Goal: Task Accomplishment & Management: Manage account settings

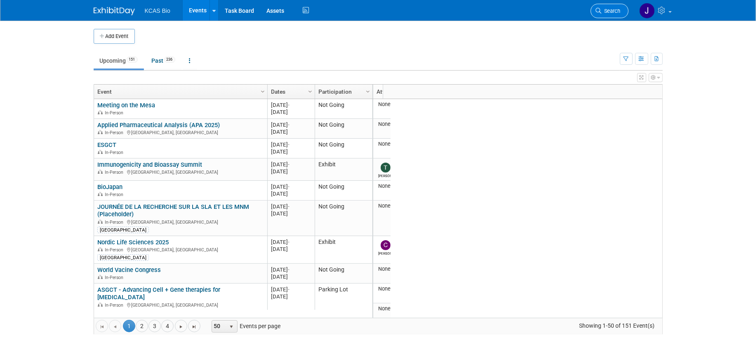
click at [606, 8] on span "Search" at bounding box center [611, 11] width 19 height 6
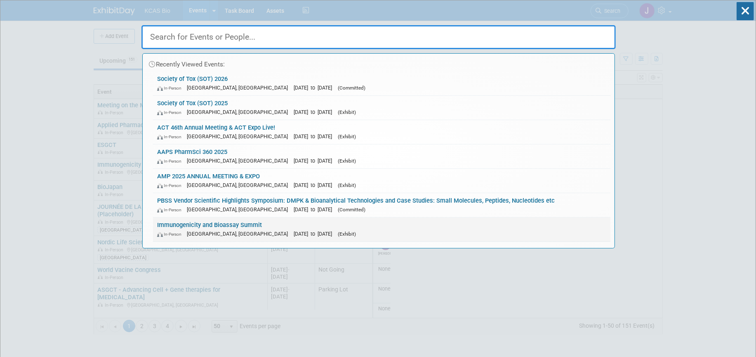
click at [176, 222] on link "Immunogenicity and Bioassay Summit In-Person Alexandria, VA Oct 7, 2025 to Oct …" at bounding box center [381, 229] width 457 height 24
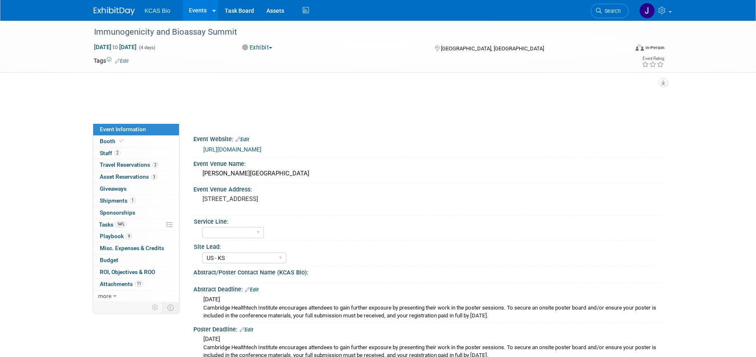
select select "US - KS"
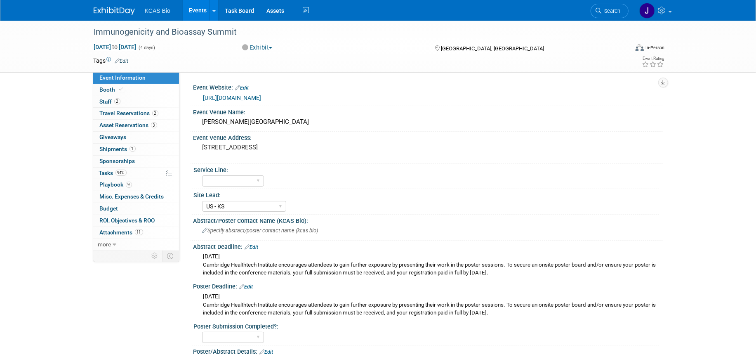
click at [261, 96] on link "https://www.immunogenicitysummit.com/" at bounding box center [232, 97] width 58 height 7
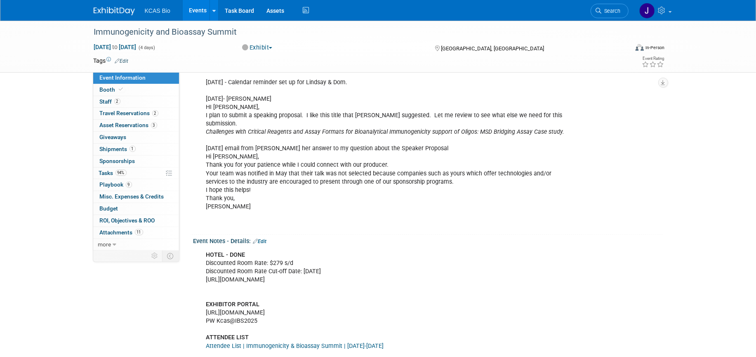
scroll to position [773, 0]
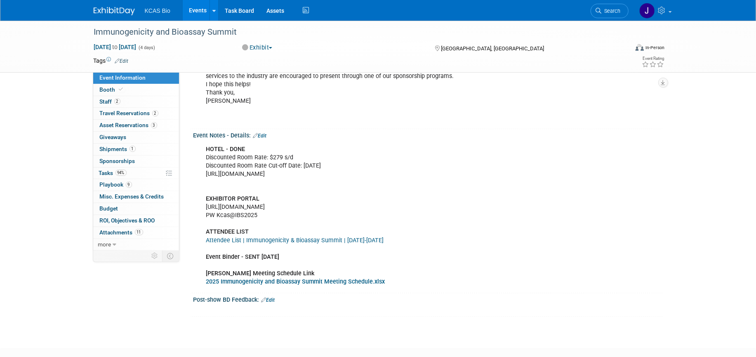
drag, startPoint x: 206, startPoint y: 196, endPoint x: 283, endPoint y: 196, distance: 77.5
click at [283, 196] on div "HOTEL - DONE Discounted Room Rate: $279 s/d Discounted Room Rate Cut-off Date: …" at bounding box center [386, 215] width 372 height 149
copy div "https://spex-cii.com/#/login"
click at [605, 17] on link "Search" at bounding box center [610, 11] width 38 height 14
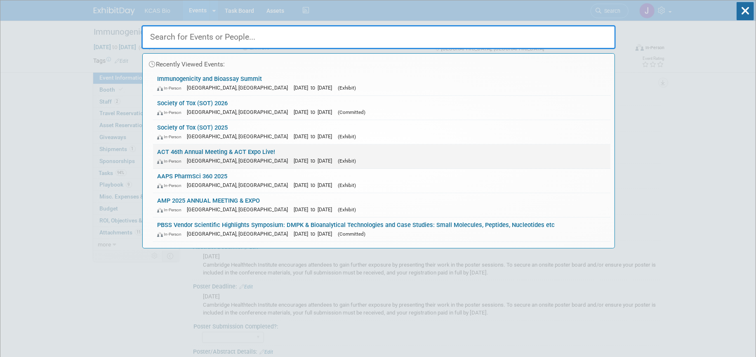
click at [215, 151] on link "ACT 46th Annual Meeting & ACT Expo Live! In-Person Phoenix, AZ Nov 16, 2025 to …" at bounding box center [381, 156] width 457 height 24
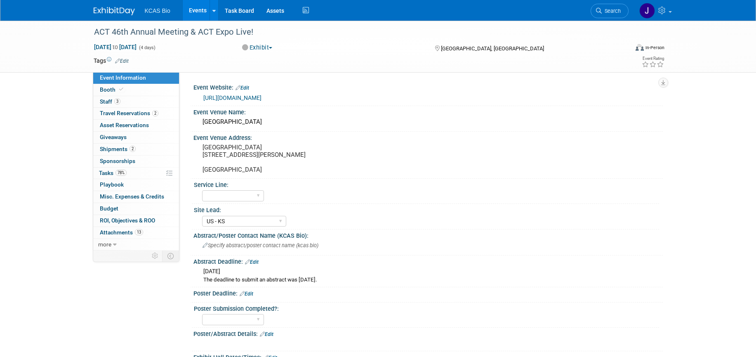
select select "US - KS"
click at [108, 149] on span "Shipments 2" at bounding box center [118, 149] width 36 height 7
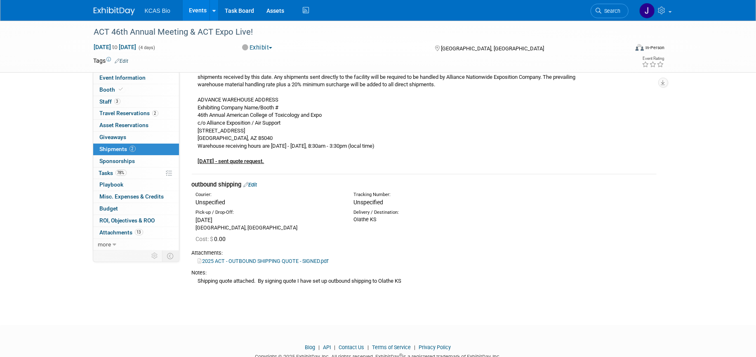
scroll to position [185, 0]
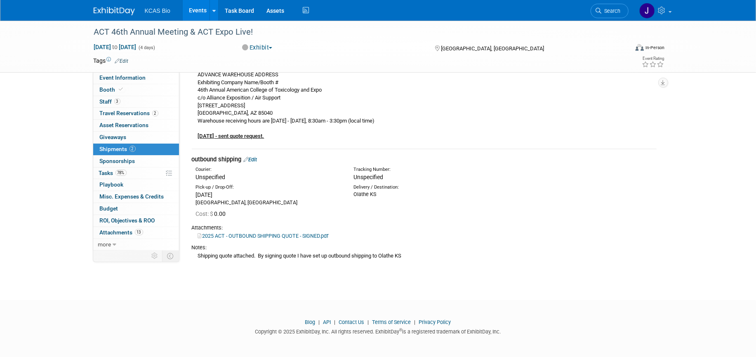
click at [256, 157] on link "Edit" at bounding box center [251, 159] width 14 height 6
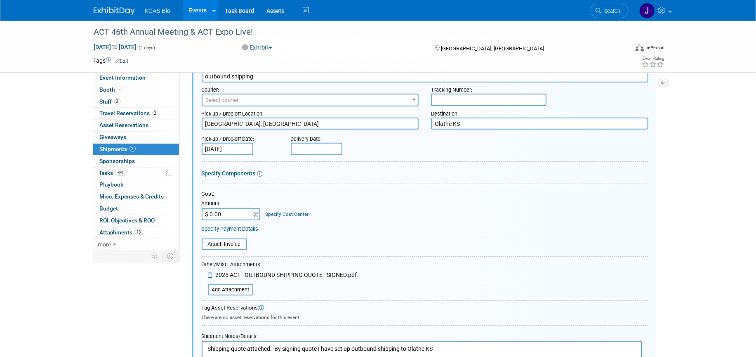
scroll to position [423, 0]
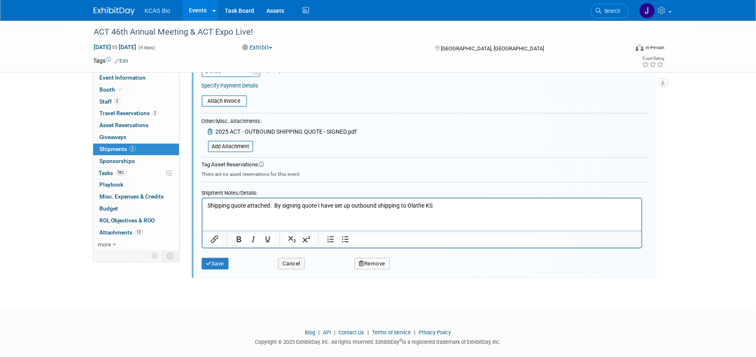
click at [230, 210] on html "Shipping quote attached. By signing quote I have set up outbound shipping to Ol…" at bounding box center [421, 204] width 439 height 12
click at [440, 204] on p "Shipping quote attached. By signing quote I have set up outbound shipping to Ol…" at bounding box center [421, 205] width 429 height 8
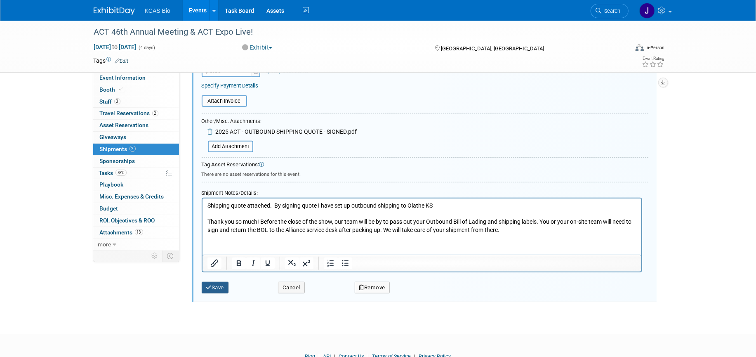
click at [217, 288] on button "Save" at bounding box center [215, 288] width 27 height 12
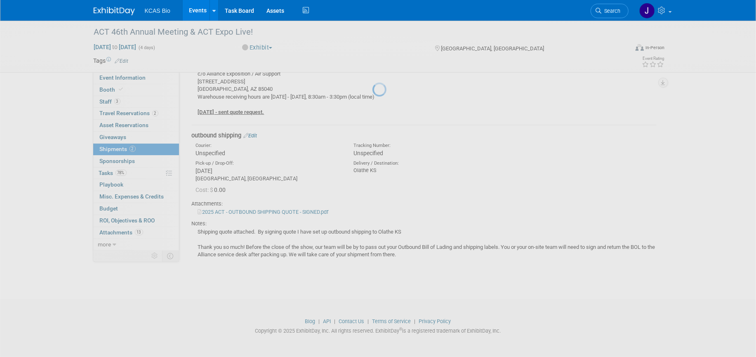
scroll to position [208, 0]
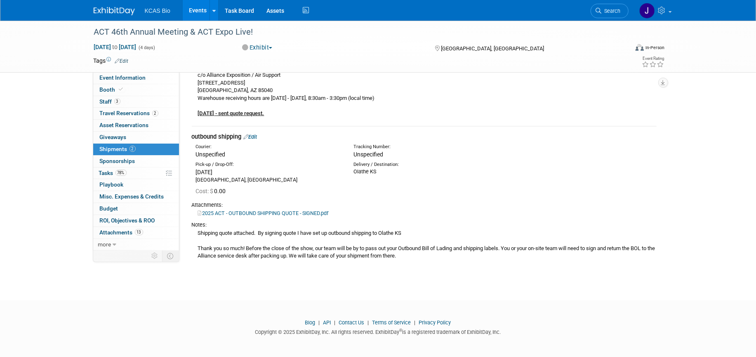
click at [256, 135] on link "Edit" at bounding box center [251, 137] width 14 height 6
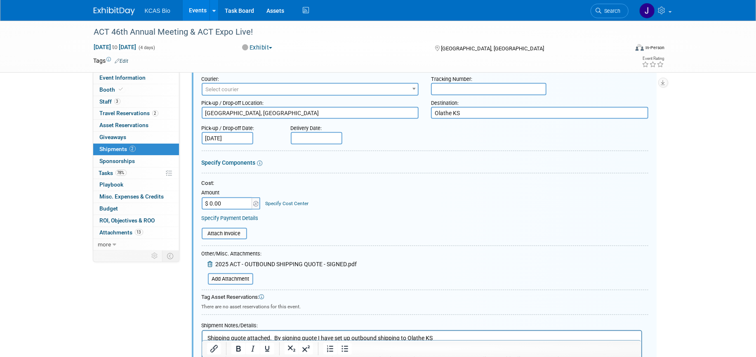
scroll to position [291, 0]
click at [235, 277] on input "file" at bounding box center [203, 278] width 98 height 10
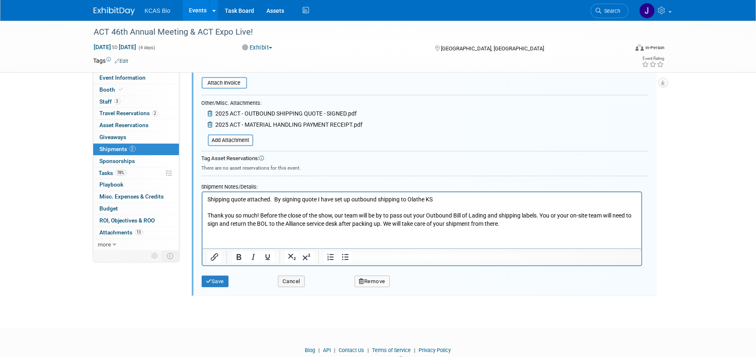
scroll to position [455, 0]
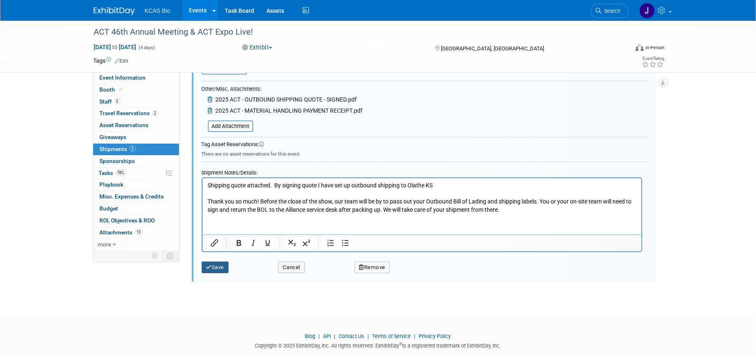
click at [217, 261] on button "Save" at bounding box center [215, 267] width 27 height 12
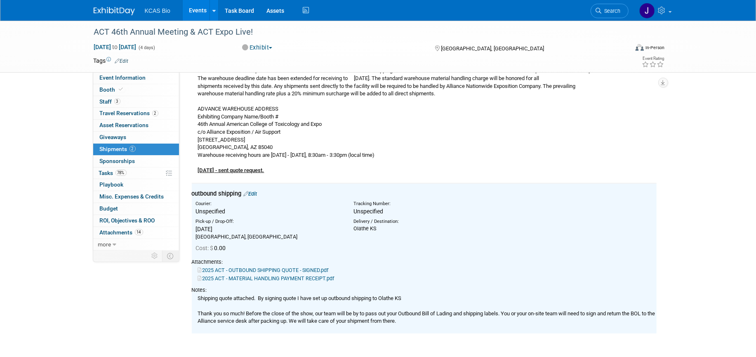
scroll to position [10, 0]
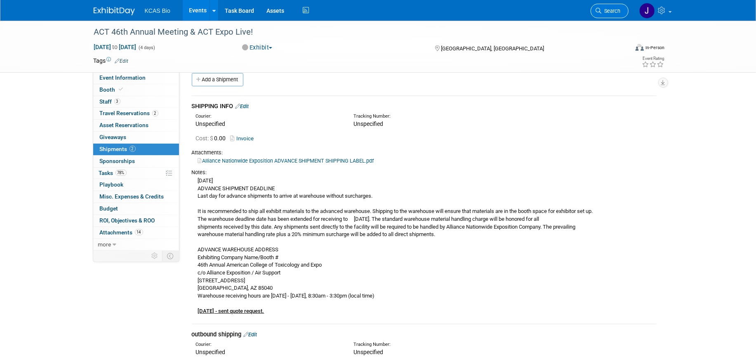
click at [616, 12] on span "Search" at bounding box center [611, 11] width 19 height 6
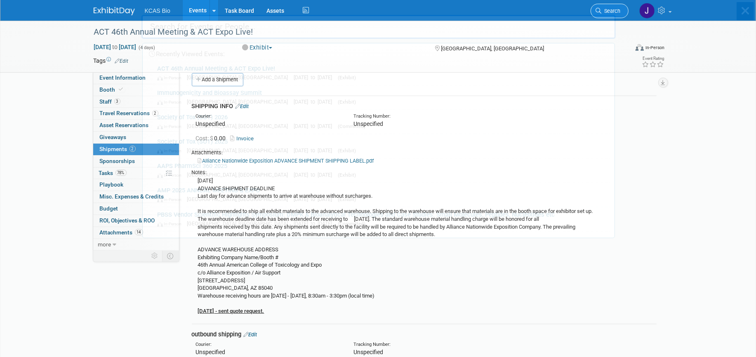
scroll to position [0, 0]
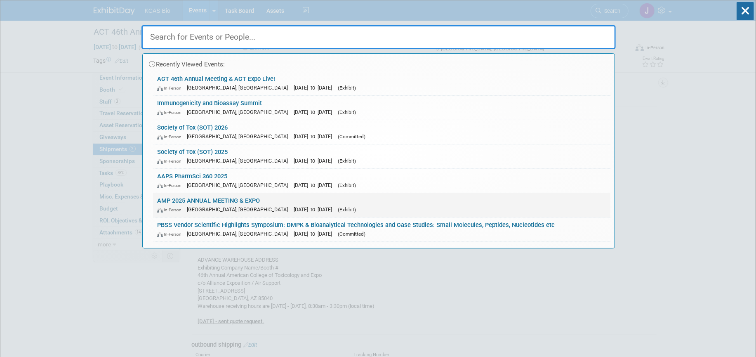
click at [190, 200] on link "AMP 2025 ANNUAL MEETING & EXPO In-Person Boston, MA Nov 11, 2025 to Nov 15, 202…" at bounding box center [381, 205] width 457 height 24
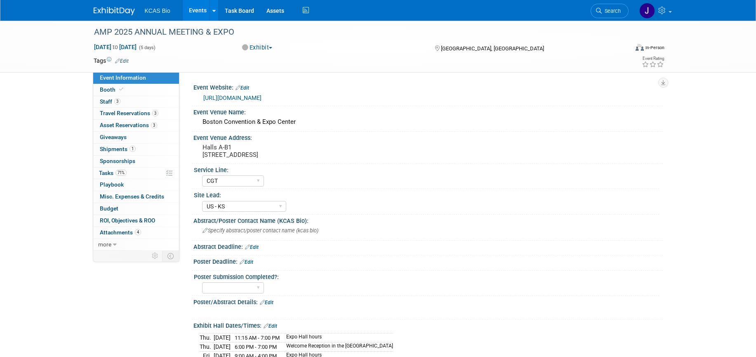
select select "CGT"
select select "US - KS"
click at [115, 151] on span "Shipments 1" at bounding box center [118, 149] width 36 height 7
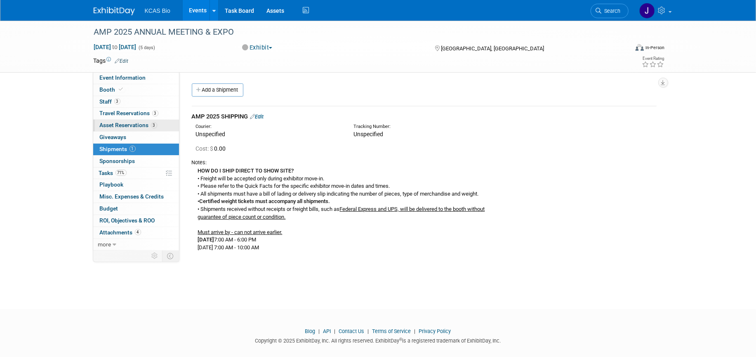
click at [112, 125] on span "Asset Reservations 3" at bounding box center [128, 125] width 57 height 7
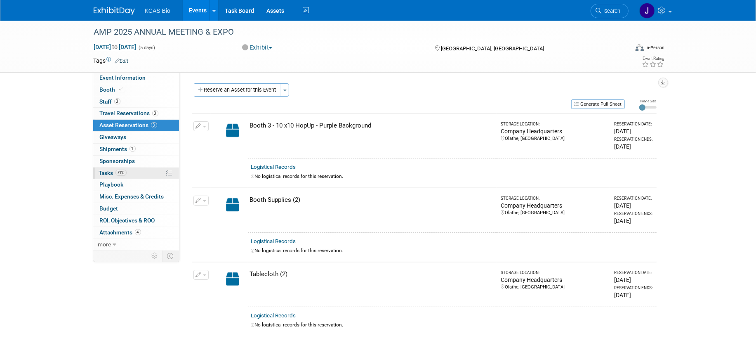
click at [106, 172] on span "Tasks 71%" at bounding box center [113, 173] width 28 height 7
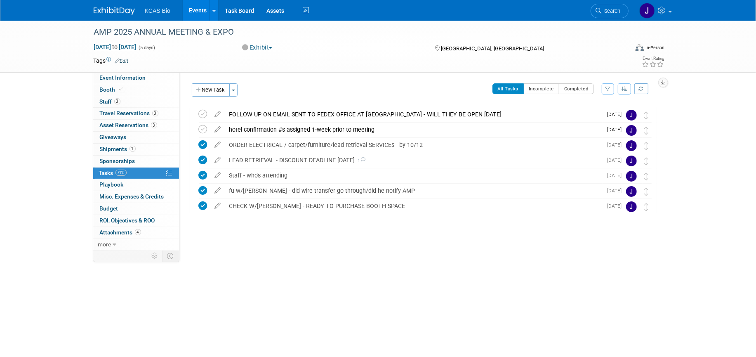
click at [111, 9] on img at bounding box center [114, 11] width 41 height 8
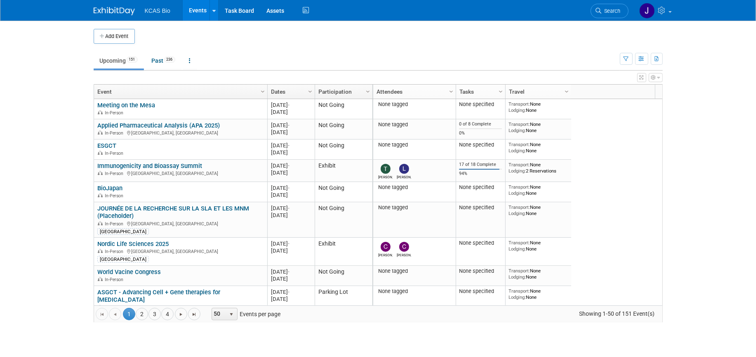
click at [658, 77] on icon "button" at bounding box center [658, 77] width 3 height 5
click at [671, 12] on link at bounding box center [655, 10] width 40 height 21
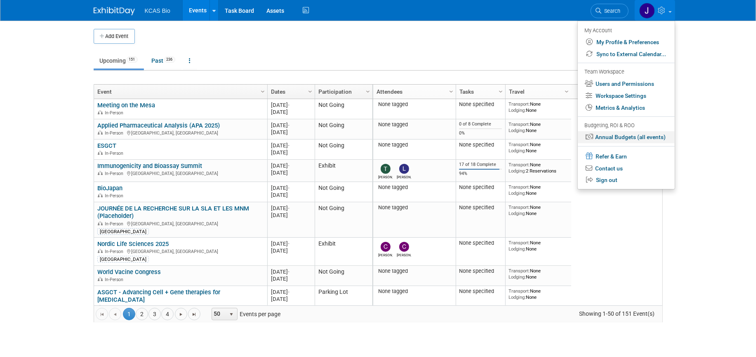
click at [609, 138] on link "Annual Budgets (all events)" at bounding box center [626, 137] width 97 height 12
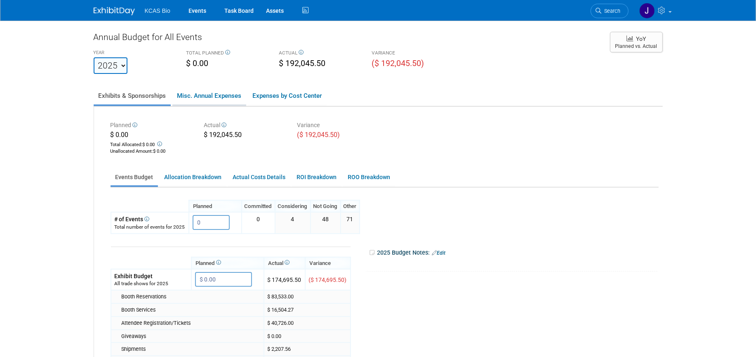
click at [225, 99] on link "Misc. Annual Expenses" at bounding box center [209, 95] width 74 height 17
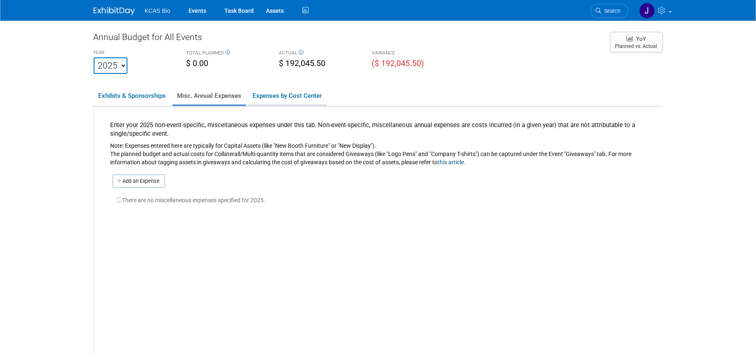
click at [292, 89] on link "Expenses by Cost Center" at bounding box center [287, 95] width 79 height 17
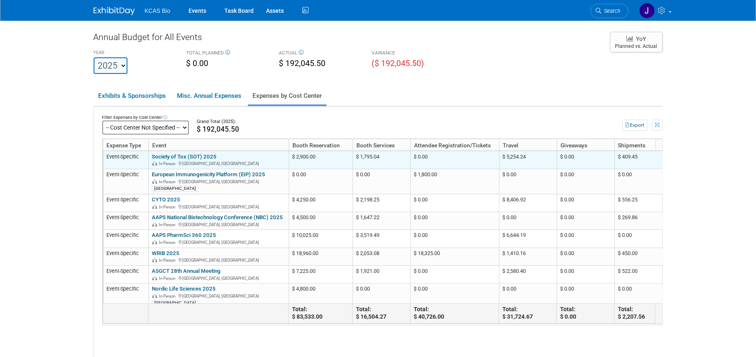
click at [174, 158] on link "Society of Tox (SOT) 2025" at bounding box center [184, 156] width 65 height 6
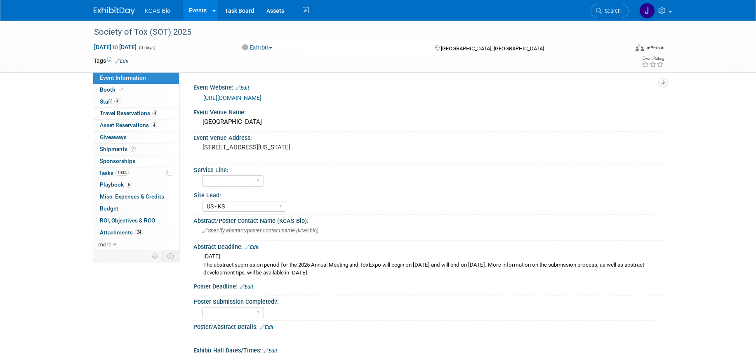
select select "US - KS"
click at [106, 88] on span "Booth" at bounding box center [112, 89] width 25 height 7
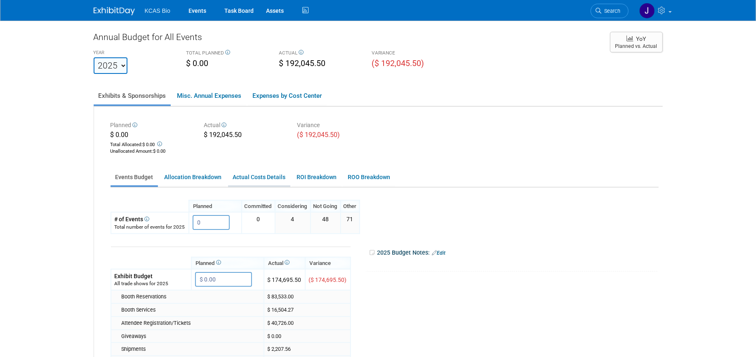
click at [278, 177] on link "Actual Costs Details" at bounding box center [259, 177] width 62 height 16
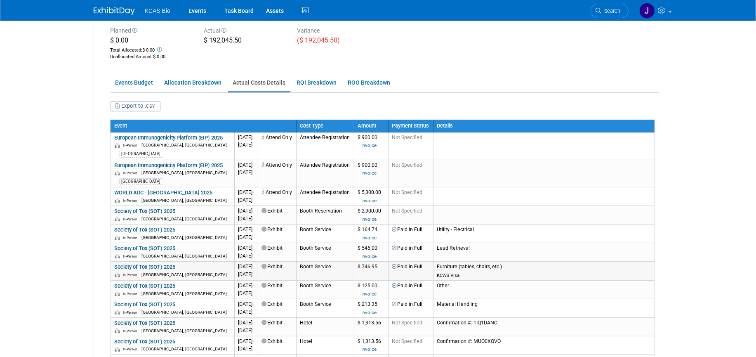
scroll to position [52, 0]
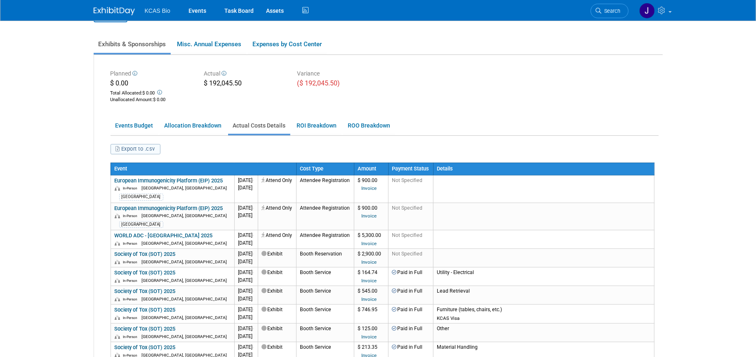
click at [139, 152] on button "Export to .csv" at bounding box center [136, 149] width 50 height 10
click at [116, 11] on img at bounding box center [114, 11] width 41 height 8
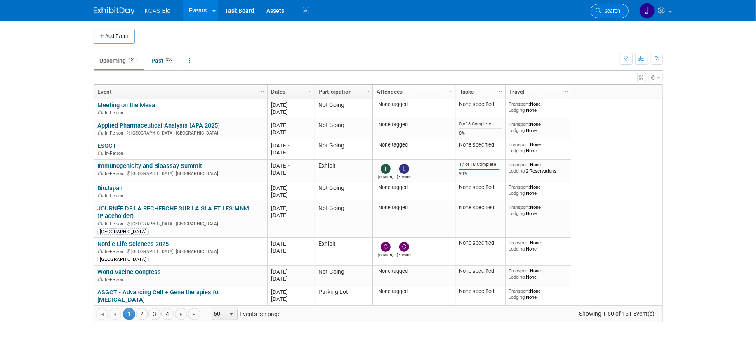
click at [612, 7] on link "Search" at bounding box center [610, 11] width 38 height 14
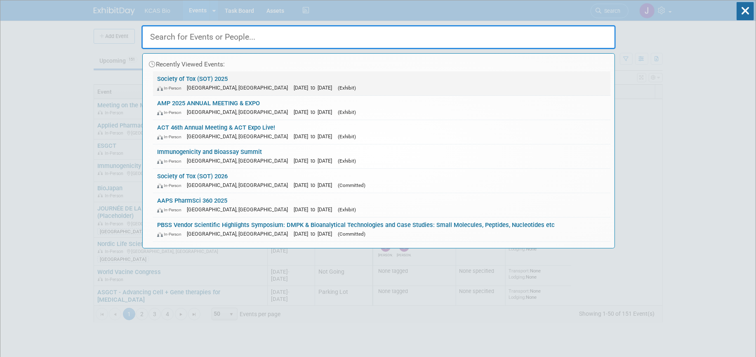
click at [170, 78] on link "Society of Tox (SOT) 2025 In-Person Orlando, FL Mar 17, 2025 to Mar 19, 2025 (E…" at bounding box center [381, 83] width 457 height 24
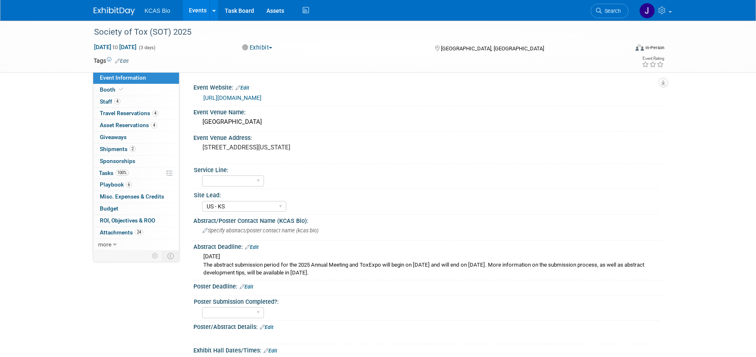
select select "US - KS"
click at [609, 12] on span "Search" at bounding box center [611, 11] width 19 height 6
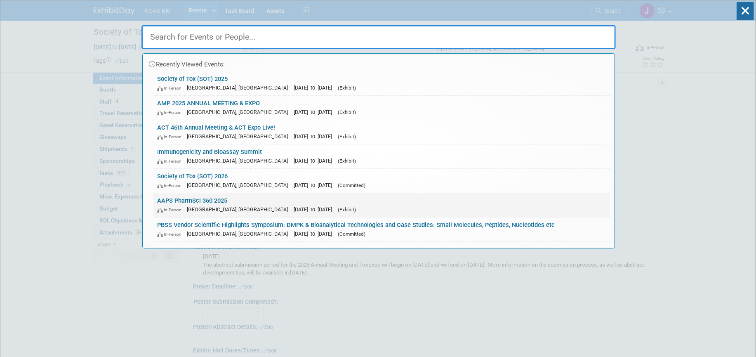
click at [174, 200] on link "AAPS PharmSci 360 2025 In-Person San Antonio, TX Nov 9, 2025 to Nov 12, 2025 (E…" at bounding box center [381, 205] width 457 height 24
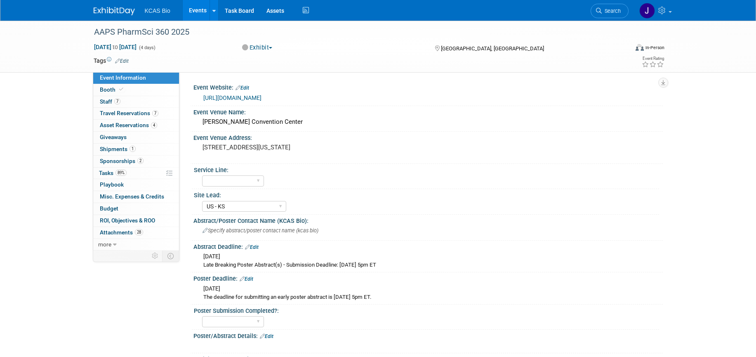
select select "US - KS"
click at [108, 127] on span "Asset Reservations 4" at bounding box center [128, 125] width 57 height 7
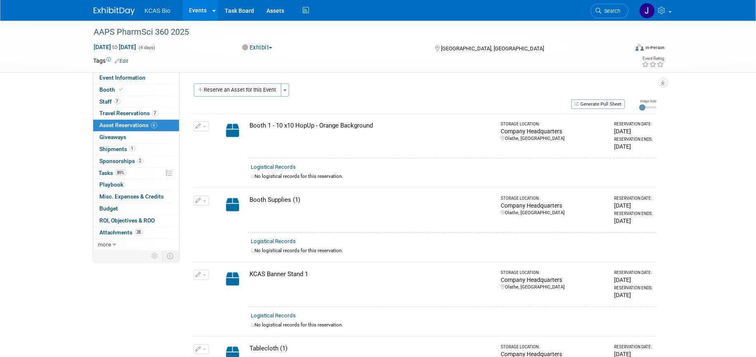
click at [613, 14] on link "Search" at bounding box center [610, 11] width 38 height 14
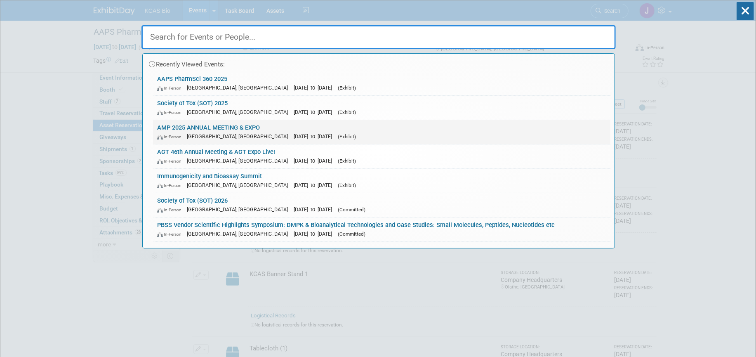
click at [198, 132] on div "In-Person [GEOGRAPHIC_DATA], [GEOGRAPHIC_DATA] [DATE] to [DATE] (Exhibit)" at bounding box center [381, 136] width 449 height 9
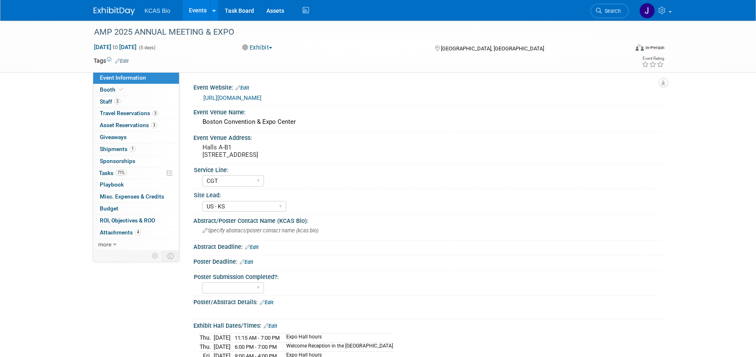
select select "CGT"
select select "US - KS"
click at [119, 123] on span "Asset Reservations 3" at bounding box center [128, 125] width 57 height 7
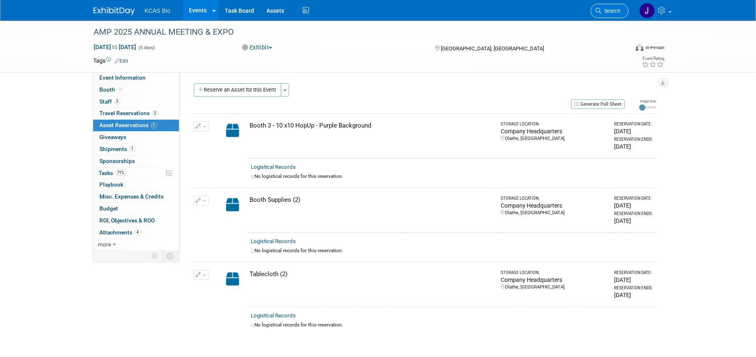
click at [607, 15] on link "Search" at bounding box center [610, 11] width 38 height 14
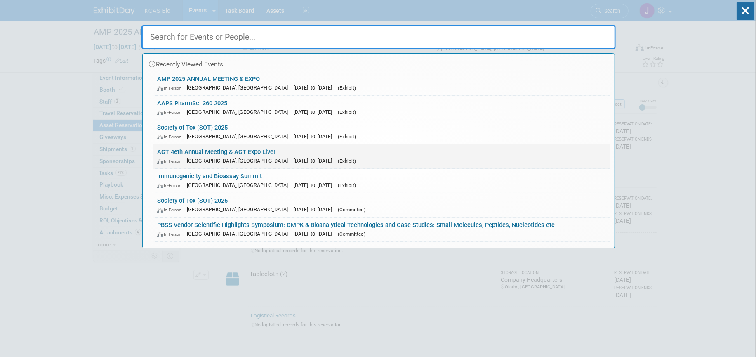
click at [169, 147] on link "ACT 46th Annual Meeting & ACT Expo Live! In-Person Phoenix, AZ Nov 16, 2025 to …" at bounding box center [381, 156] width 457 height 24
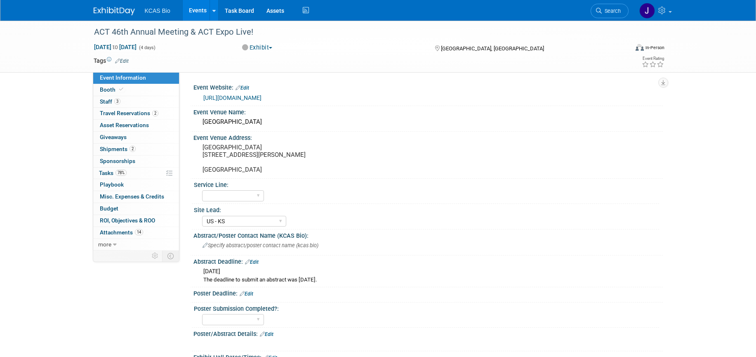
select select "US - KS"
click at [114, 120] on link "0 Asset Reservations 0" at bounding box center [136, 126] width 86 height 12
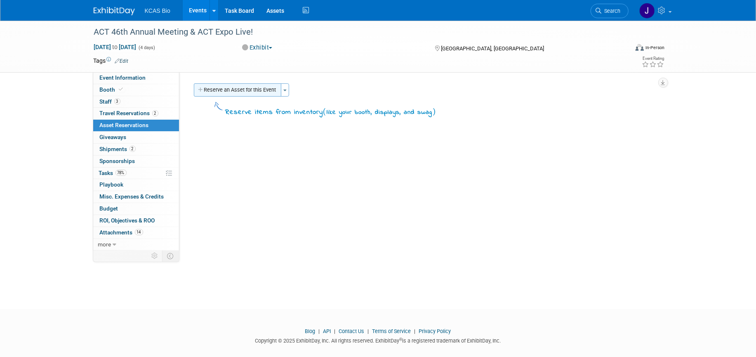
click at [259, 95] on button "Reserve an Asset for this Event" at bounding box center [237, 89] width 87 height 13
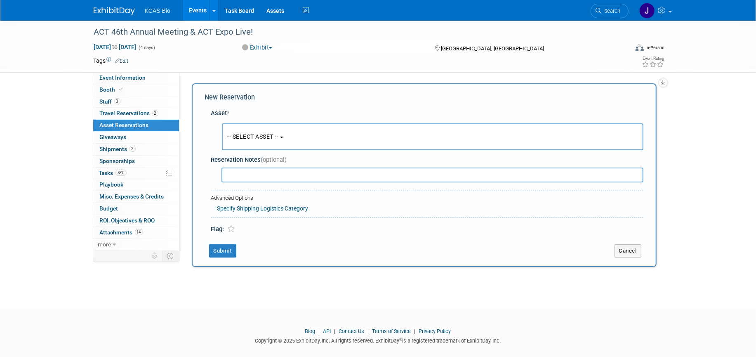
scroll to position [8, 0]
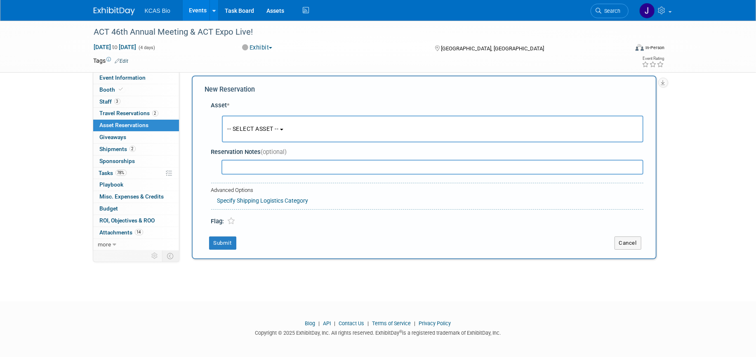
click at [272, 120] on button "-- SELECT ASSET --" at bounding box center [433, 128] width 422 height 27
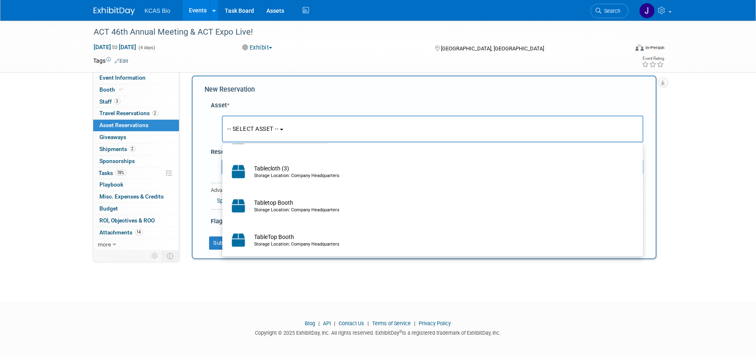
scroll to position [405, 0]
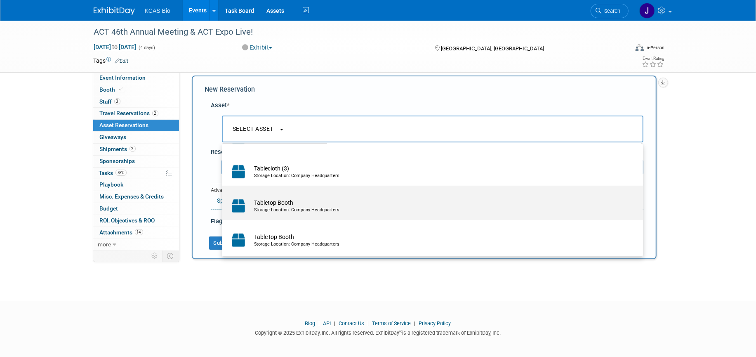
click at [269, 202] on td "Tabletop Booth Storage Location: Company Headquarters" at bounding box center [438, 206] width 376 height 18
click at [224, 195] on input "Tabletop Booth Storage Location: Company Headquarters" at bounding box center [220, 192] width 5 height 5
select select "10721375"
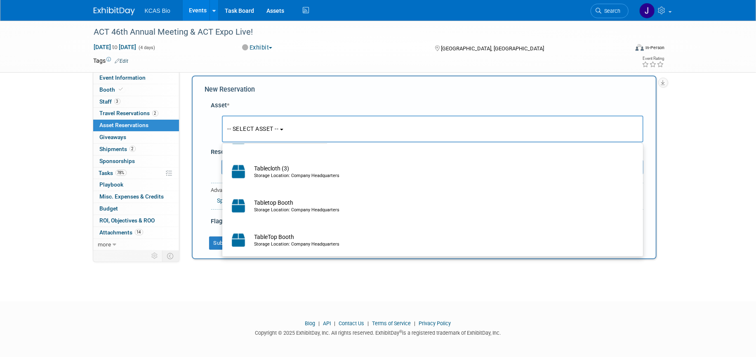
select select "10"
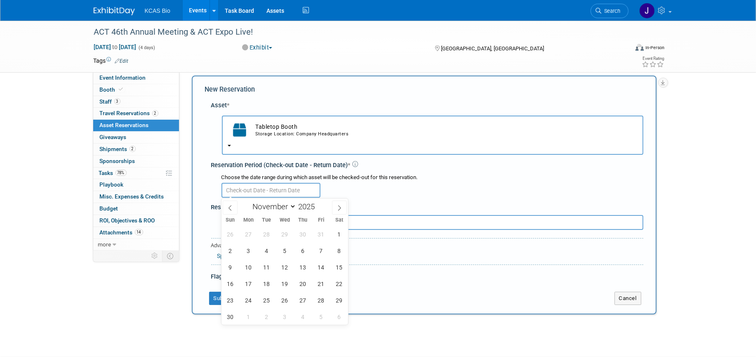
click at [275, 189] on input "text" at bounding box center [270, 190] width 99 height 15
click at [249, 265] on span "10" at bounding box center [248, 267] width 16 height 16
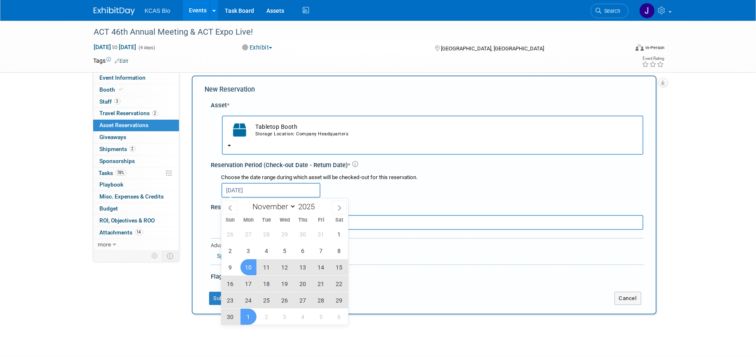
click at [252, 318] on span "1" at bounding box center [248, 316] width 16 height 16
type input "Nov 10, 2025 to Dec 1, 2025"
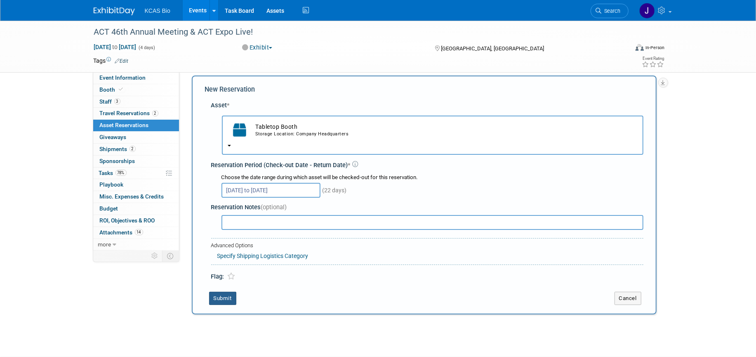
click at [231, 299] on button "Submit" at bounding box center [222, 298] width 27 height 13
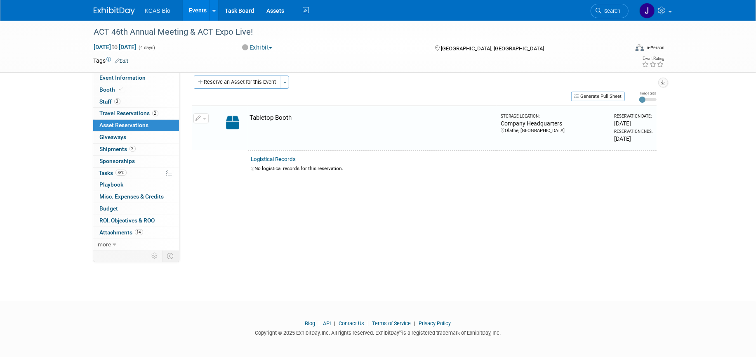
scroll to position [10, 0]
click at [245, 82] on button "Reserve an Asset for this Event" at bounding box center [237, 79] width 87 height 13
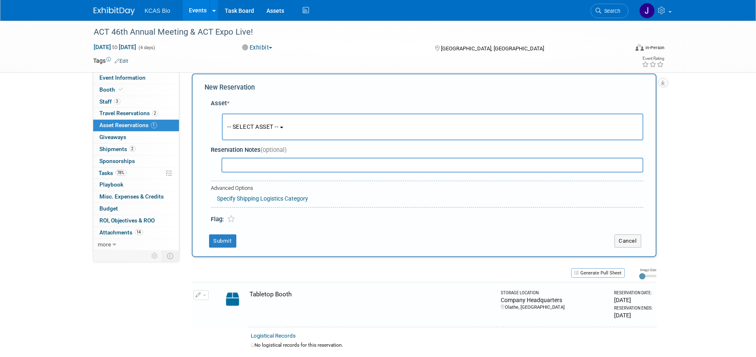
scroll to position [8, 0]
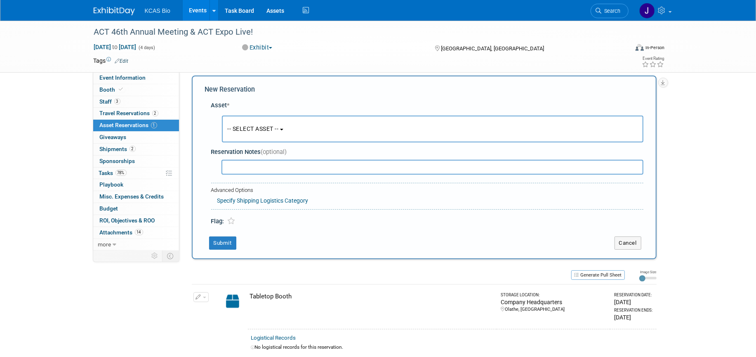
click at [265, 131] on span "-- SELECT ASSET --" at bounding box center [253, 128] width 51 height 7
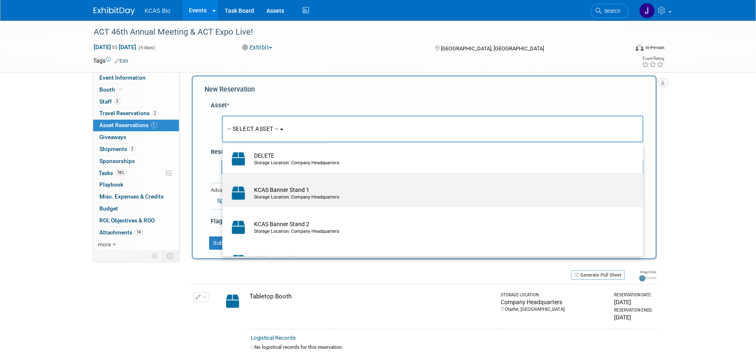
scroll to position [206, 0]
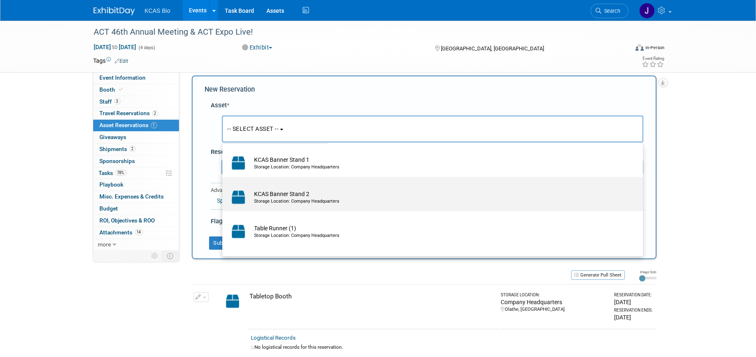
click at [281, 197] on td "KCAS Banner Stand 2 Storage Location: Company Headquarters" at bounding box center [438, 197] width 376 height 18
click at [224, 187] on input "KCAS Banner Stand 2 Storage Location: Company Headquarters" at bounding box center [220, 183] width 5 height 5
select select "10720813"
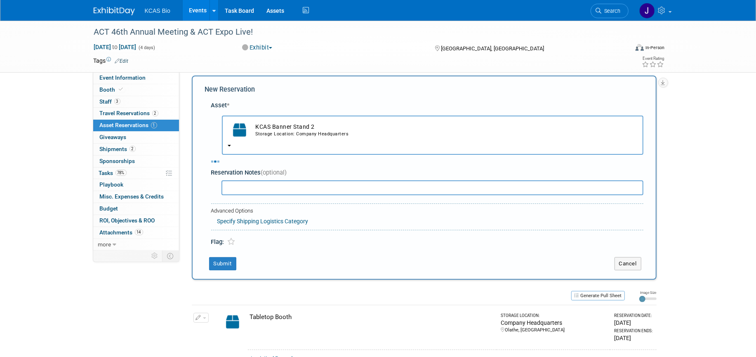
select select "10"
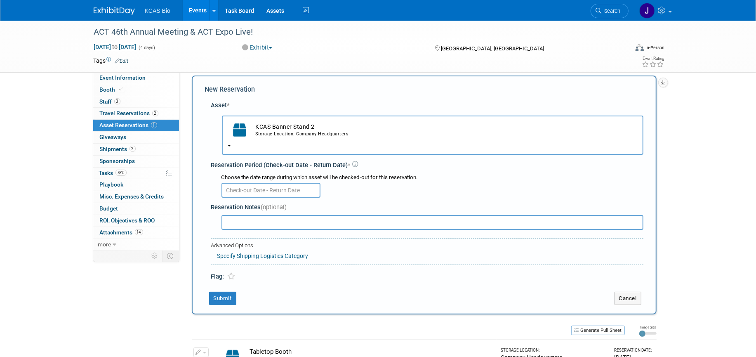
click at [281, 192] on input "text" at bounding box center [270, 190] width 99 height 15
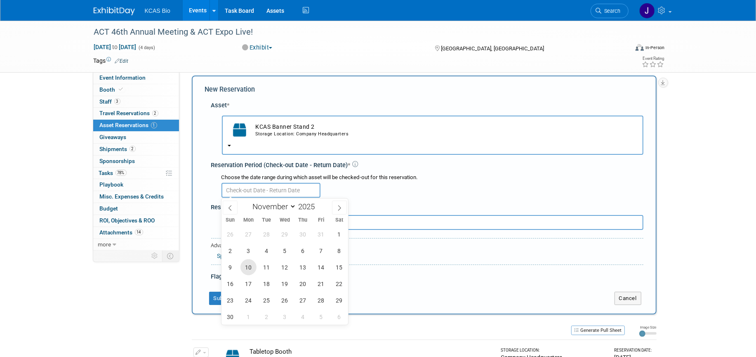
click at [250, 263] on span "10" at bounding box center [248, 267] width 16 height 16
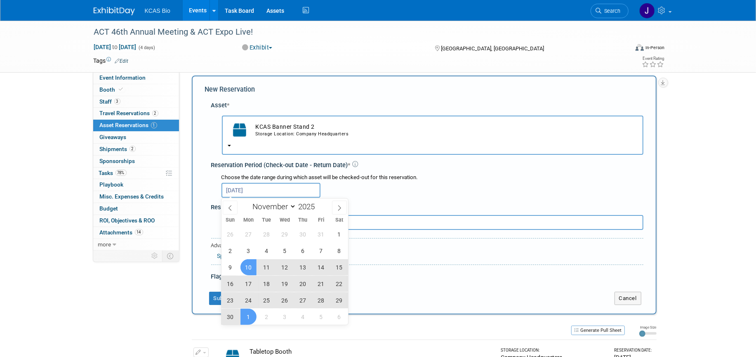
click at [247, 317] on span "1" at bounding box center [248, 316] width 16 height 16
type input "Nov 10, 2025 to Dec 1, 2025"
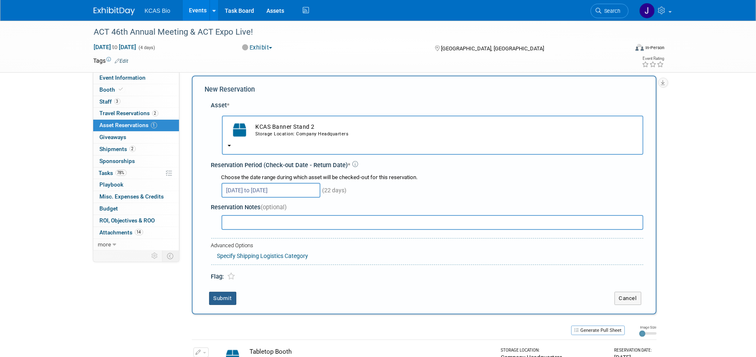
click at [226, 296] on button "Submit" at bounding box center [222, 298] width 27 height 13
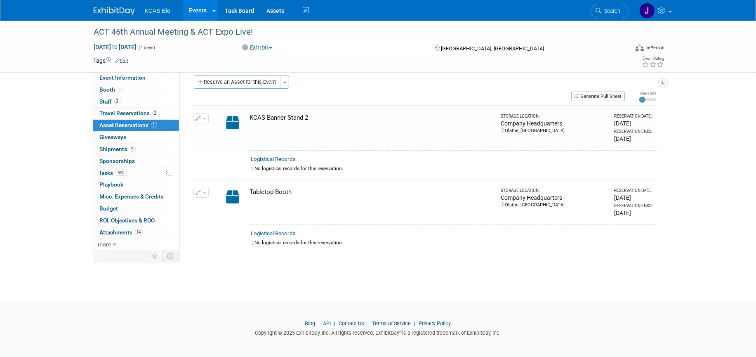
scroll to position [10, 0]
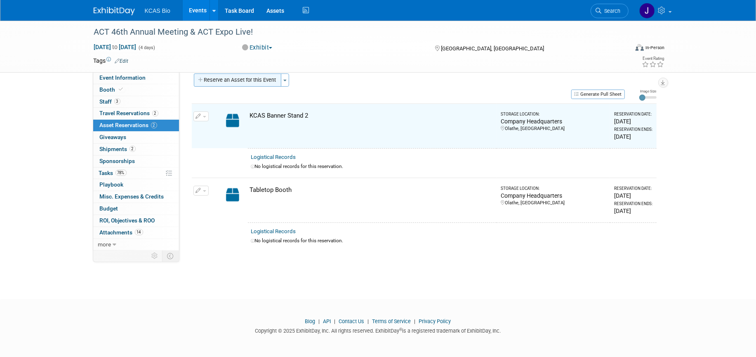
click at [250, 83] on button "Reserve an Asset for this Event" at bounding box center [237, 79] width 87 height 13
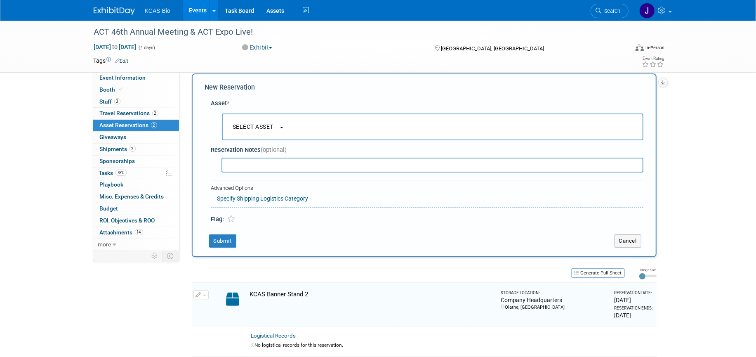
scroll to position [8, 0]
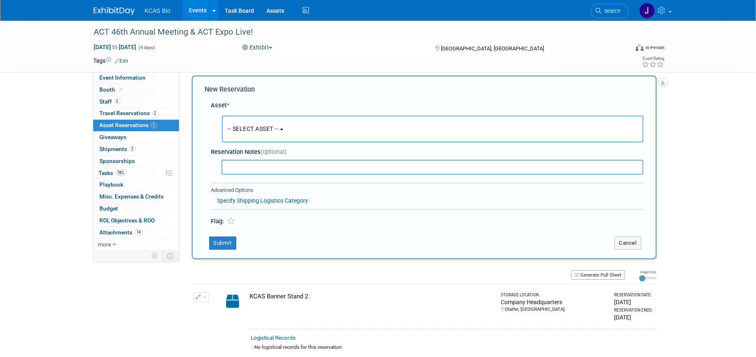
click at [263, 125] on span "-- SELECT ASSET --" at bounding box center [253, 128] width 51 height 7
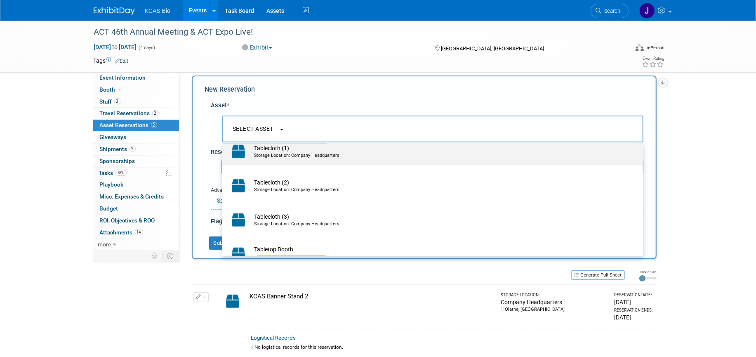
scroll to position [361, 0]
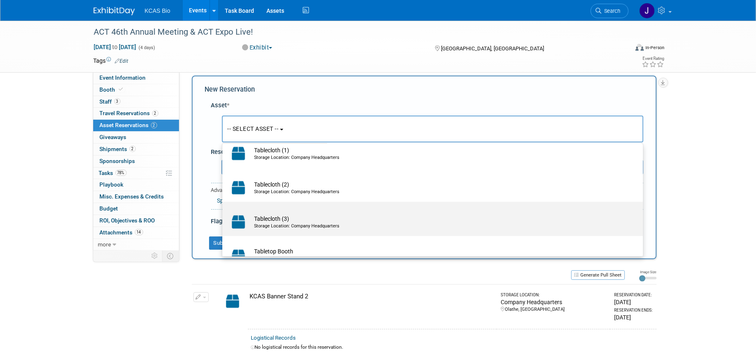
click at [273, 225] on div "Storage Location: Company Headquarters" at bounding box center [440, 226] width 372 height 7
click at [224, 212] on input "Tablecloth (3) Storage Location: Company Headquarters" at bounding box center [220, 208] width 5 height 5
select select "10720876"
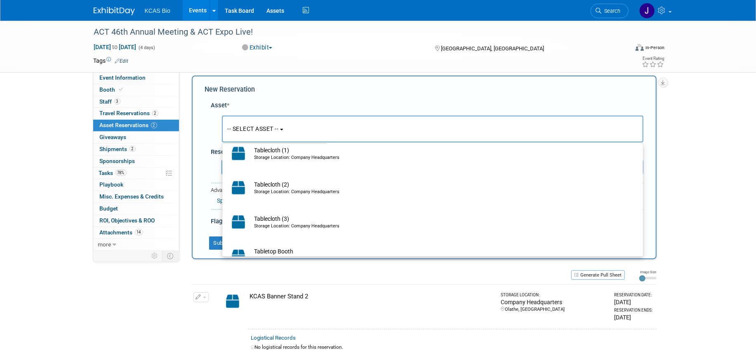
select select "10"
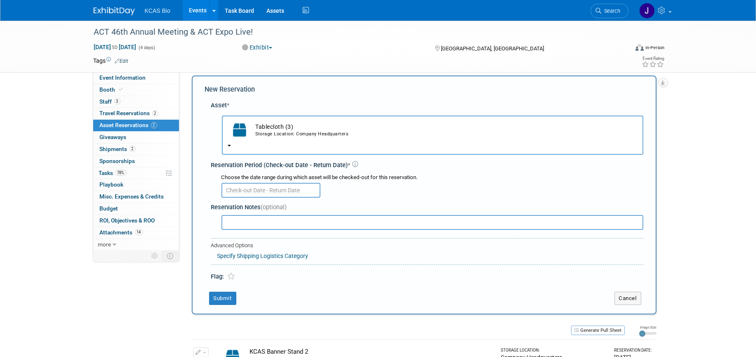
click at [275, 191] on input "text" at bounding box center [270, 190] width 99 height 15
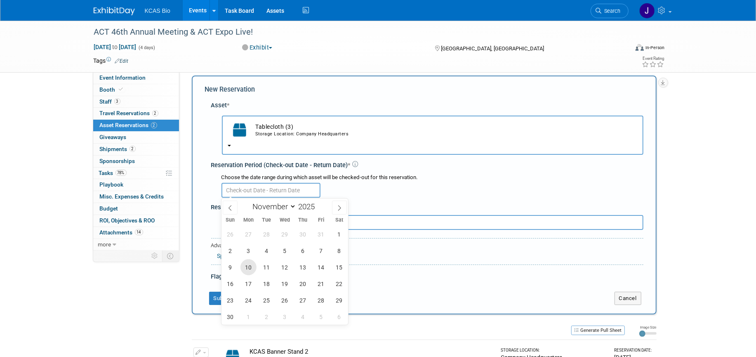
click at [245, 263] on span "10" at bounding box center [248, 267] width 16 height 16
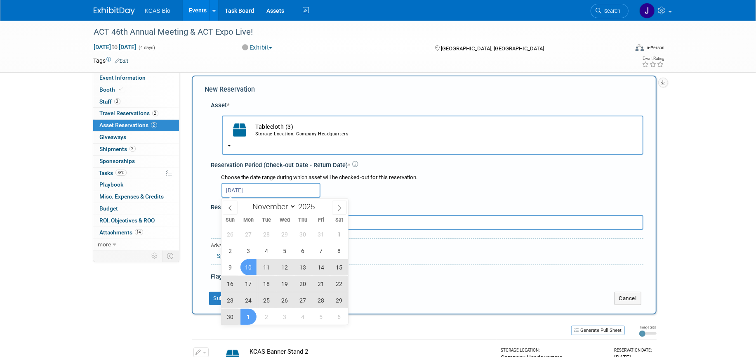
click at [246, 317] on span "1" at bounding box center [248, 316] width 16 height 16
type input "Nov 10, 2025 to Dec 1, 2025"
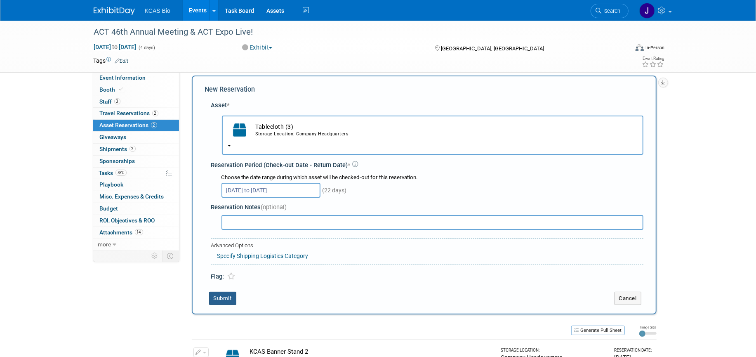
click at [226, 297] on button "Submit" at bounding box center [222, 298] width 27 height 13
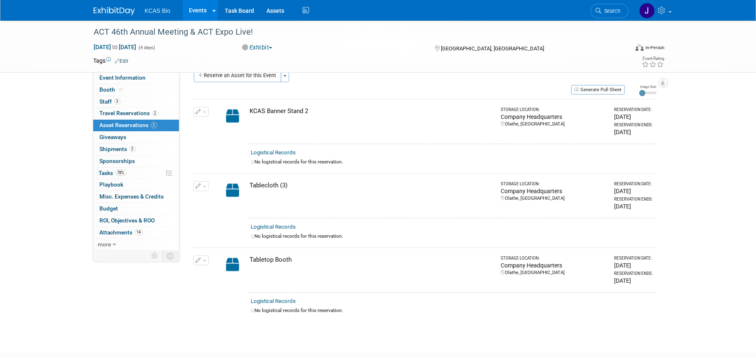
scroll to position [0, 0]
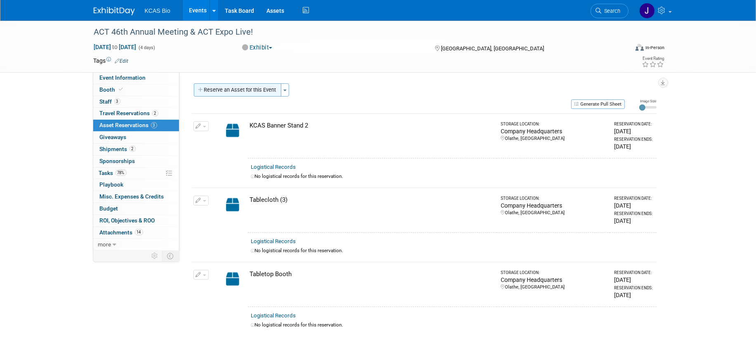
click at [223, 93] on button "Reserve an Asset for this Event" at bounding box center [237, 89] width 87 height 13
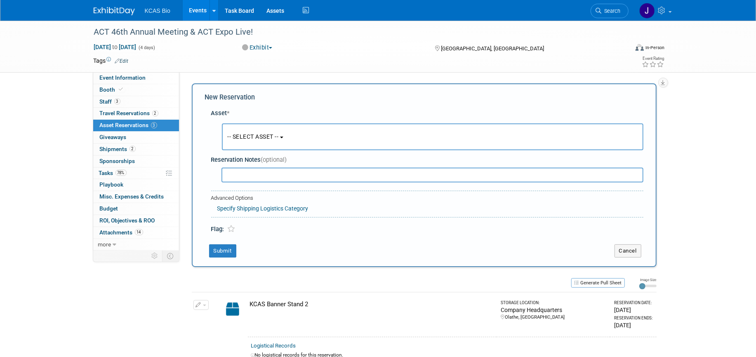
scroll to position [8, 0]
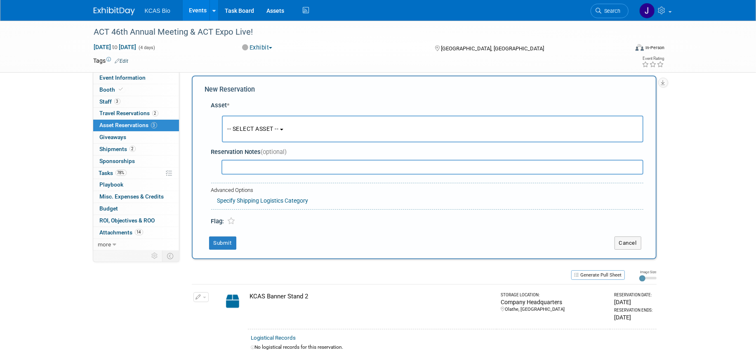
click at [250, 131] on span "-- SELECT ASSET --" at bounding box center [253, 128] width 51 height 7
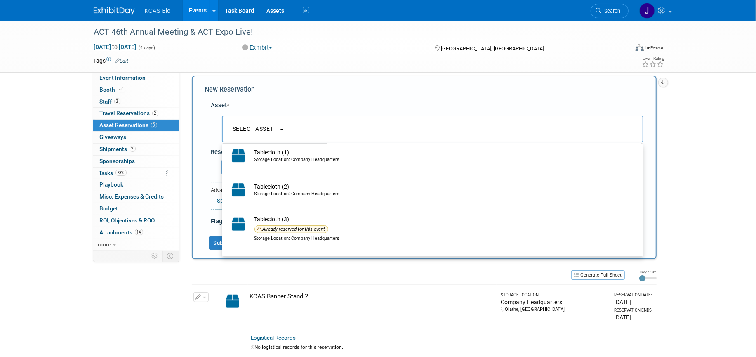
scroll to position [361, 0]
click at [712, 200] on div "ACT 46th Annual Meeting & ACT Expo Live! Nov 16, 2025 to Nov 19, 2025 (4 days) …" at bounding box center [378, 268] width 756 height 510
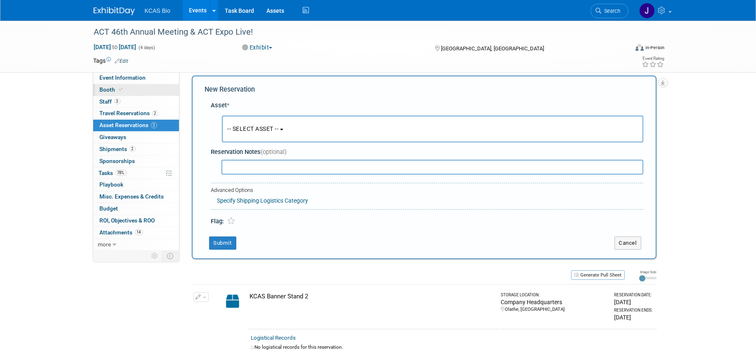
click at [107, 88] on span "Booth" at bounding box center [112, 89] width 25 height 7
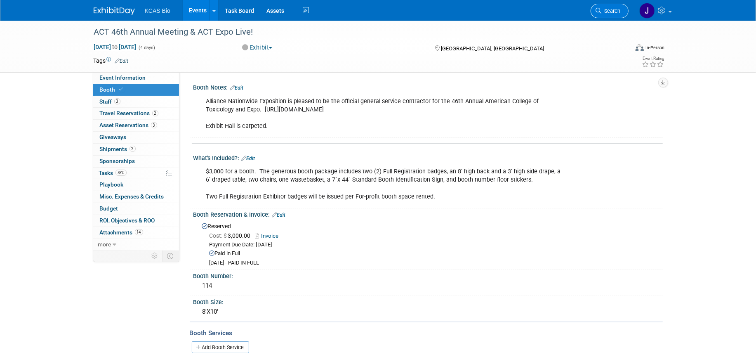
click at [612, 11] on span "Search" at bounding box center [611, 11] width 19 height 6
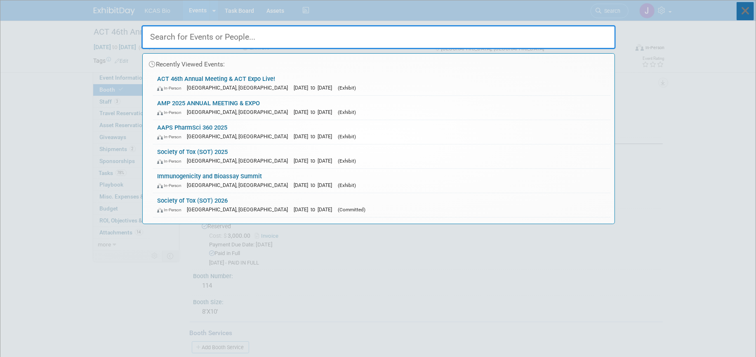
click at [750, 14] on icon at bounding box center [745, 11] width 17 height 18
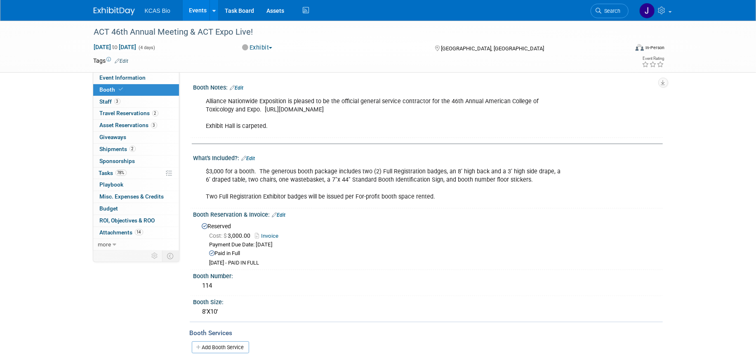
click at [113, 9] on img at bounding box center [114, 11] width 41 height 8
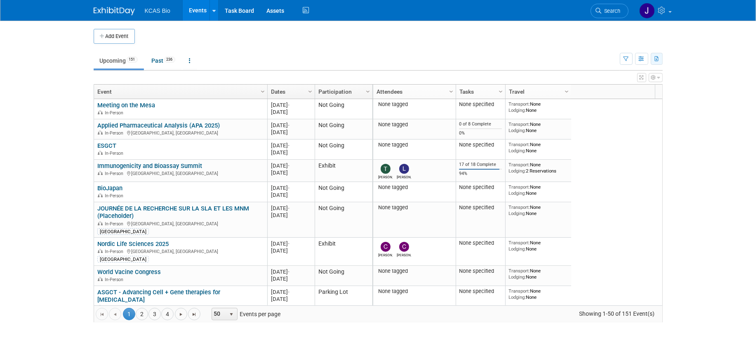
click at [657, 57] on icon "button" at bounding box center [657, 59] width 5 height 5
click at [619, 81] on link "Export Current View (151 Events)" at bounding box center [610, 85] width 92 height 12
click at [407, 40] on td at bounding box center [385, 36] width 500 height 15
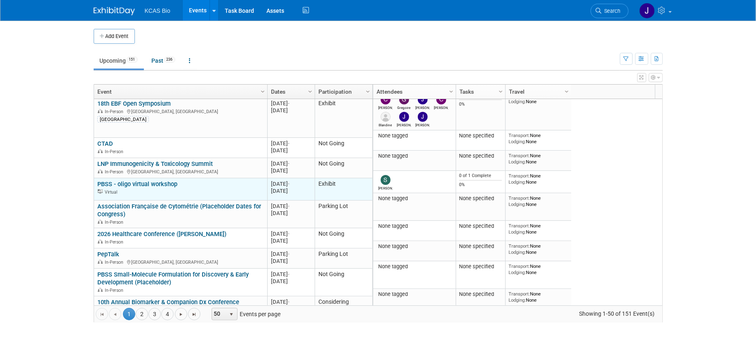
scroll to position [554, 0]
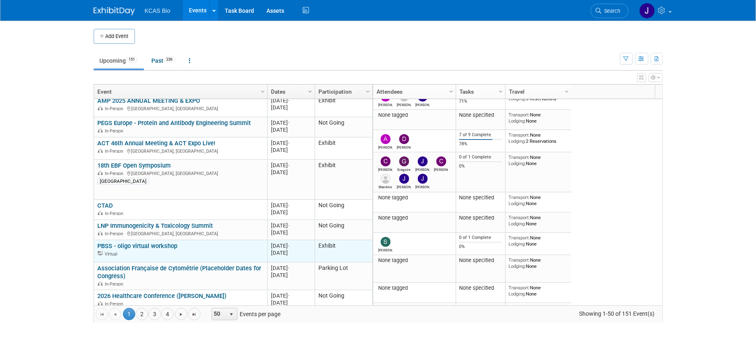
click at [197, 177] on div "Lyon" at bounding box center [180, 181] width 166 height 8
click at [223, 250] on div "Virtual" at bounding box center [180, 253] width 166 height 7
click at [118, 242] on link "PBSS - oligo virtual workshop" at bounding box center [137, 245] width 80 height 7
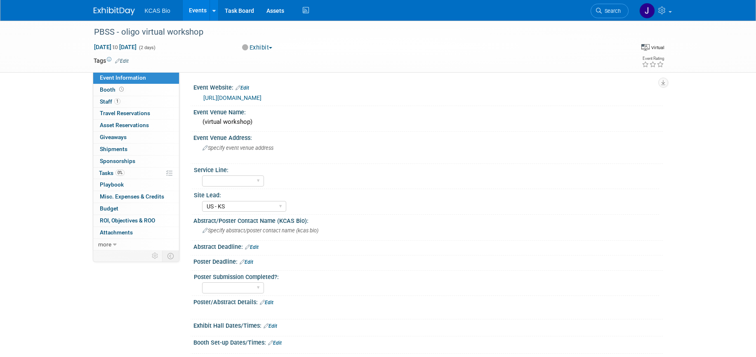
select select "US - KS"
click at [105, 101] on span "Staff 1" at bounding box center [110, 101] width 21 height 7
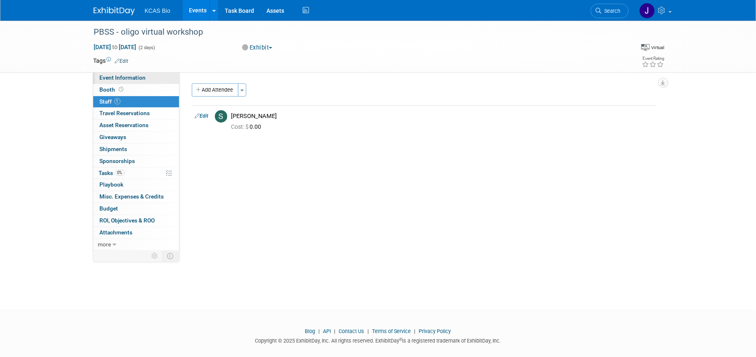
click at [107, 77] on span "Event Information" at bounding box center [123, 77] width 46 height 7
select select "US - KS"
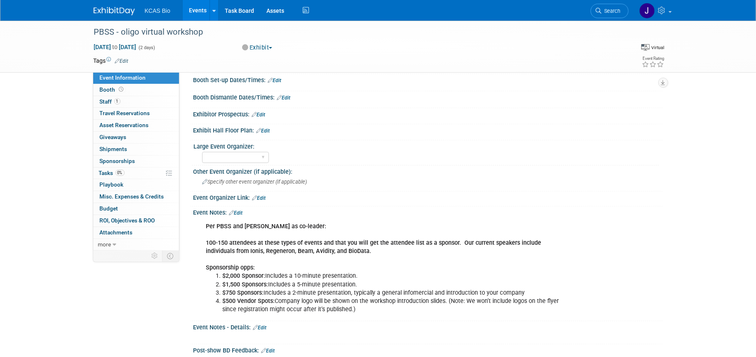
scroll to position [309, 0]
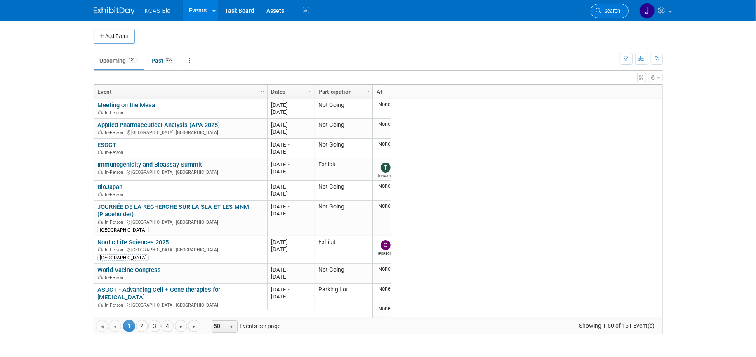
click at [606, 9] on span "Search" at bounding box center [611, 11] width 19 height 6
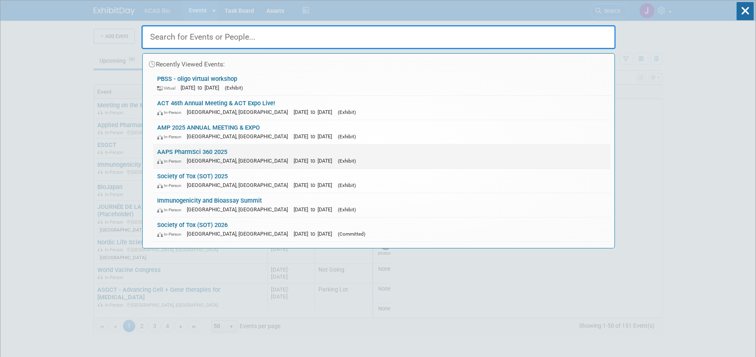
click at [205, 153] on link "AAPS PharmSci 360 2025 In-Person San Antonio, TX Nov 9, 2025 to Nov 12, 2025 (E…" at bounding box center [381, 156] width 457 height 24
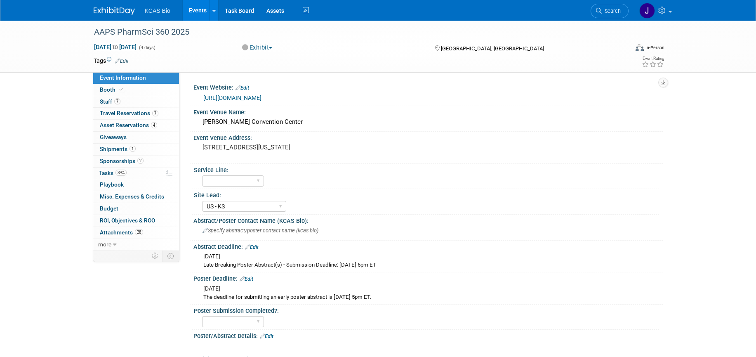
select select "US - KS"
click at [115, 120] on link "4 Asset Reservations 4" at bounding box center [136, 126] width 86 height 12
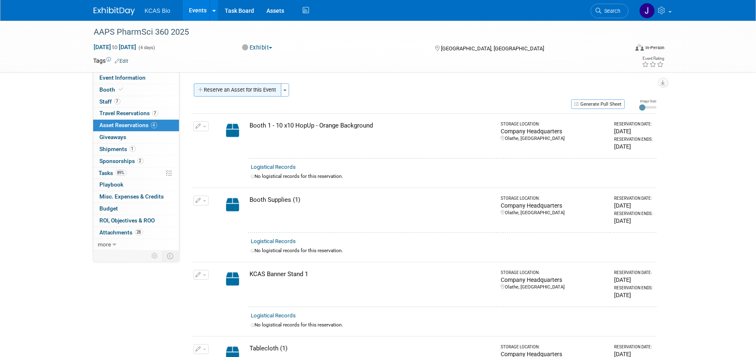
click at [233, 94] on button "Reserve an Asset for this Event" at bounding box center [237, 89] width 87 height 13
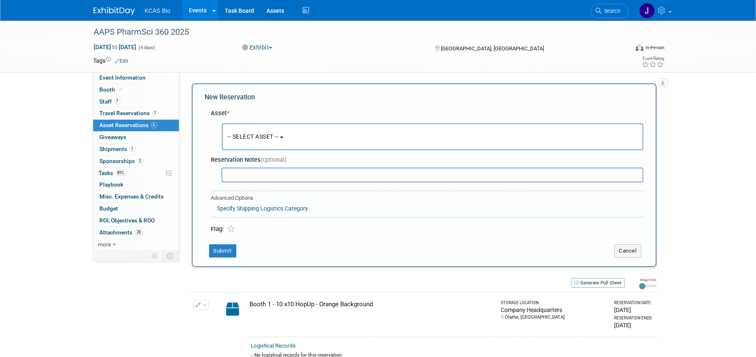
scroll to position [8, 0]
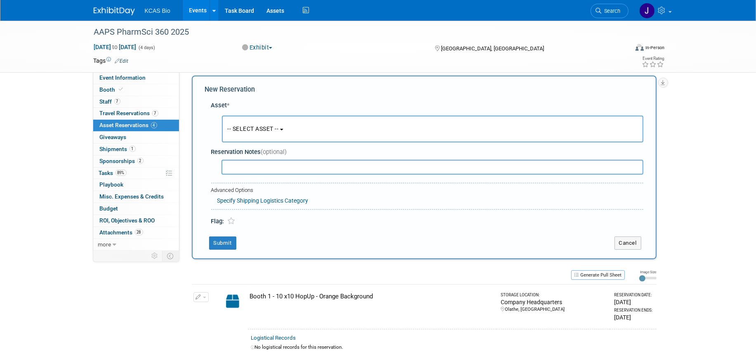
click at [258, 133] on button "-- SELECT ASSET --" at bounding box center [433, 128] width 422 height 27
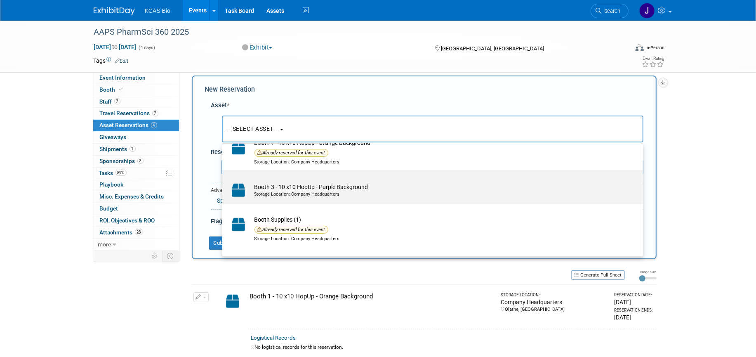
scroll to position [52, 0]
click at [310, 187] on td "Booth 3 - 10 x10 HopUp - Purple Background Storage Location: Company Headquarte…" at bounding box center [438, 189] width 376 height 18
click at [224, 179] on input "Booth 3 - 10 x10 HopUp - Purple Background Storage Location: Company Headquarte…" at bounding box center [220, 175] width 5 height 5
select select "10720812"
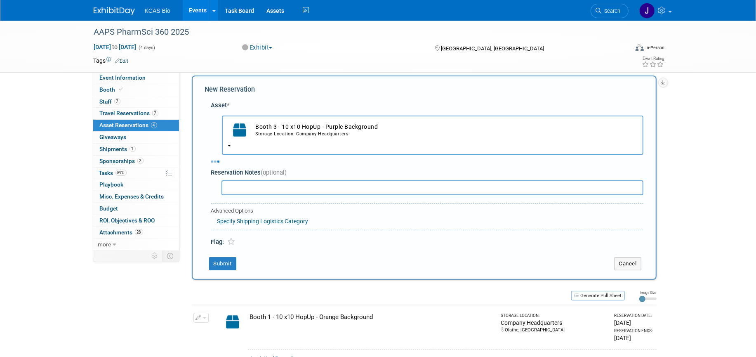
select select "10"
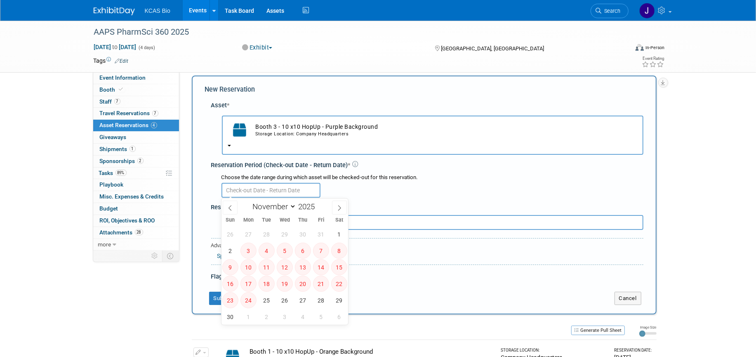
click at [294, 186] on input "text" at bounding box center [270, 190] width 99 height 15
click at [610, 15] on link "Search" at bounding box center [610, 11] width 38 height 14
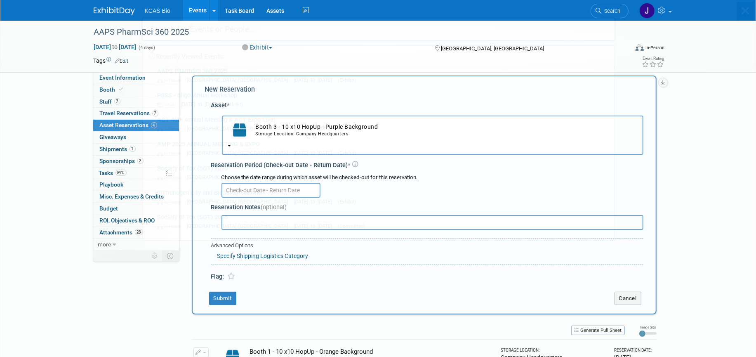
scroll to position [0, 0]
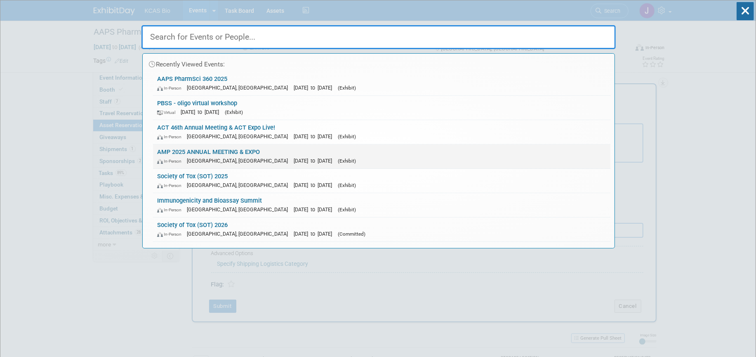
click at [188, 149] on link "AMP 2025 ANNUAL MEETING & EXPO In-Person Boston, MA Nov 11, 2025 to Nov 15, 202…" at bounding box center [381, 156] width 457 height 24
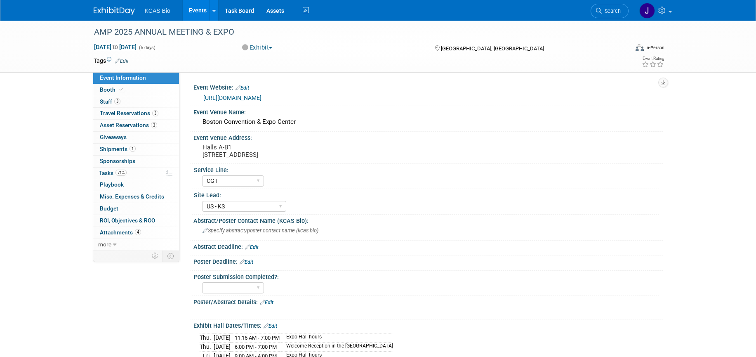
select select "CGT"
select select "US - KS"
click at [122, 125] on span "Asset Reservations 3" at bounding box center [128, 125] width 57 height 7
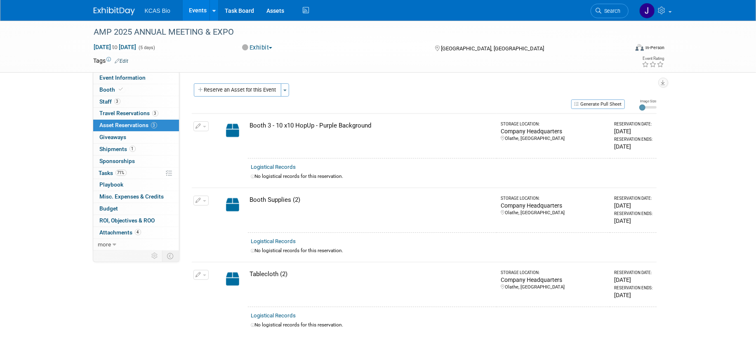
click at [202, 127] on button "button" at bounding box center [200, 126] width 15 height 10
click at [217, 160] on button "Cancel Reservation" at bounding box center [232, 165] width 68 height 11
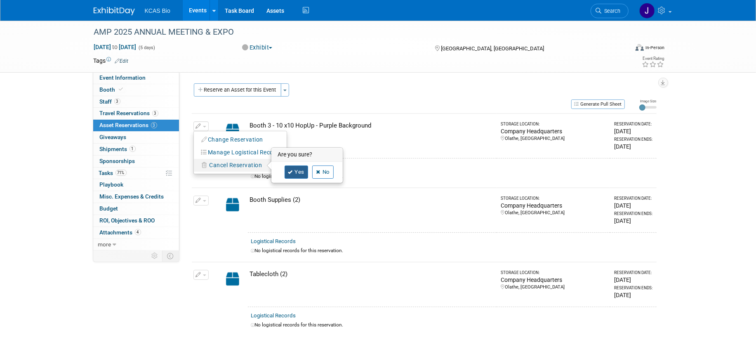
click at [299, 172] on link "Yes" at bounding box center [297, 171] width 24 height 13
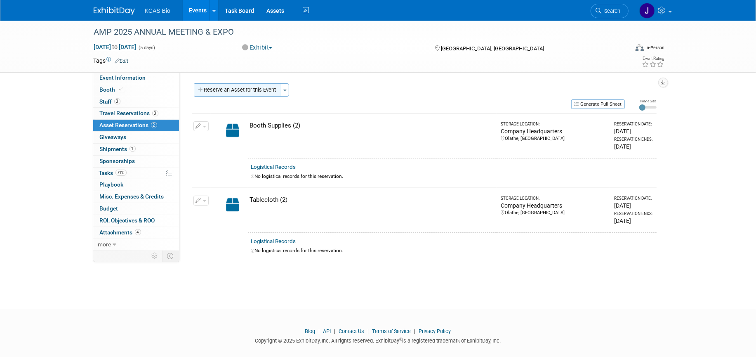
click at [249, 91] on button "Reserve an Asset for this Event" at bounding box center [237, 89] width 87 height 13
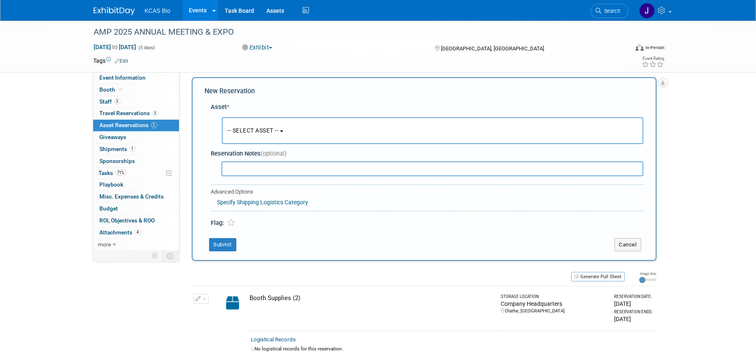
scroll to position [8, 0]
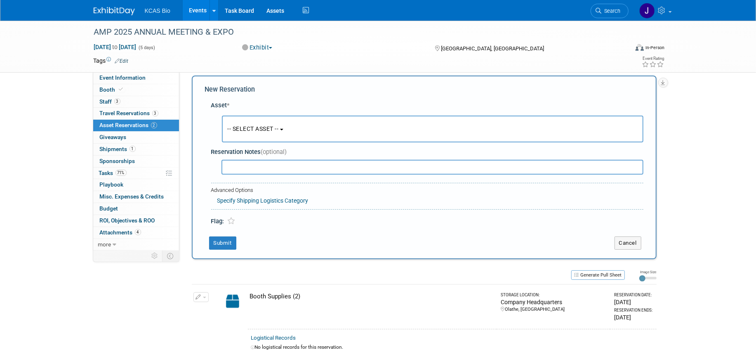
click at [268, 136] on button "-- SELECT ASSET --" at bounding box center [433, 128] width 422 height 27
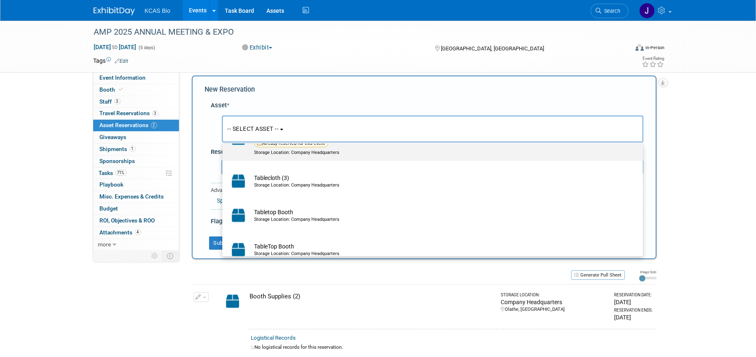
scroll to position [421, 0]
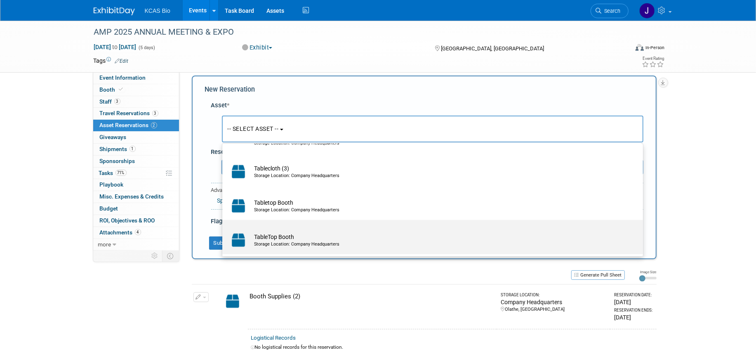
click at [277, 238] on td "TableTop Booth Storage Location: Company Headquarters" at bounding box center [438, 240] width 376 height 18
click at [224, 230] on input "TableTop Booth Storage Location: Company Headquarters" at bounding box center [220, 226] width 5 height 5
select select "10720873"
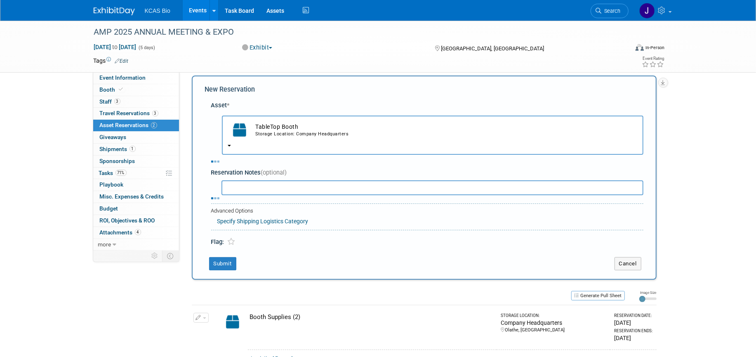
select select "10"
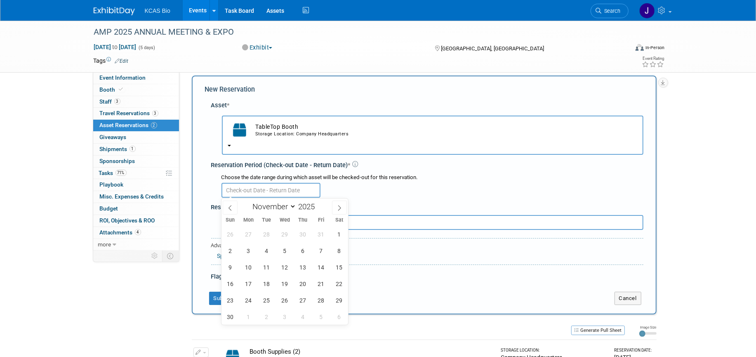
click at [280, 189] on input "text" at bounding box center [270, 190] width 99 height 15
click at [252, 254] on span "3" at bounding box center [248, 251] width 16 height 16
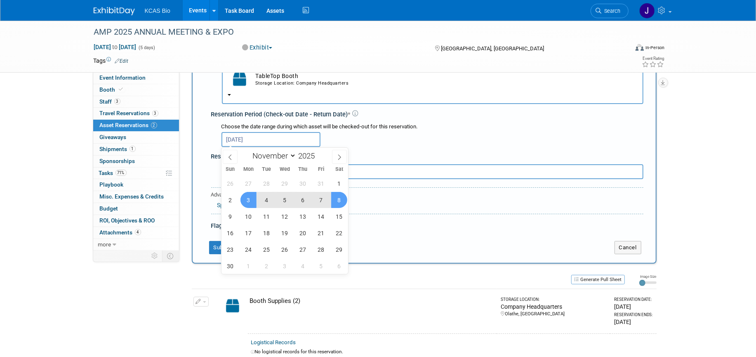
scroll to position [59, 0]
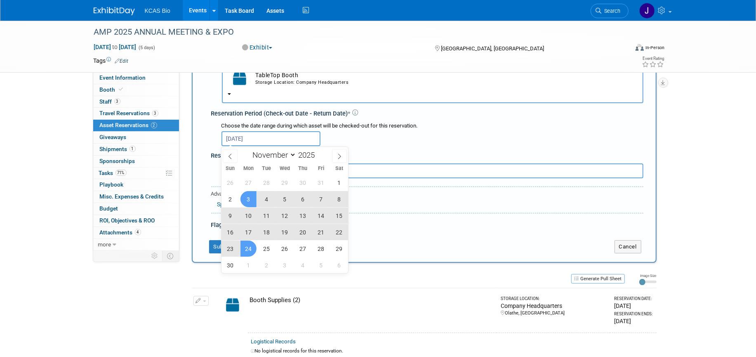
click at [246, 245] on span "24" at bounding box center [248, 248] width 16 height 16
type input "[DATE] to [DATE]"
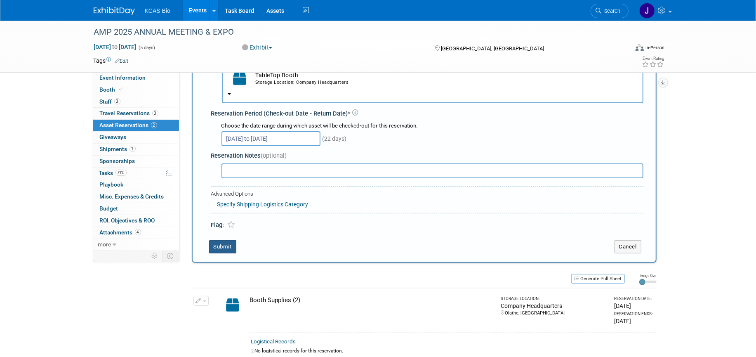
click at [229, 244] on button "Submit" at bounding box center [222, 246] width 27 height 13
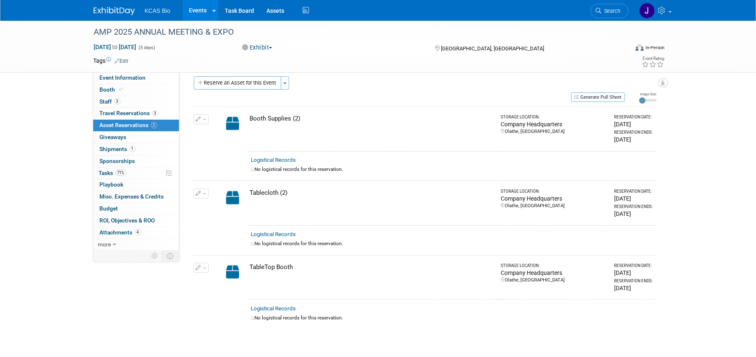
scroll to position [0, 0]
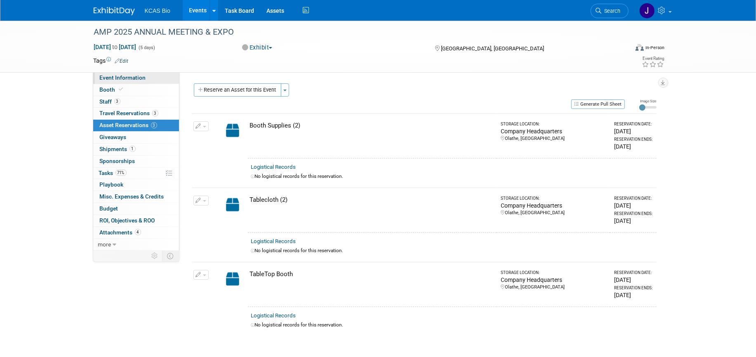
click at [127, 73] on link "Event Information" at bounding box center [136, 78] width 86 height 12
select select "CGT"
select select "US - KS"
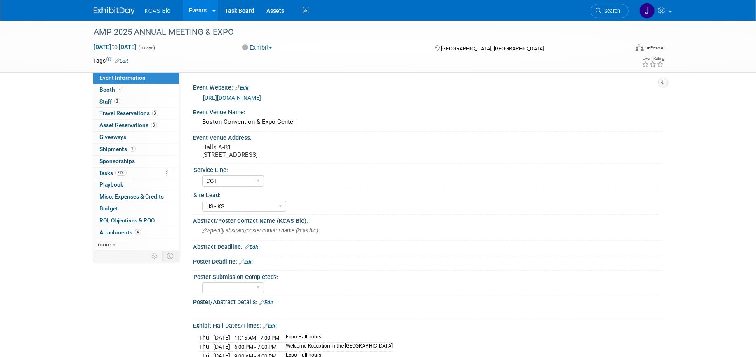
click at [252, 94] on link "[URL][DOMAIN_NAME]" at bounding box center [232, 97] width 58 height 7
click at [605, 15] on link "Search" at bounding box center [610, 11] width 38 height 14
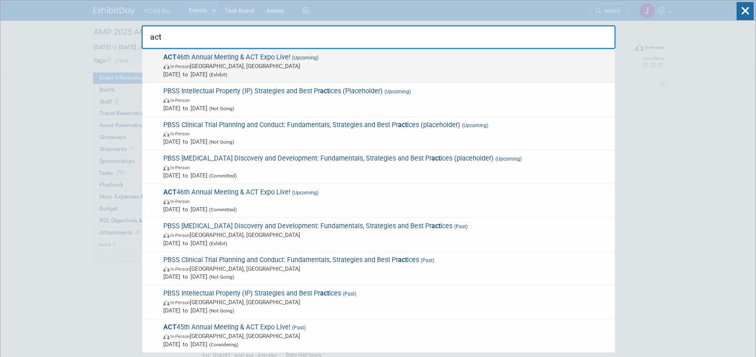
type input "act"
click at [197, 60] on span "ACT 46th Annual Meeting & ACT Expo Live! (Upcoming) In-Person Phoenix, AZ Nov 1…" at bounding box center [386, 65] width 450 height 25
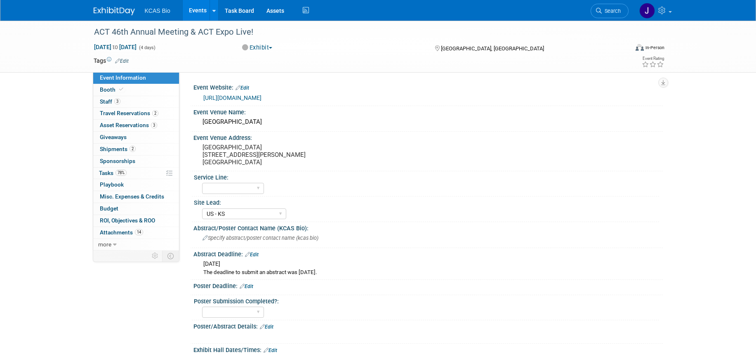
select select "US - KS"
click at [252, 99] on link "[URL][DOMAIN_NAME]" at bounding box center [232, 97] width 58 height 7
click at [106, 124] on span "Asset Reservations 3" at bounding box center [128, 125] width 57 height 7
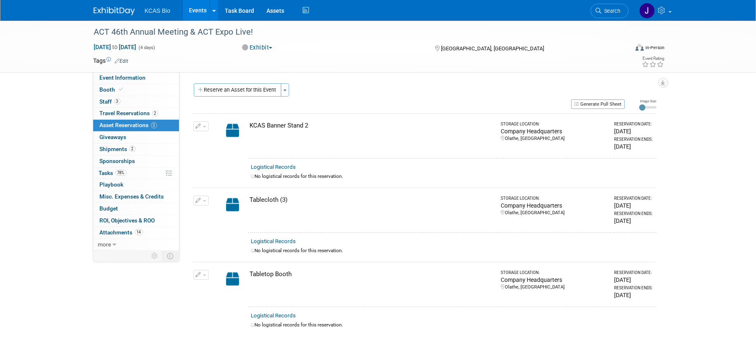
click at [204, 128] on button "button" at bounding box center [200, 126] width 15 height 10
click at [211, 164] on span "Cancel Reservation" at bounding box center [236, 165] width 53 height 7
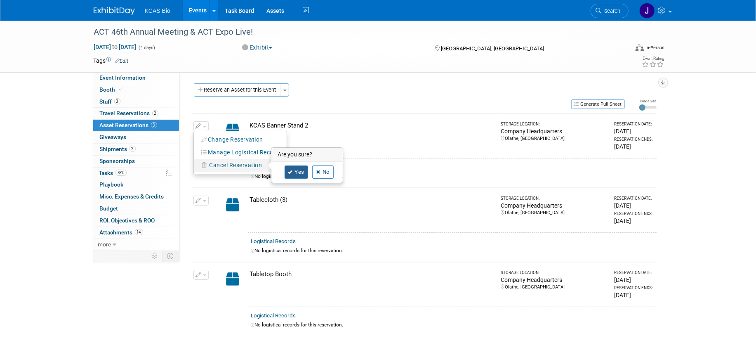
click at [297, 172] on link "Yes" at bounding box center [297, 171] width 24 height 13
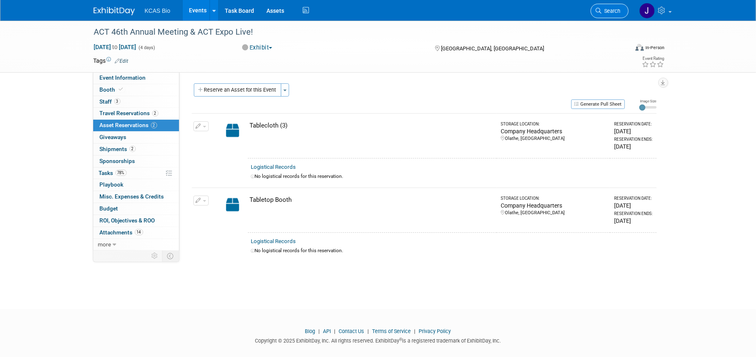
click at [607, 5] on link "Search" at bounding box center [610, 11] width 38 height 14
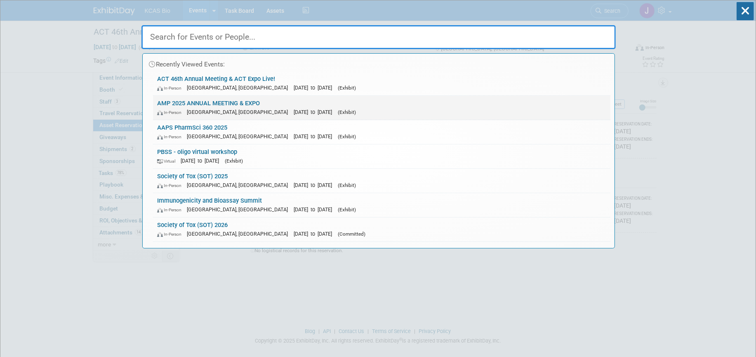
click at [193, 102] on link "AMP 2025 ANNUAL MEETING & EXPO In-Person [GEOGRAPHIC_DATA], [GEOGRAPHIC_DATA] […" at bounding box center [381, 108] width 457 height 24
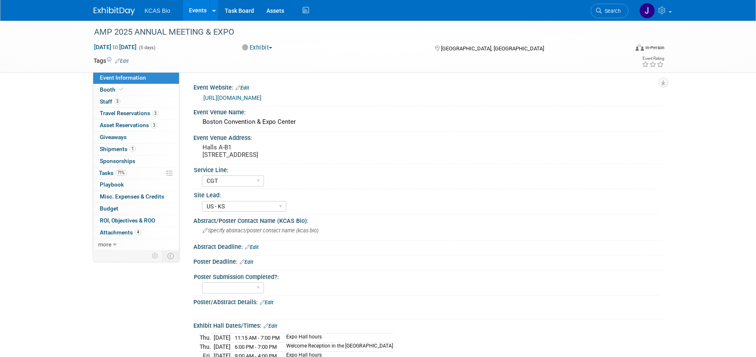
select select "CGT"
select select "US - KS"
click at [111, 127] on span "Asset Reservations 3" at bounding box center [128, 125] width 57 height 7
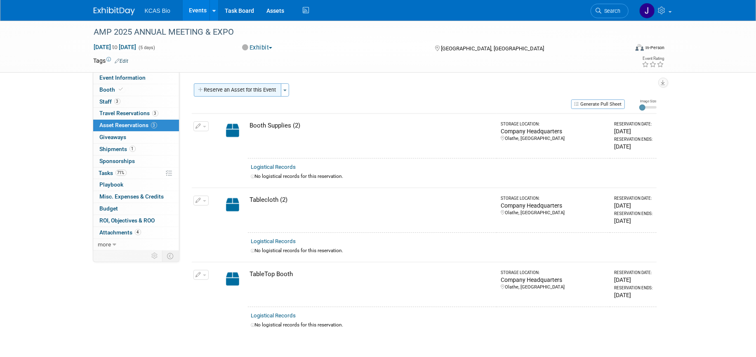
click at [262, 93] on button "Reserve an Asset for this Event" at bounding box center [237, 89] width 87 height 13
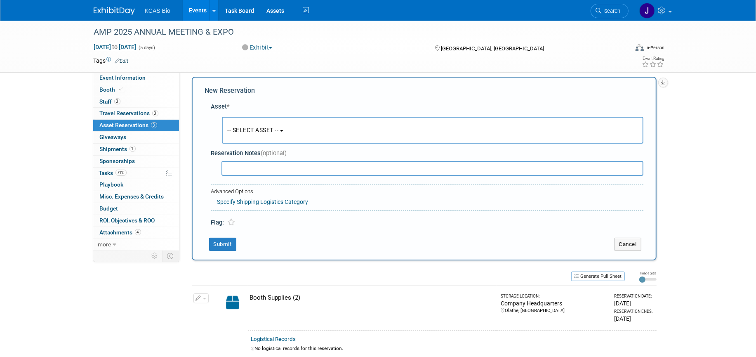
scroll to position [8, 0]
click at [262, 131] on span "-- SELECT ASSET --" at bounding box center [253, 128] width 51 height 7
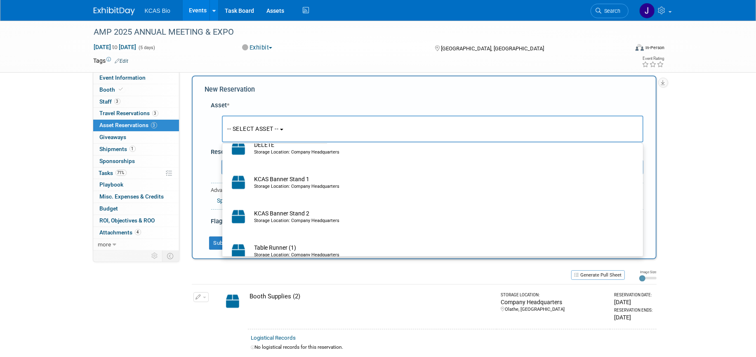
scroll to position [206, 0]
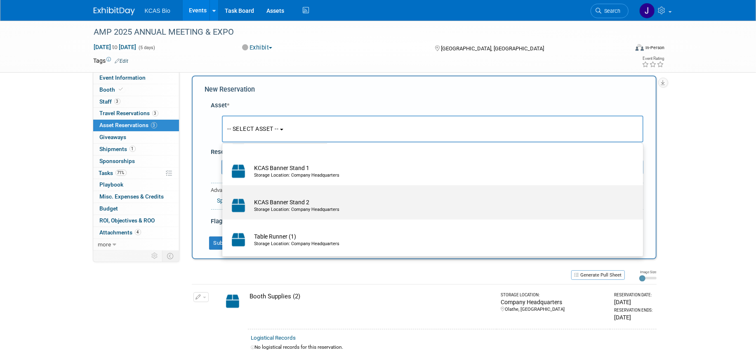
click at [313, 204] on td "KCAS Banner Stand 2 Storage Location: Company Headquarters" at bounding box center [438, 205] width 376 height 18
click at [224, 195] on input "KCAS Banner Stand 2 Storage Location: Company Headquarters" at bounding box center [220, 192] width 5 height 5
select select "10720813"
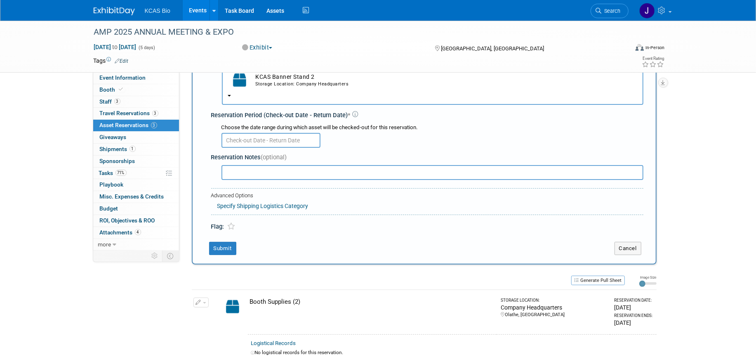
scroll to position [59, 0]
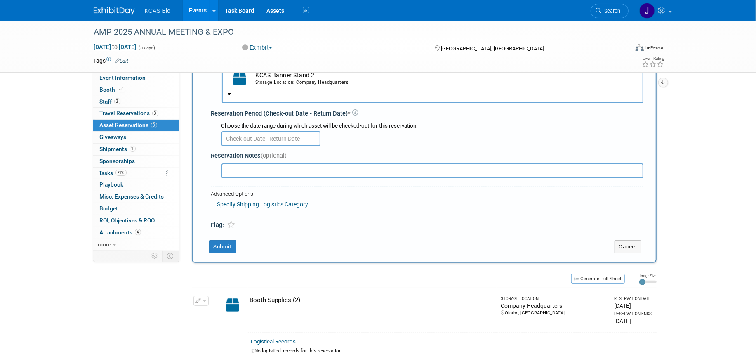
click at [265, 139] on input "text" at bounding box center [270, 138] width 99 height 15
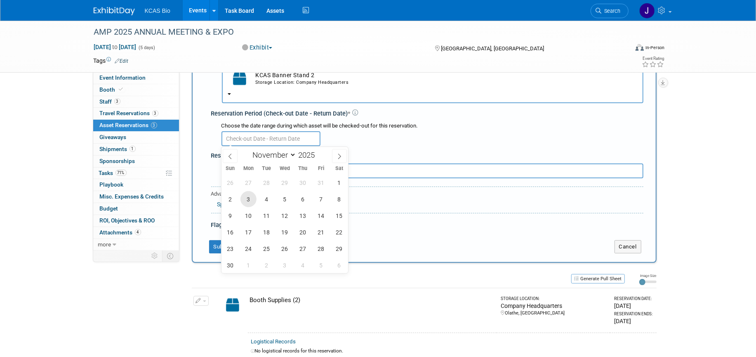
click at [250, 198] on span "3" at bounding box center [248, 199] width 16 height 16
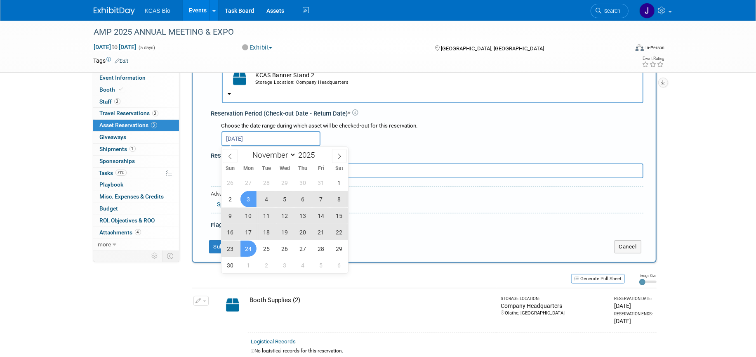
click at [246, 247] on span "24" at bounding box center [248, 248] width 16 height 16
type input "[DATE] to [DATE]"
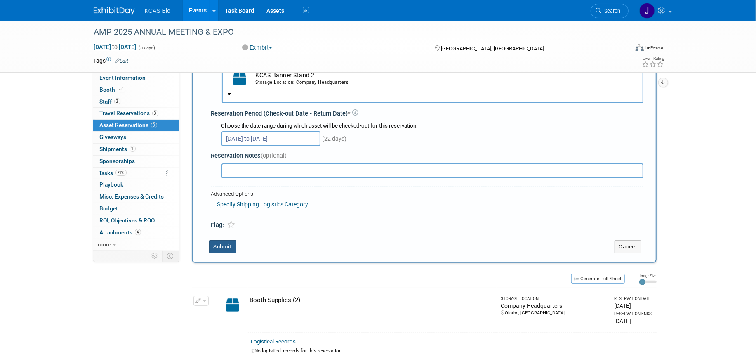
click at [225, 246] on button "Submit" at bounding box center [222, 246] width 27 height 13
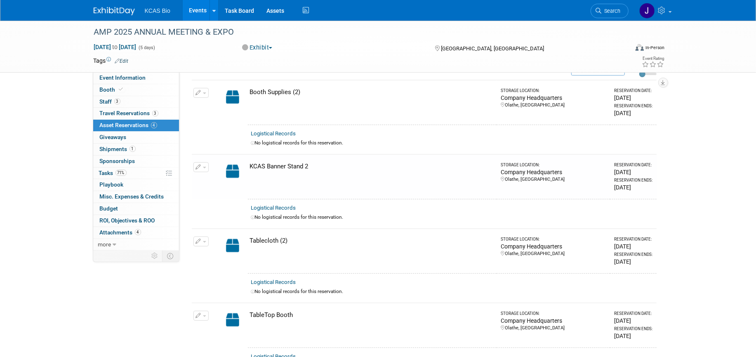
scroll to position [32, 0]
click at [614, 11] on span "Search" at bounding box center [611, 11] width 19 height 6
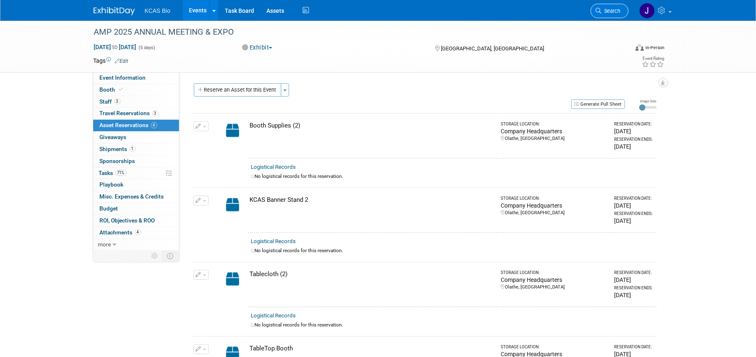
click at [608, 14] on link "Search" at bounding box center [610, 11] width 38 height 14
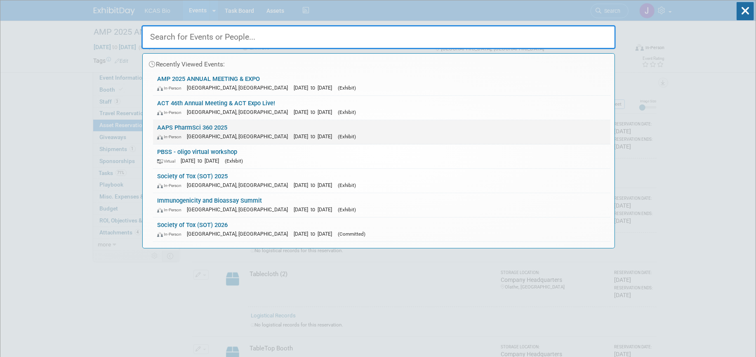
click at [199, 130] on link "AAPS PharmSci 360 2025 In-Person [GEOGRAPHIC_DATA], [GEOGRAPHIC_DATA] [DATE] to…" at bounding box center [381, 132] width 457 height 24
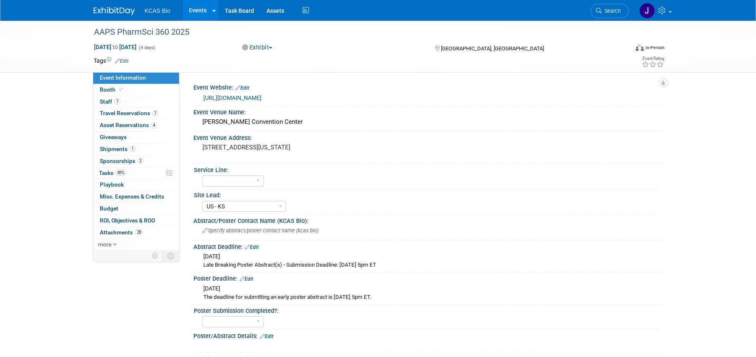
select select "US - KS"
click at [116, 125] on span "Asset Reservations 4" at bounding box center [128, 125] width 57 height 7
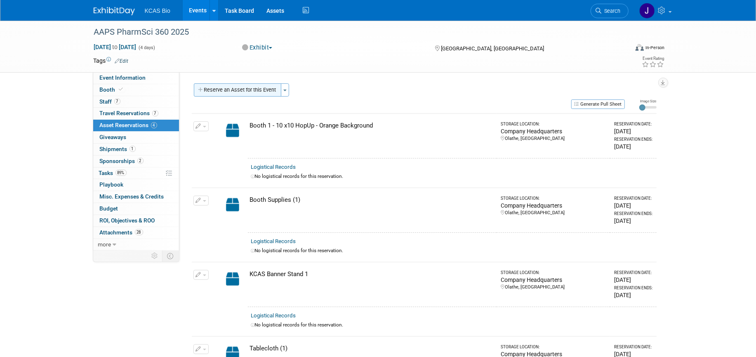
click at [258, 92] on button "Reserve an Asset for this Event" at bounding box center [237, 89] width 87 height 13
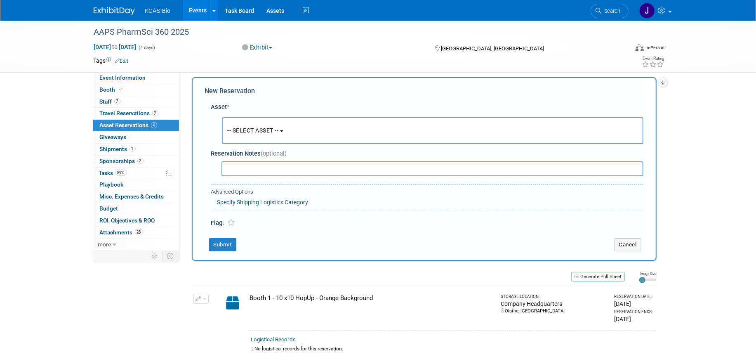
scroll to position [8, 0]
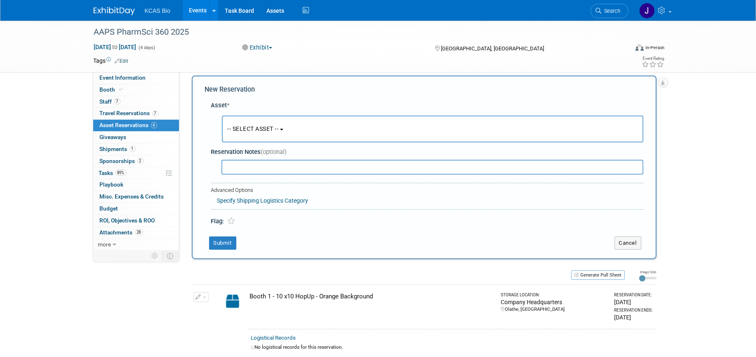
click at [271, 130] on span "-- SELECT ASSET --" at bounding box center [253, 128] width 51 height 7
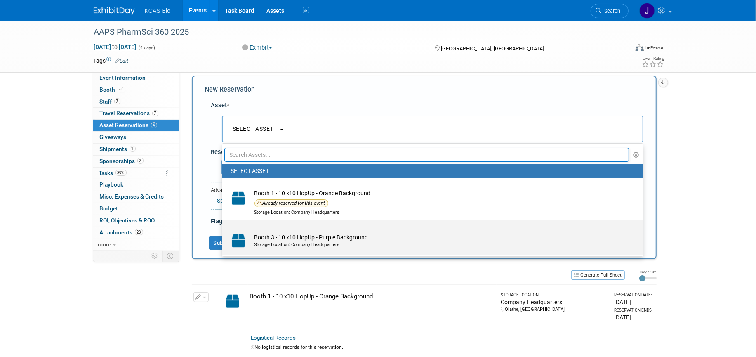
click at [313, 238] on td "Booth 3 - 10 x10 HopUp - Purple Background Storage Location: Company Headquarte…" at bounding box center [438, 240] width 376 height 18
click at [224, 230] on input "Booth 3 - 10 x10 HopUp - Purple Background Storage Location: Company Headquarte…" at bounding box center [220, 227] width 5 height 5
select select "10720812"
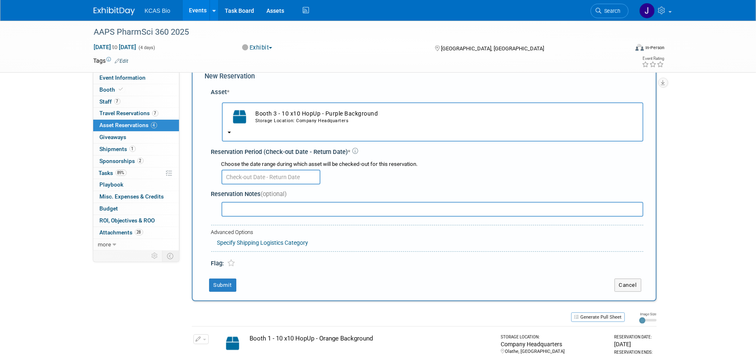
scroll to position [59, 0]
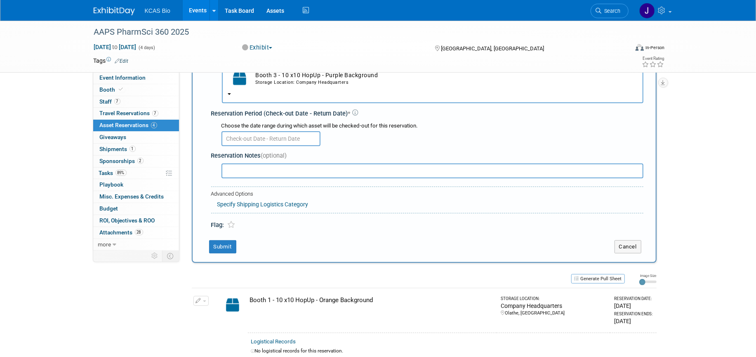
click at [263, 137] on input "text" at bounding box center [270, 138] width 99 height 15
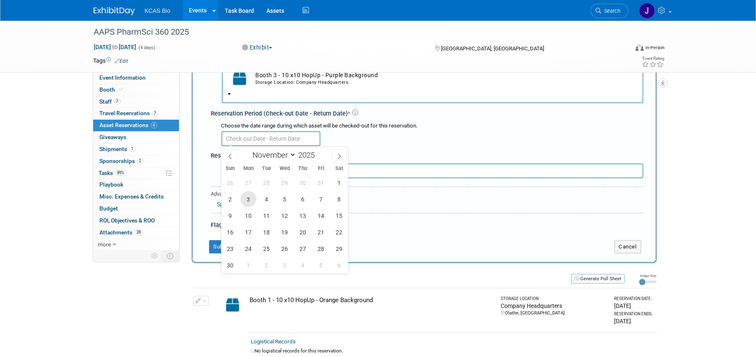
click at [247, 199] on span "3" at bounding box center [248, 199] width 16 height 16
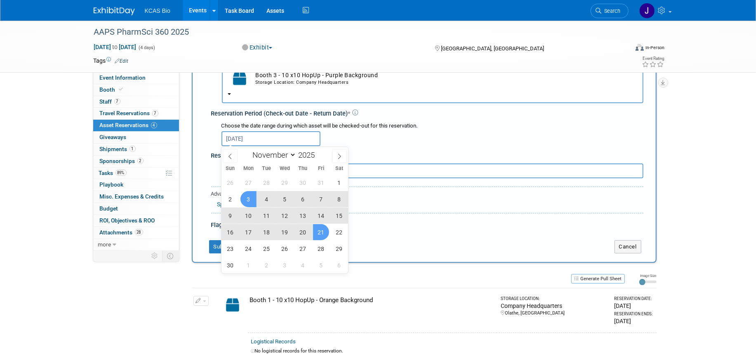
click at [326, 231] on span "21" at bounding box center [321, 232] width 16 height 16
type input "Nov 3, 2025 to Nov 21, 2025"
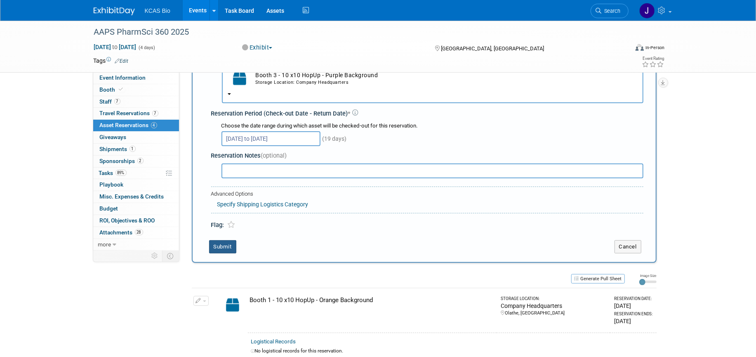
drag, startPoint x: 220, startPoint y: 245, endPoint x: 226, endPoint y: 244, distance: 6.2
click at [226, 244] on button "Submit" at bounding box center [222, 246] width 27 height 13
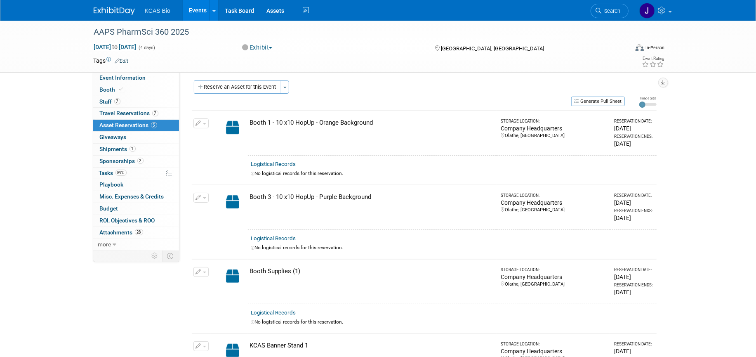
scroll to position [0, 0]
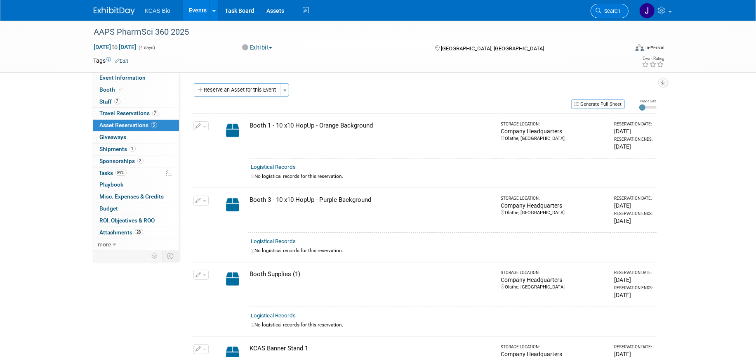
click at [611, 11] on span "Search" at bounding box center [611, 11] width 19 height 6
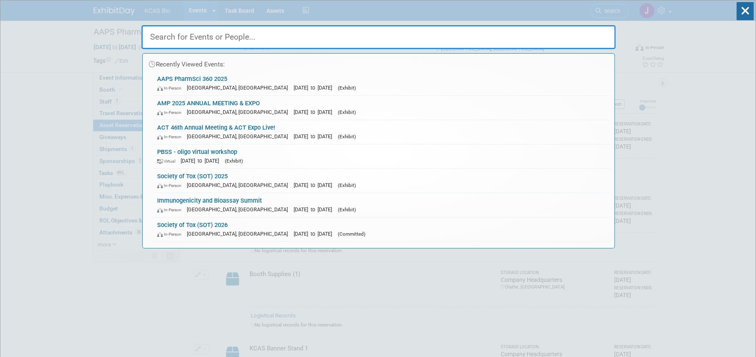
click at [186, 102] on link "AMP 2025 ANNUAL MEETING & EXPO In-Person Boston, MA Nov 11, 2025 to Nov 15, 202…" at bounding box center [381, 108] width 457 height 24
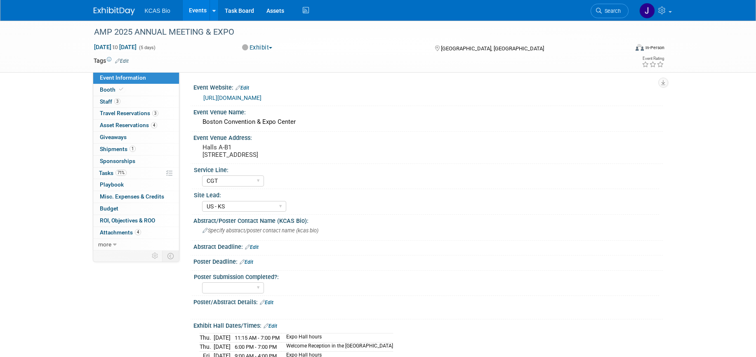
select select "CGT"
select select "US - KS"
click at [107, 89] on span "Booth" at bounding box center [112, 89] width 25 height 7
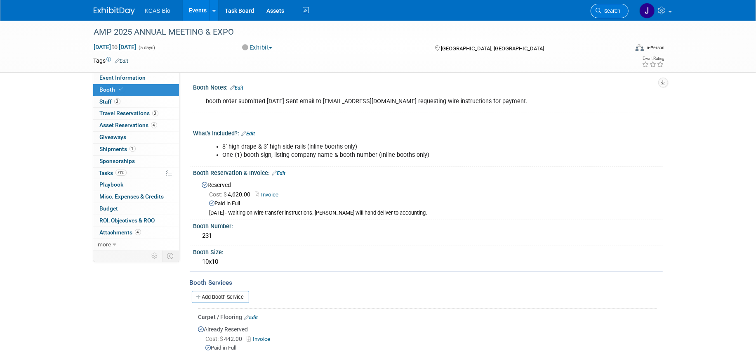
click at [603, 7] on link "Search" at bounding box center [610, 11] width 38 height 14
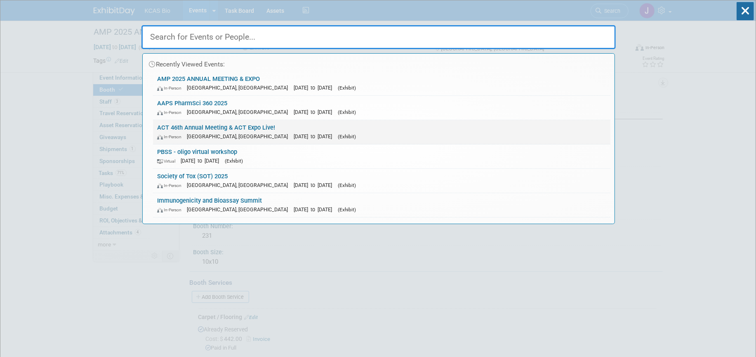
click at [189, 128] on link "ACT 46th Annual Meeting & ACT Expo Live! In-Person [GEOGRAPHIC_DATA], [GEOGRAPH…" at bounding box center [381, 132] width 457 height 24
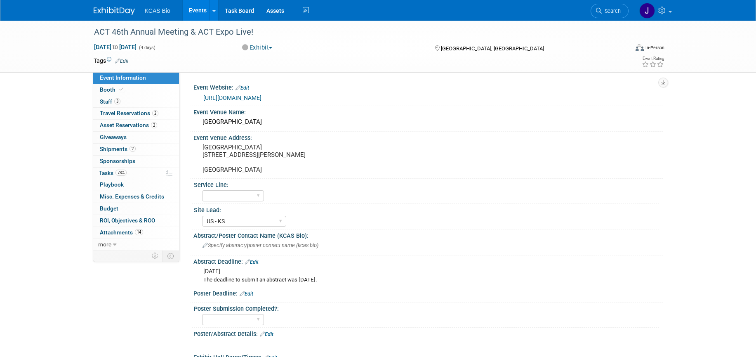
select select "US - KS"
click at [104, 87] on span "Booth" at bounding box center [112, 89] width 25 height 7
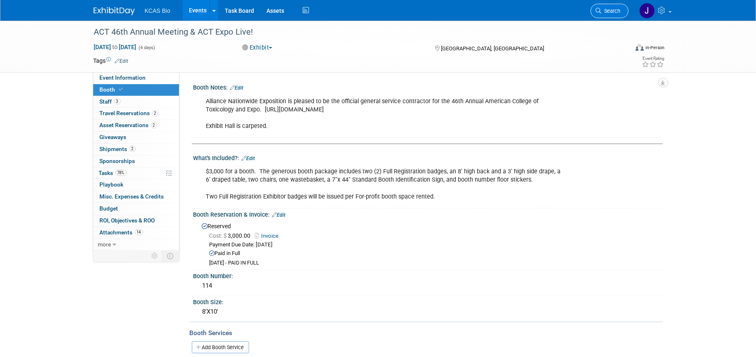
click at [606, 9] on span "Search" at bounding box center [611, 11] width 19 height 6
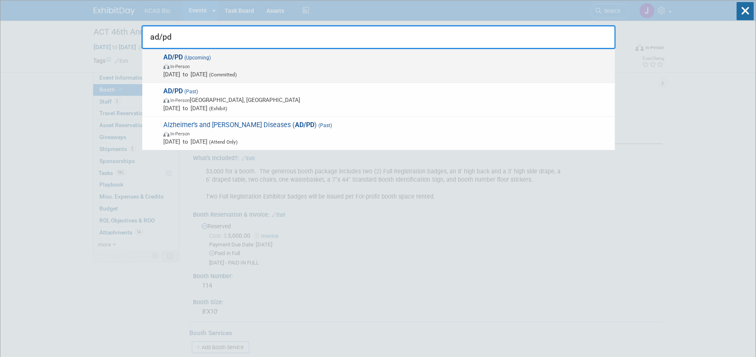
type input "ad/pd"
click at [177, 68] on span "In-Person" at bounding box center [179, 66] width 19 height 5
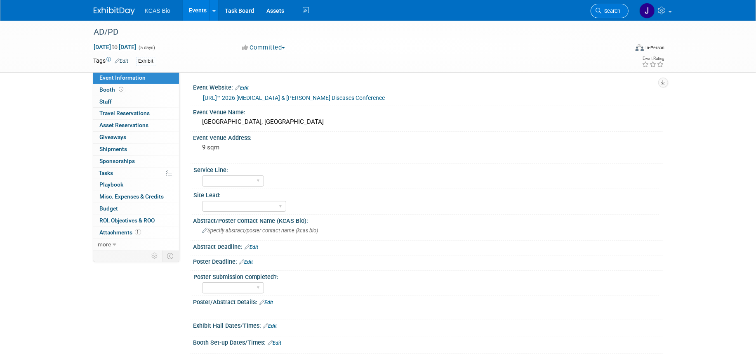
click at [614, 14] on link "Search" at bounding box center [610, 11] width 38 height 14
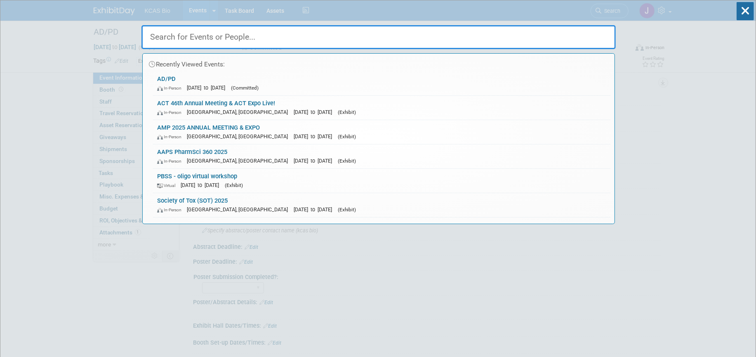
paste input "11148792"
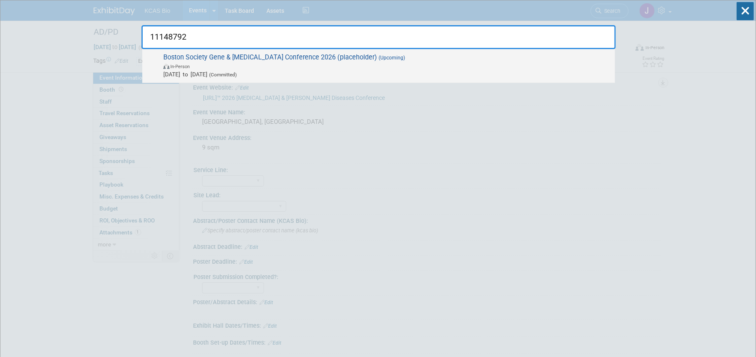
type input "11148792"
click at [275, 60] on span "Boston Society Gene & [MEDICAL_DATA] Conference 2026 (placeholder) (Upcoming) I…" at bounding box center [386, 65] width 450 height 25
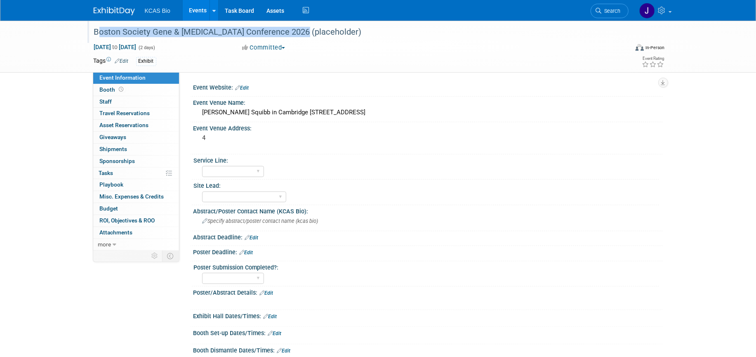
drag, startPoint x: 92, startPoint y: 32, endPoint x: 292, endPoint y: 32, distance: 200.0
click at [292, 32] on div "Boston Society Gene & [MEDICAL_DATA] Conference 2026 (placeholder)" at bounding box center [353, 32] width 525 height 15
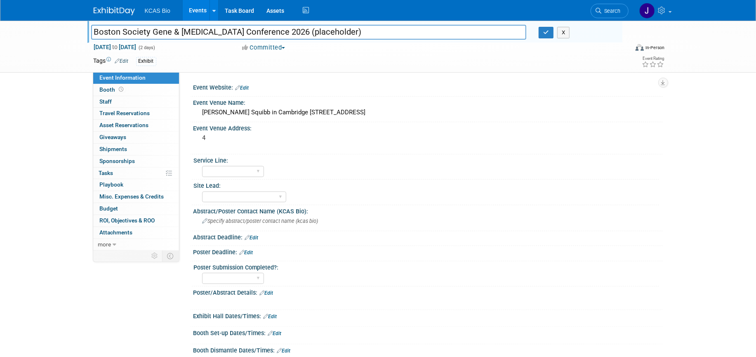
drag, startPoint x: 291, startPoint y: 32, endPoint x: 90, endPoint y: 30, distance: 200.5
click at [91, 30] on div "Boston Society Gene & [MEDICAL_DATA] Conference 2026 (placeholder)" at bounding box center [309, 32] width 436 height 14
click at [243, 87] on link "Edit" at bounding box center [242, 88] width 14 height 6
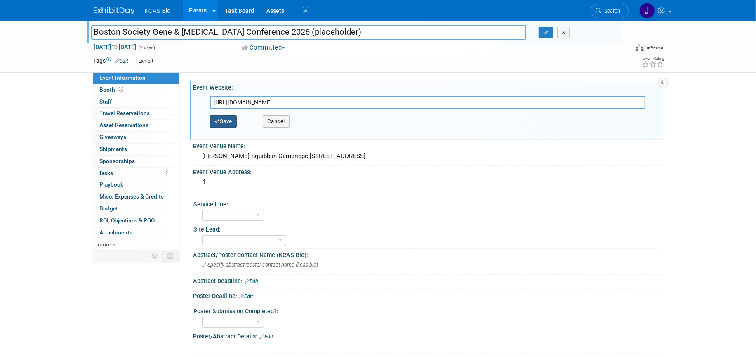
type input "[URL][DOMAIN_NAME]"
click at [222, 119] on button "Save" at bounding box center [223, 121] width 27 height 12
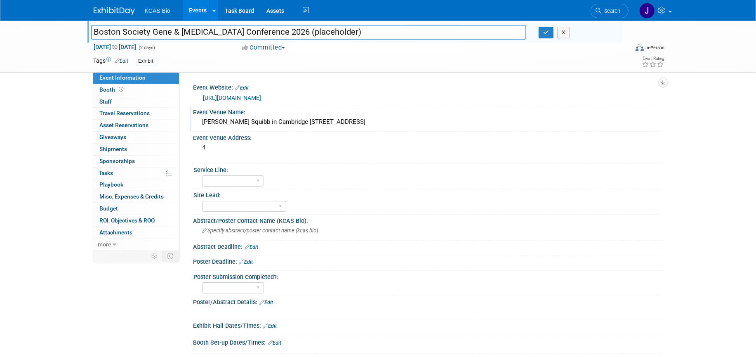
click at [234, 112] on div "Event Venue Name:" at bounding box center [427, 111] width 469 height 10
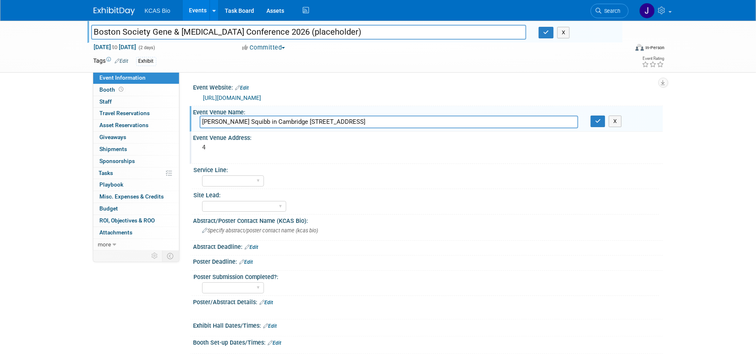
drag, startPoint x: 259, startPoint y: 122, endPoint x: 503, endPoint y: 134, distance: 244.9
click at [503, 134] on div "Event Website: Edit https://www.bostonsociety.org/Conference/ https://www.bosto…" at bounding box center [424, 309] width 465 height 457
type input "Bristol-Myers Squibb"
click at [597, 125] on button "button" at bounding box center [598, 121] width 15 height 12
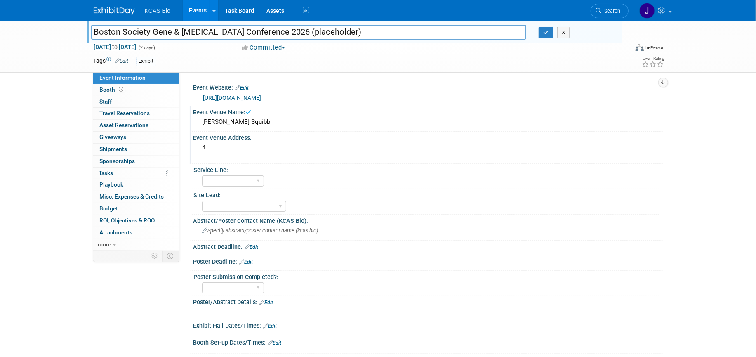
click at [236, 148] on pre "4" at bounding box center [291, 147] width 177 height 7
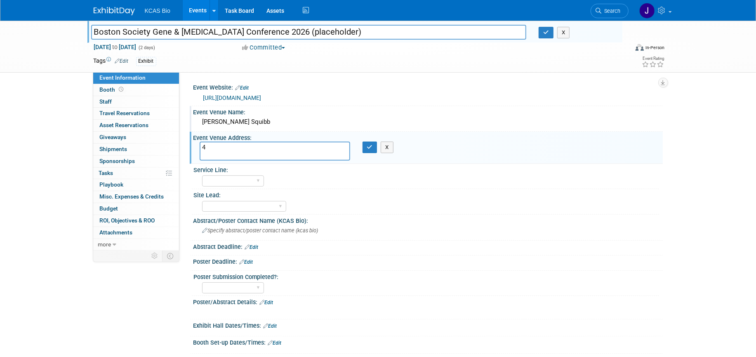
drag, startPoint x: 203, startPoint y: 146, endPoint x: 302, endPoint y: 158, distance: 99.7
click at [302, 158] on textarea "4" at bounding box center [275, 150] width 151 height 19
paste textarea "250 Water Street, Cambridge, MA 02141"
click at [247, 150] on textarea "250 Water Street, Cambridge, MA 02141" at bounding box center [275, 150] width 151 height 19
type textarea "250 Water Street Cambridge, MA 02141"
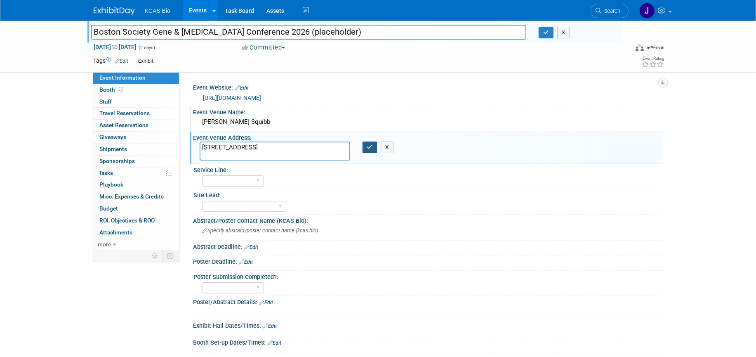
click at [366, 145] on button "button" at bounding box center [370, 147] width 15 height 12
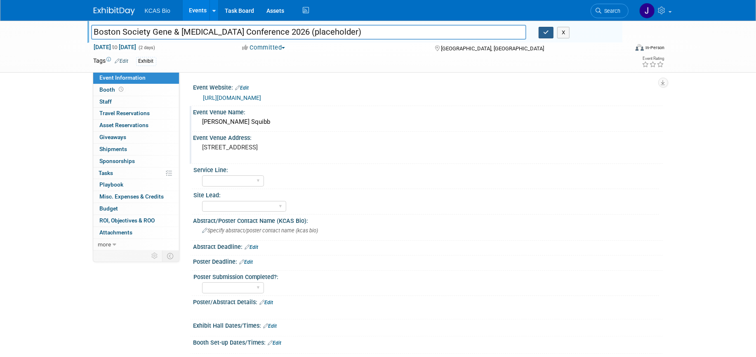
click at [543, 29] on button "button" at bounding box center [546, 33] width 15 height 12
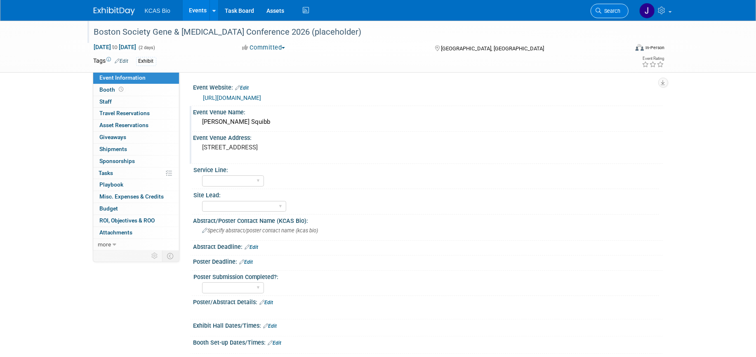
click at [614, 14] on link "Search" at bounding box center [610, 11] width 38 height 14
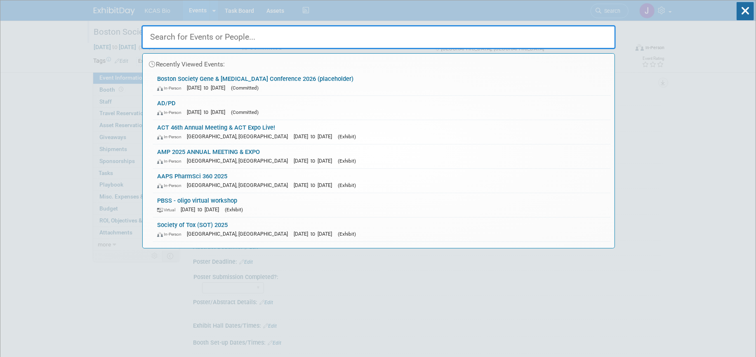
click at [211, 44] on input "text" at bounding box center [378, 37] width 474 height 24
paste input "11144089"
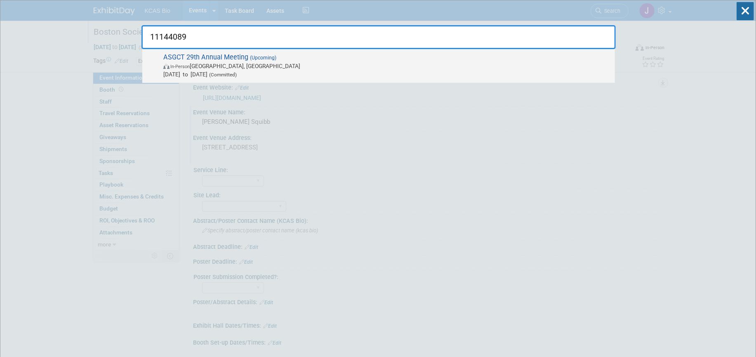
type input "11144089"
click at [204, 56] on span "ASGCT 29th Annual Meeting (Upcoming) In-Person Boston, MA May 12, 2026 to May 1…" at bounding box center [386, 65] width 450 height 25
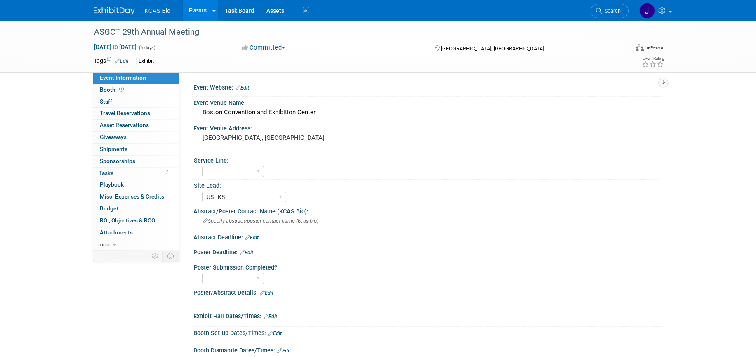
select select "US - KS"
click at [246, 86] on link "Edit" at bounding box center [242, 88] width 14 height 6
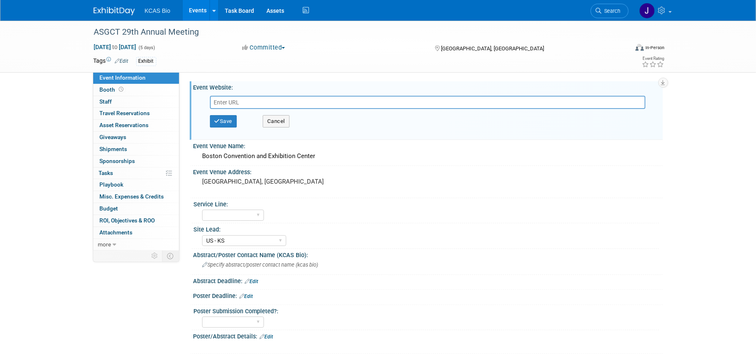
click at [231, 101] on input "text" at bounding box center [428, 102] width 436 height 13
paste input "https://annualmeeting.asgct.org/?_gl=1*1ex4ml9*_ga*MTQyMzgwODEyMi4xNzU5OTQ3ODI4…"
type input "https://annualmeeting.asgct.org/?_gl=1*1ex4ml9*_ga*MTQyMzgwODEyMi4xNzU5OTQ3ODI4…"
click at [223, 122] on button "Save" at bounding box center [223, 121] width 27 height 12
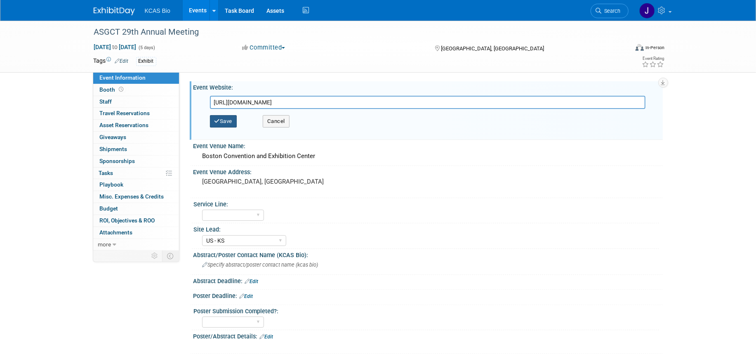
scroll to position [0, 0]
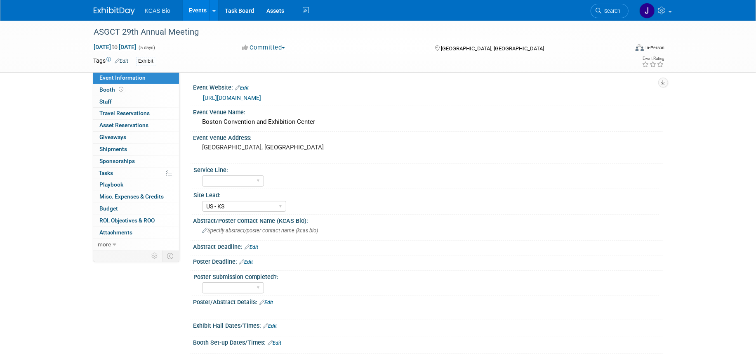
click at [245, 86] on link "Edit" at bounding box center [242, 88] width 14 height 6
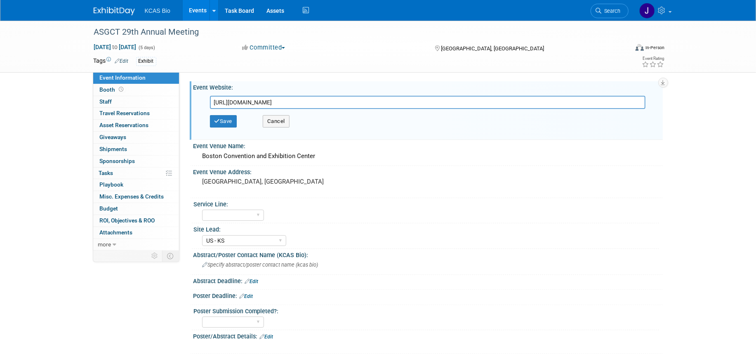
scroll to position [0, 36]
drag, startPoint x: 213, startPoint y: 101, endPoint x: 898, endPoint y: 100, distance: 684.6
click at [756, 100] on html "KCAS Bio Events Add Event Bulk Upload Events Shareable Event Boards Recently Vi…" at bounding box center [378, 178] width 756 height 357
type input "[URL][DOMAIN_NAME]"
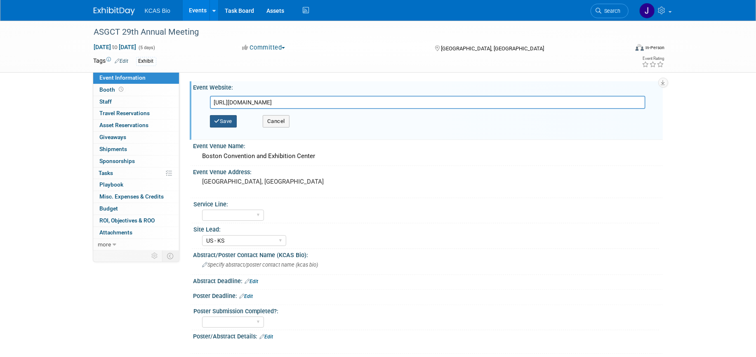
click at [221, 122] on button "Save" at bounding box center [223, 121] width 27 height 12
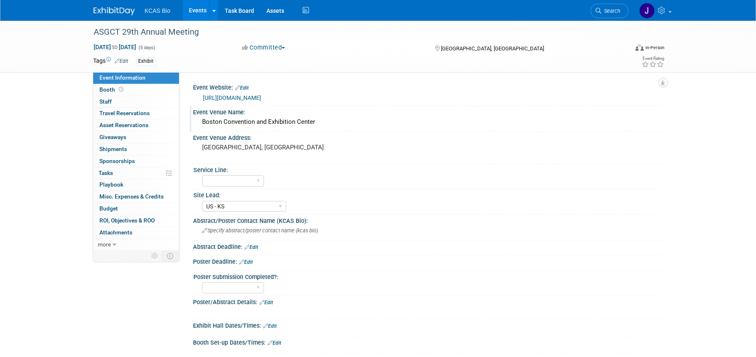
click at [227, 115] on div "Event Venue Name:" at bounding box center [427, 111] width 469 height 10
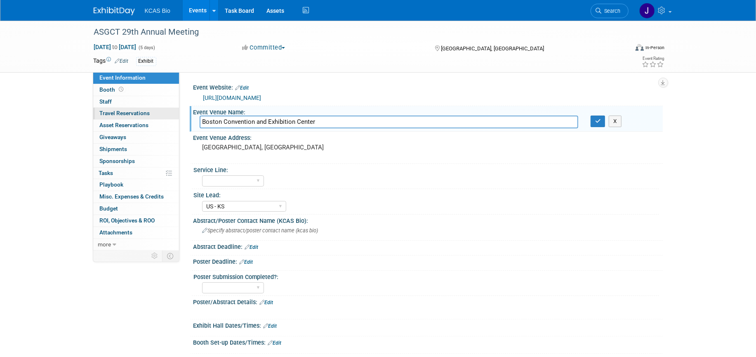
drag, startPoint x: 324, startPoint y: 122, endPoint x: 150, endPoint y: 110, distance: 174.9
click at [153, 110] on div "Event Information Event Info Booth Booth 0 Staff 0 Staff 0 Travel Reservations …" at bounding box center [378, 334] width 582 height 626
type input "Thomas Michael Menino Convention & Exhibition Center."
click at [599, 119] on icon "button" at bounding box center [598, 120] width 6 height 5
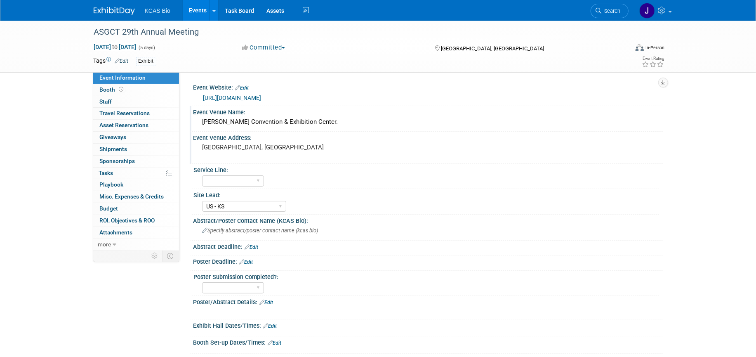
click at [221, 149] on pre "[GEOGRAPHIC_DATA], [GEOGRAPHIC_DATA]" at bounding box center [291, 147] width 177 height 7
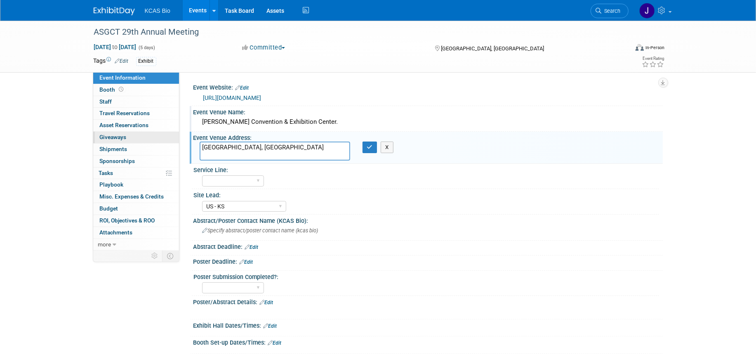
drag, startPoint x: 237, startPoint y: 146, endPoint x: 167, endPoint y: 138, distance: 70.5
click at [167, 138] on div "Event Information Event Info Booth Booth 0 Staff 0 Staff 0 Travel Reservations …" at bounding box center [378, 334] width 582 height 626
click at [244, 147] on textarea "415 Summer St, Boston, MA 02210" at bounding box center [275, 150] width 151 height 19
type textarea "415 Summer St Boston, MA 02210"
click at [367, 152] on button "button" at bounding box center [370, 147] width 15 height 12
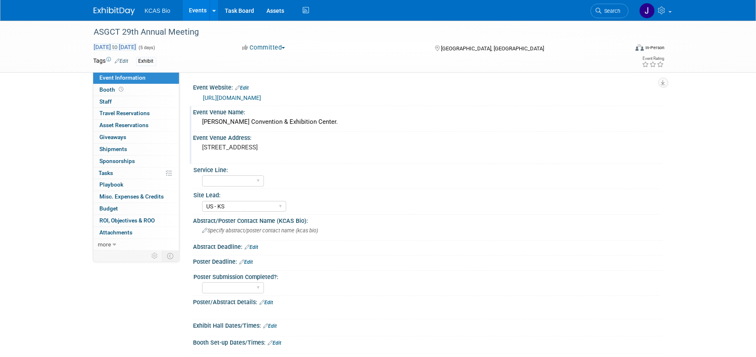
click at [137, 43] on span "May 12, 2026 to May 16, 2026" at bounding box center [115, 46] width 43 height 7
select select "4"
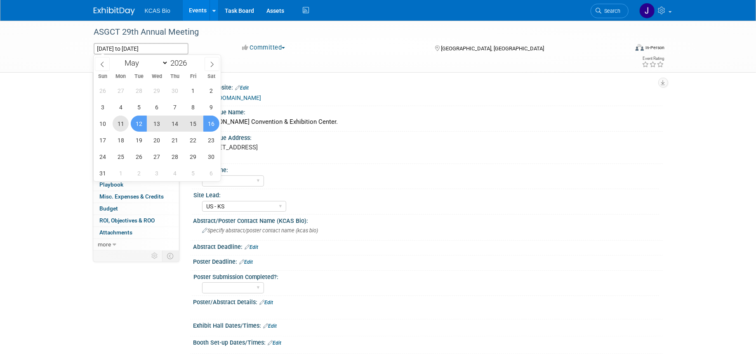
click at [120, 120] on span "11" at bounding box center [121, 123] width 16 height 16
type input "May 11, 2026"
click at [191, 127] on span "15" at bounding box center [193, 123] width 16 height 16
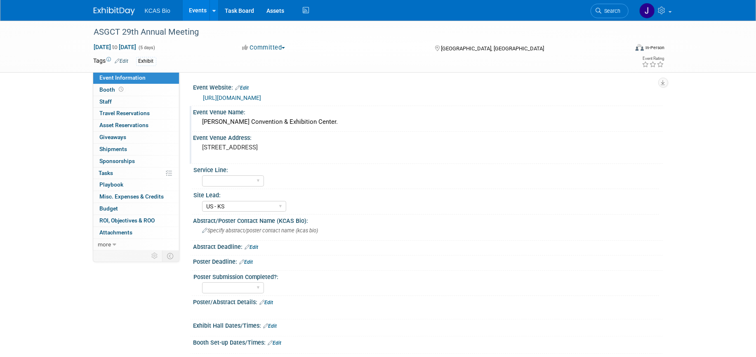
click at [402, 73] on div "Event Website: Edit https://annualmeeting.asgct.org/ https://annualmeeting.asgc…" at bounding box center [420, 161] width 483 height 178
click at [254, 245] on link "Edit" at bounding box center [252, 247] width 14 height 6
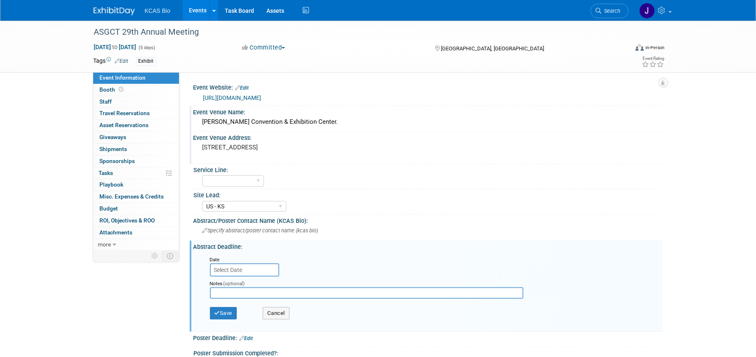
click at [256, 268] on input "text" at bounding box center [244, 269] width 69 height 13
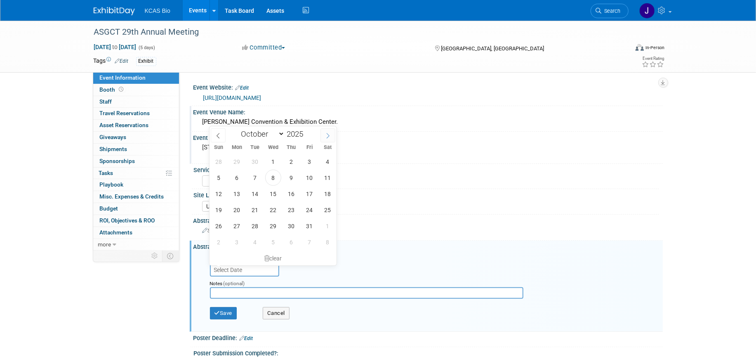
click at [329, 133] on icon at bounding box center [328, 136] width 6 height 6
select select "11"
click at [329, 133] on icon at bounding box center [328, 136] width 6 height 6
type input "2026"
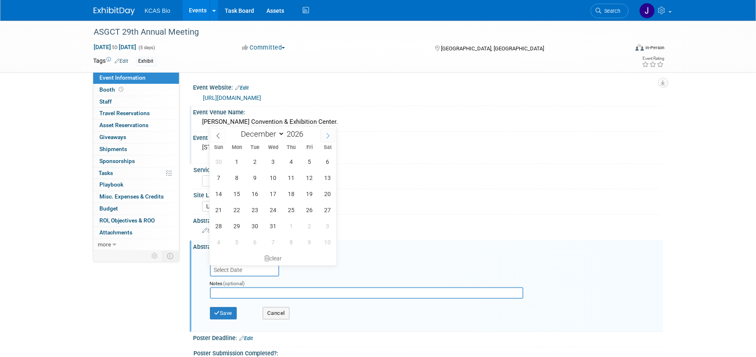
select select "0"
click at [306, 227] on span "30" at bounding box center [309, 226] width 16 height 16
type input "Jan 30, 2026"
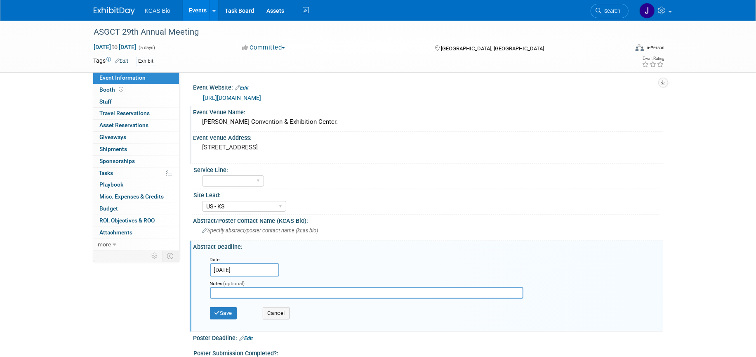
click at [217, 292] on input "text" at bounding box center [366, 293] width 313 height 12
paste input "Abstract Submission Site Opens Monday, November 10, 2025"
click at [290, 292] on input "Abstract Submission Site Opens Monday, November 10, 2025" at bounding box center [366, 293] width 313 height 12
type input "Abstract Submission Site Opens Monday, November 10, 2025"
click at [227, 311] on button "Save" at bounding box center [223, 313] width 27 height 12
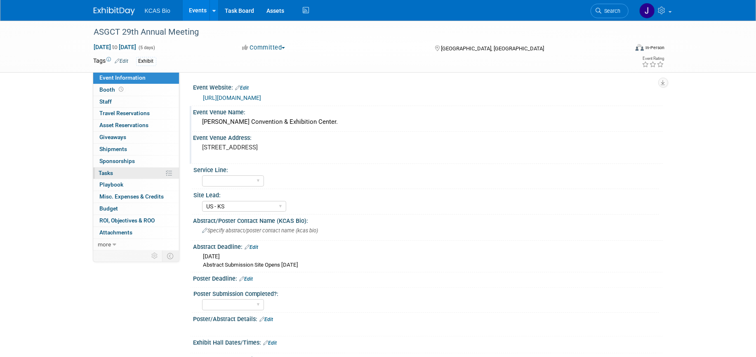
click at [113, 174] on span "Tasks 0%" at bounding box center [106, 173] width 14 height 7
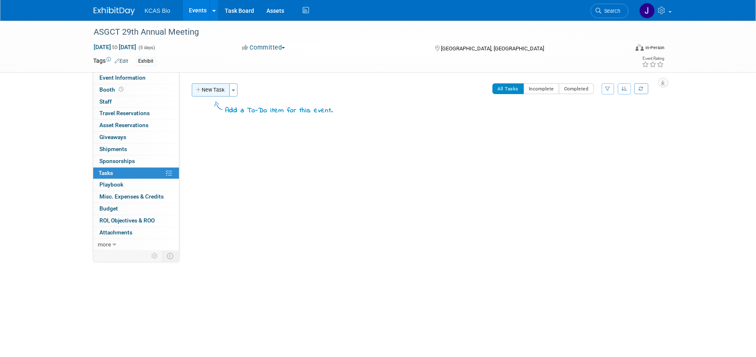
click at [206, 91] on button "New Task" at bounding box center [211, 89] width 38 height 13
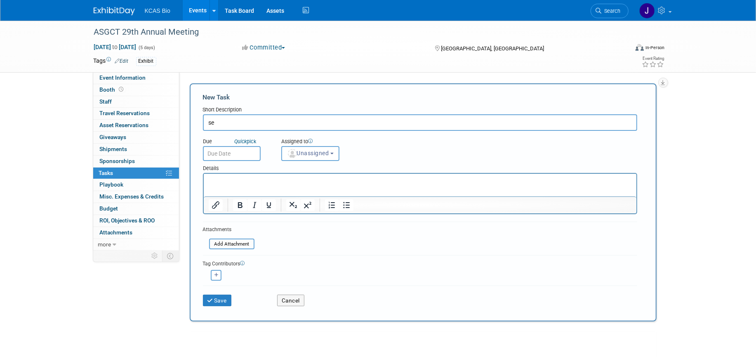
type input "s"
click at [312, 127] on input "Abstract - Set up Calendar Reminder" at bounding box center [420, 122] width 434 height 16
click at [341, 123] on input "Abstract - Set up Calendar Reminder with Scienctific advisors" at bounding box center [420, 122] width 434 height 16
type input "Abstract - Set up Calendar Reminder with Scientific advisors"
click at [222, 152] on input "text" at bounding box center [232, 153] width 58 height 15
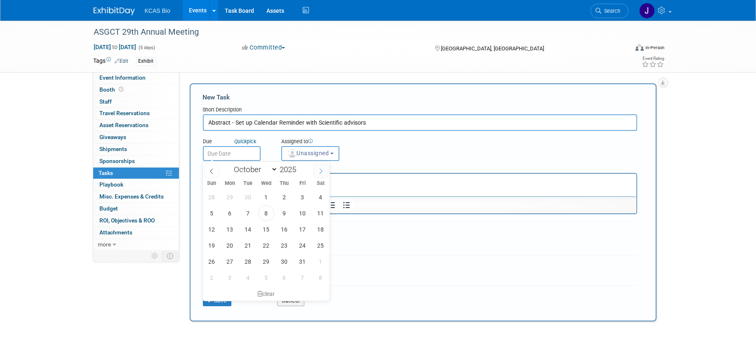
click at [322, 173] on icon at bounding box center [321, 171] width 6 height 6
select select "10"
click at [231, 231] on span "10" at bounding box center [230, 229] width 16 height 16
type input "Nov 10, 2025"
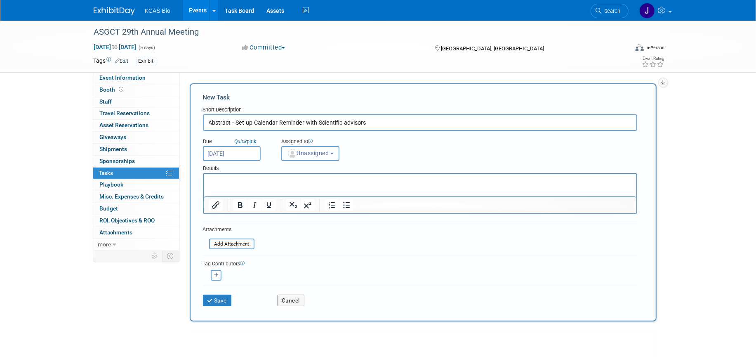
click at [302, 153] on span "Unassigned" at bounding box center [308, 153] width 42 height 7
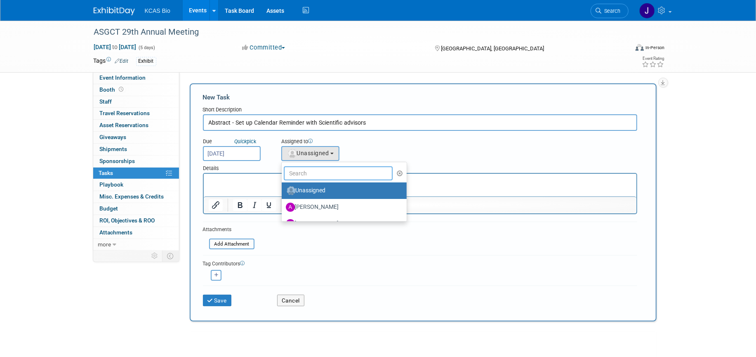
click at [308, 174] on input "text" at bounding box center [338, 173] width 109 height 14
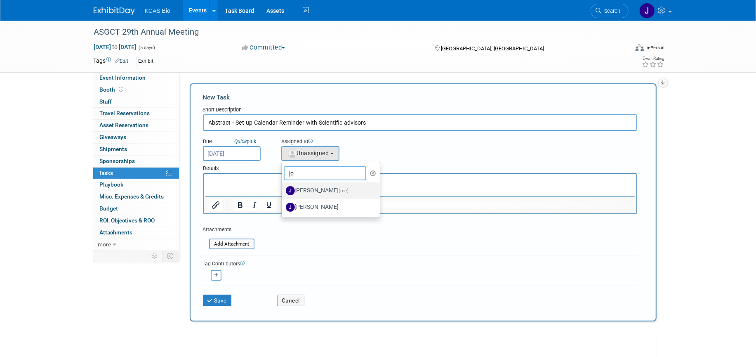
type input "jo"
click at [306, 191] on label "Jocelyn King (me)" at bounding box center [329, 190] width 86 height 13
click at [283, 191] on input "Jocelyn King (me)" at bounding box center [280, 189] width 5 height 5
select select "7758eddb-9d73-4c20-afa0-27b332c1c338"
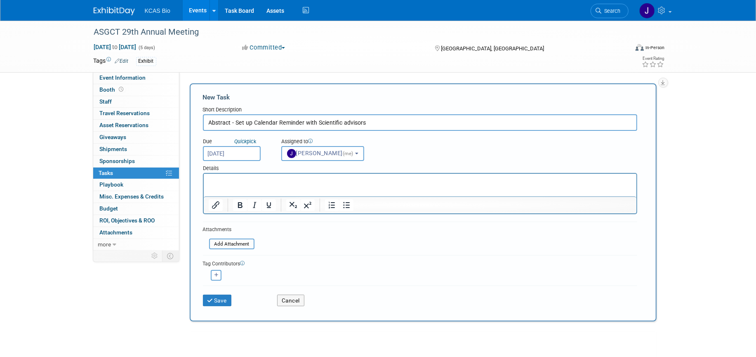
click at [231, 183] on p "Rich Text Area. Press ALT-0 for help." at bounding box center [419, 181] width 423 height 8
click at [366, 244] on form "New Task Short Description Abstract - Set up Calendar Reminder with Scientific …" at bounding box center [423, 202] width 440 height 219
click at [218, 302] on button "Save" at bounding box center [217, 300] width 29 height 12
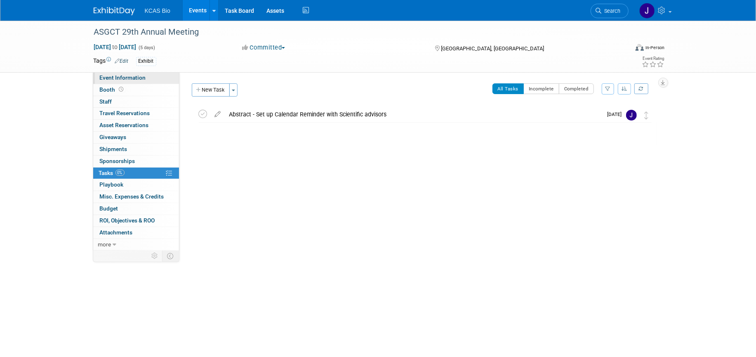
click at [129, 78] on span "Event Information" at bounding box center [123, 77] width 46 height 7
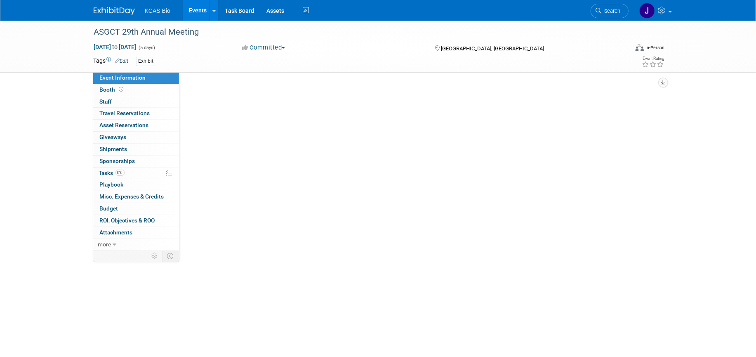
select select "US - KS"
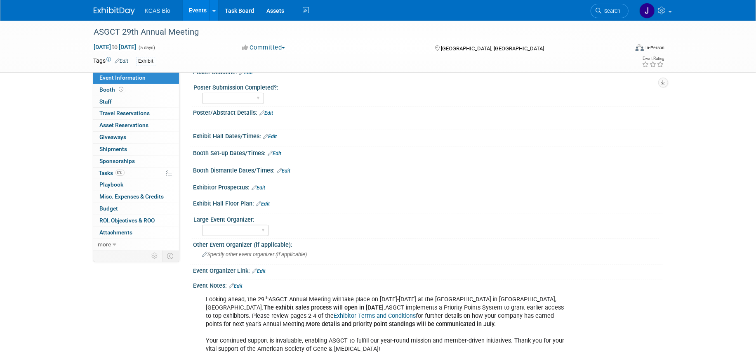
scroll to position [258, 0]
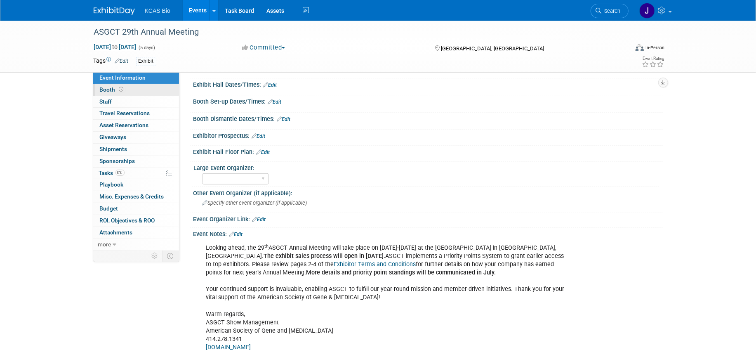
click at [102, 88] on span "Booth" at bounding box center [113, 89] width 26 height 7
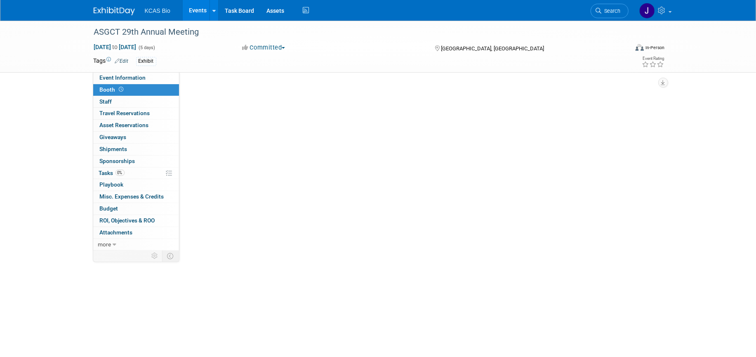
scroll to position [0, 0]
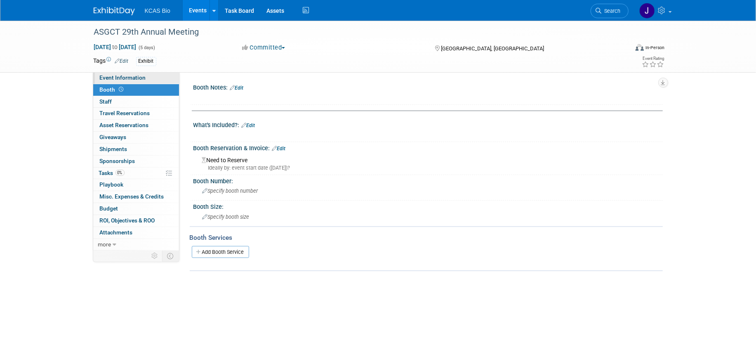
click at [106, 75] on span "Event Information" at bounding box center [123, 77] width 46 height 7
select select "US - KS"
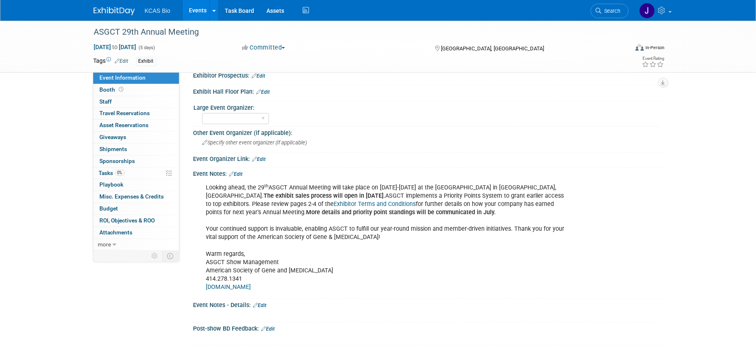
scroll to position [322, 0]
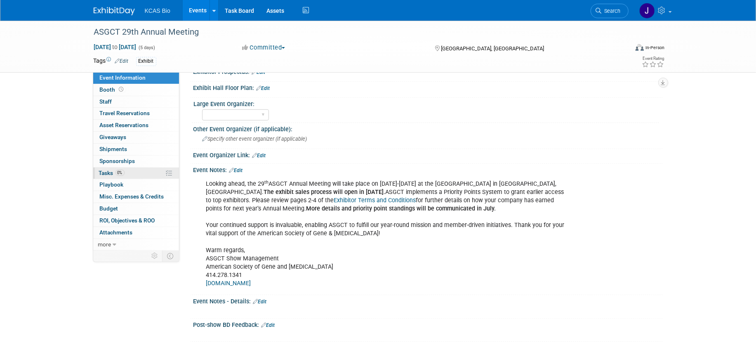
click at [101, 171] on span "Tasks 0%" at bounding box center [112, 173] width 26 height 7
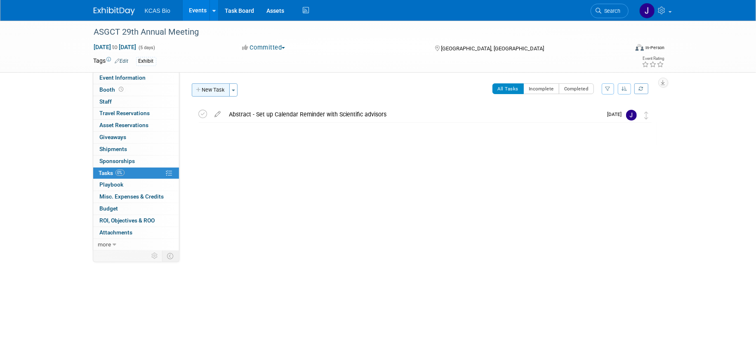
click at [205, 91] on button "New Task" at bounding box center [211, 89] width 38 height 13
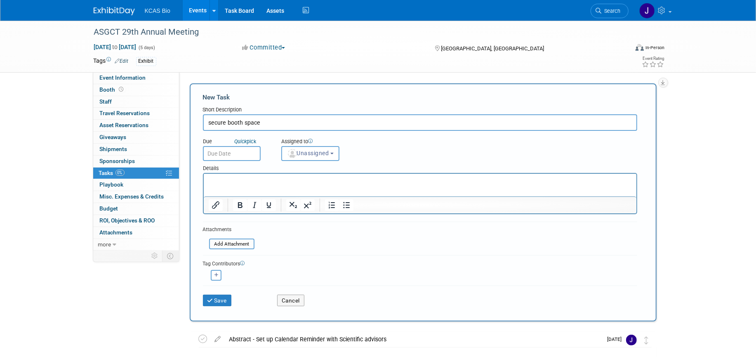
type input "secure booth space"
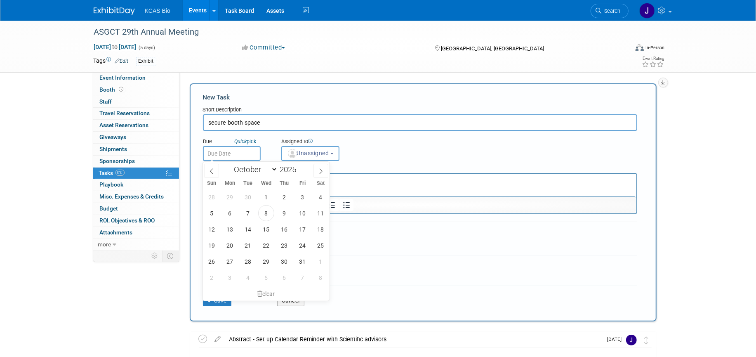
click at [222, 154] on input "text" at bounding box center [232, 153] width 58 height 15
click at [322, 170] on icon at bounding box center [321, 171] width 6 height 6
select select "10"
click at [230, 216] on span "3" at bounding box center [230, 213] width 16 height 16
type input "[DATE]"
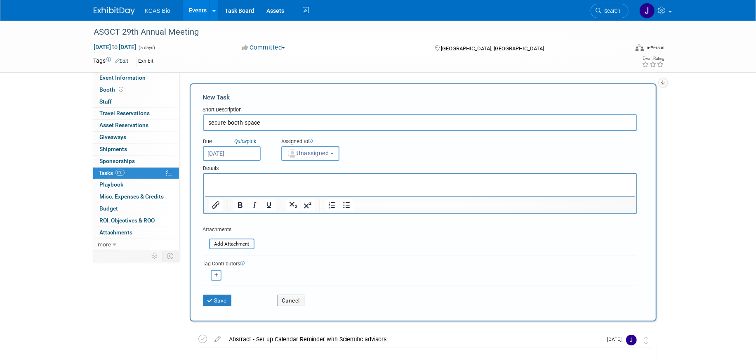
click at [317, 155] on span "Unassigned" at bounding box center [308, 153] width 42 height 7
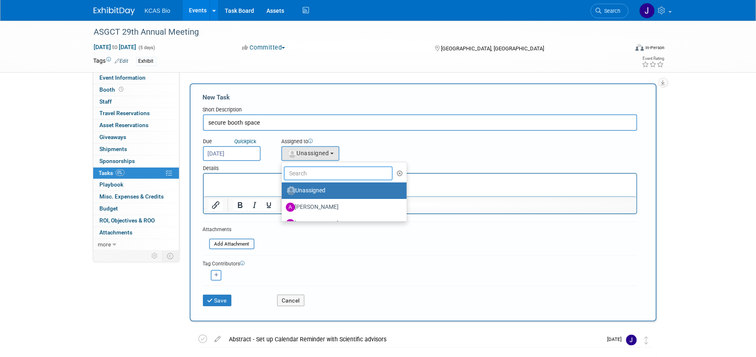
click at [317, 175] on input "text" at bounding box center [338, 173] width 109 height 14
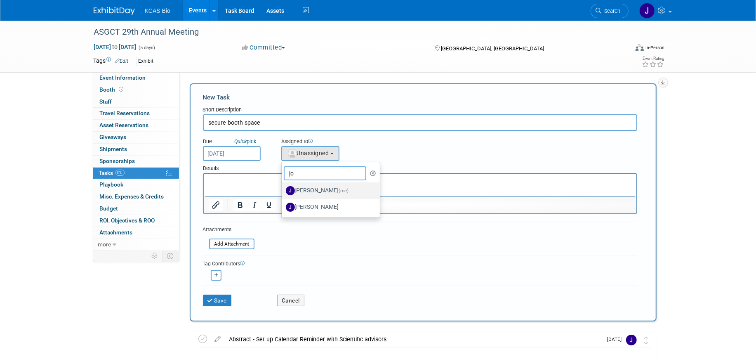
type input "jo"
click at [318, 187] on label "Jocelyn King (me)" at bounding box center [329, 190] width 86 height 13
click at [283, 187] on input "Jocelyn King (me)" at bounding box center [280, 189] width 5 height 5
select select "7758eddb-9d73-4c20-afa0-27b332c1c338"
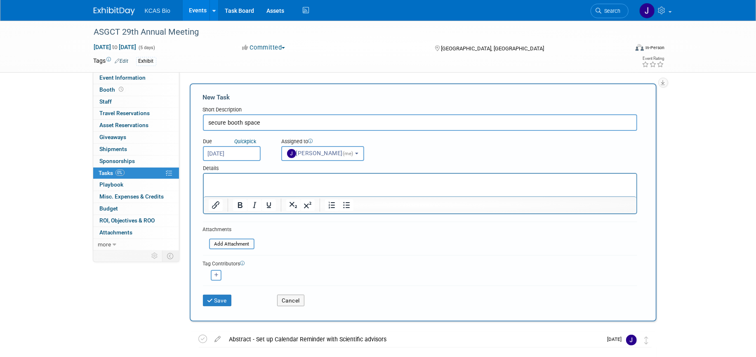
click at [217, 180] on p "Rich Text Area. Press ALT-0 for help." at bounding box center [419, 181] width 423 height 8
click at [217, 299] on button "Save" at bounding box center [217, 300] width 29 height 12
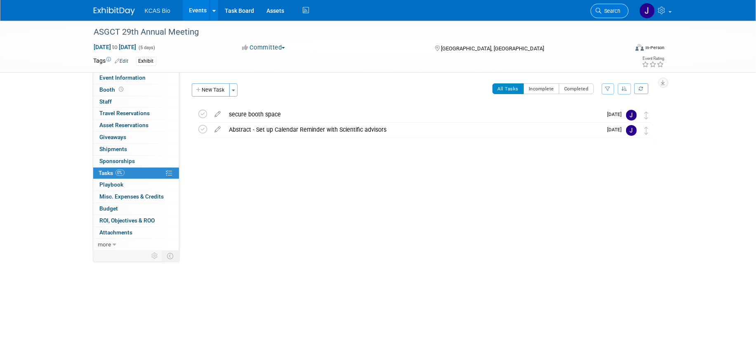
click at [606, 9] on span "Search" at bounding box center [611, 11] width 19 height 6
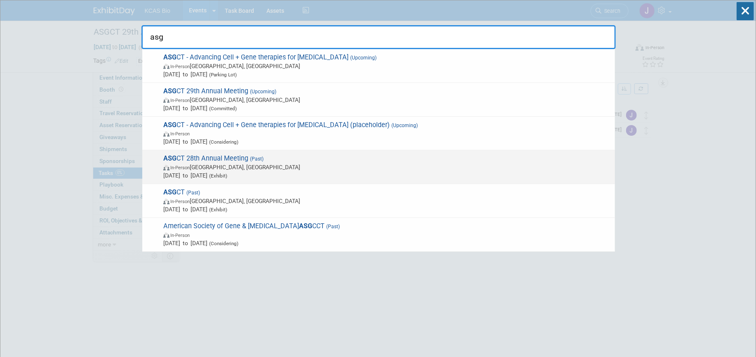
type input "asg"
click at [225, 155] on span "ASG CT 28th Annual Meeting (Past) In-Person New Orleans, LA May 13, 2025 to May…" at bounding box center [386, 166] width 450 height 25
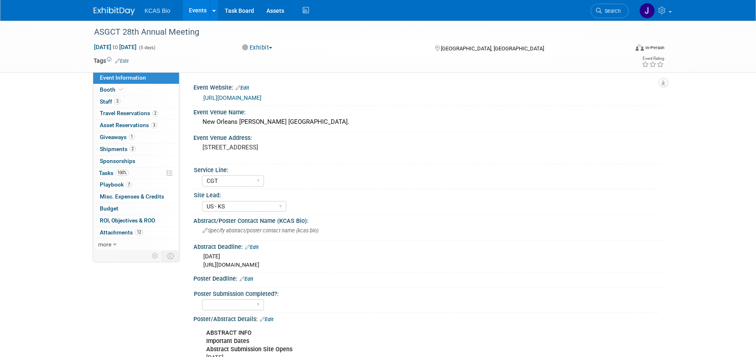
select select "CGT"
select select "US - KS"
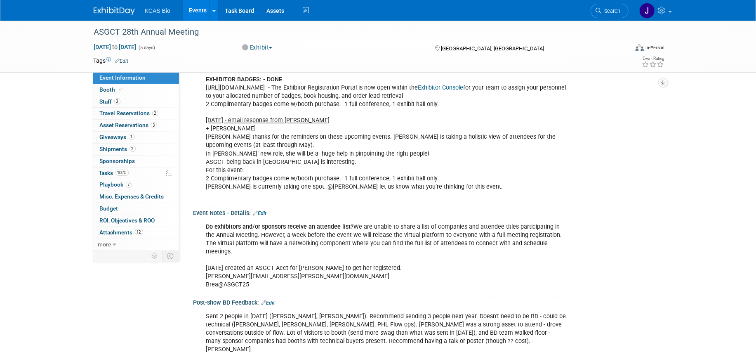
scroll to position [1108, 0]
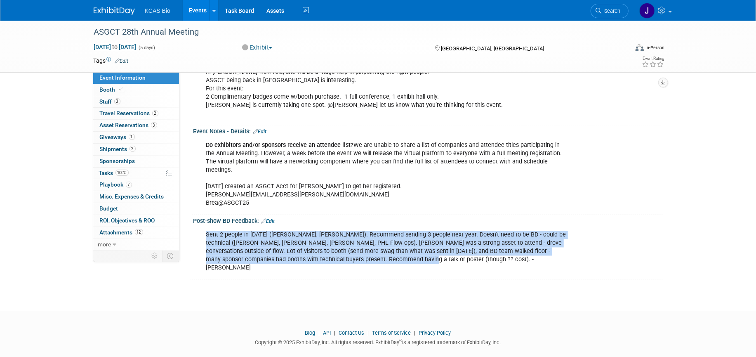
drag, startPoint x: 206, startPoint y: 231, endPoint x: 377, endPoint y: 256, distance: 172.5
click at [377, 256] on div "Sent 2 people in 2025 (Breanna, Karla). Recommend sending 3 people next year. D…" at bounding box center [386, 251] width 372 height 49
copy div "Sent 2 people in 2025 (Breanna, Karla). Recommend sending 3 people next year. D…"
click at [612, 10] on span "Search" at bounding box center [611, 11] width 19 height 6
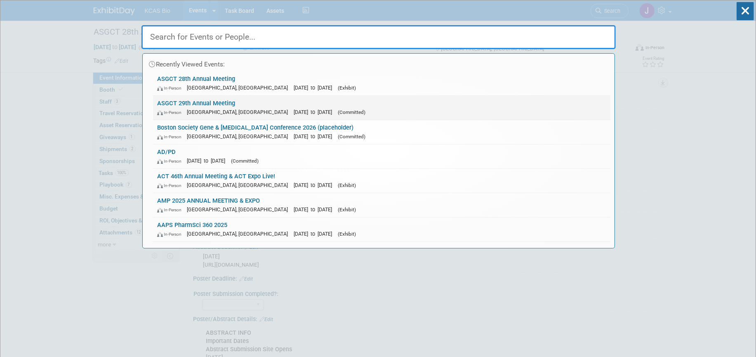
click at [198, 98] on link "ASGCT 29th Annual Meeting In-Person Boston, MA May 11, 2026 to May 15, 2026 (Co…" at bounding box center [381, 108] width 457 height 24
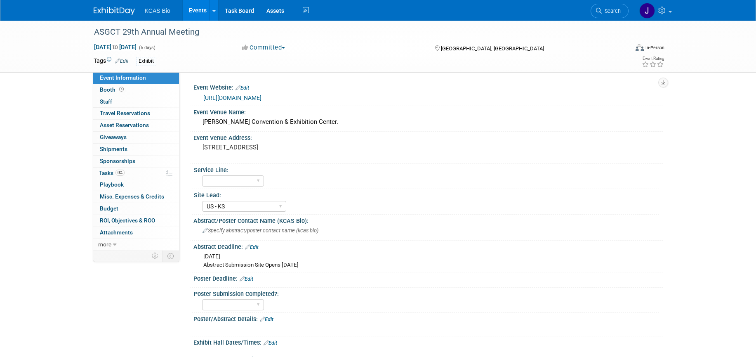
select select "US - KS"
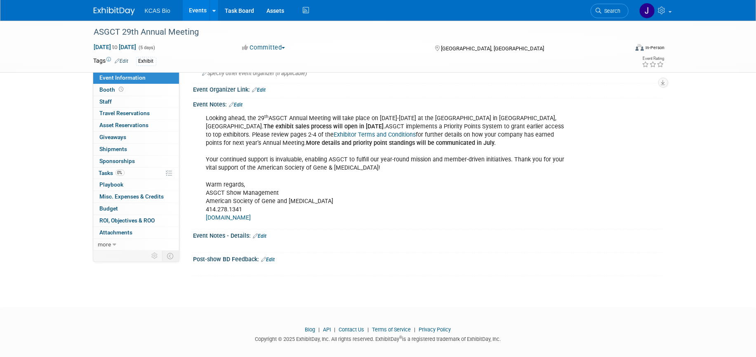
scroll to position [394, 0]
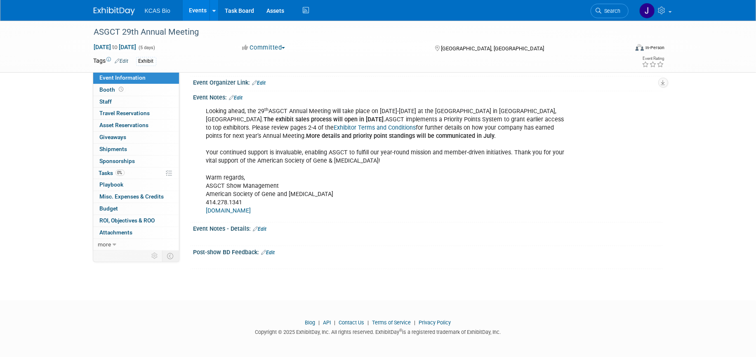
click at [270, 252] on link "Edit" at bounding box center [268, 253] width 14 height 6
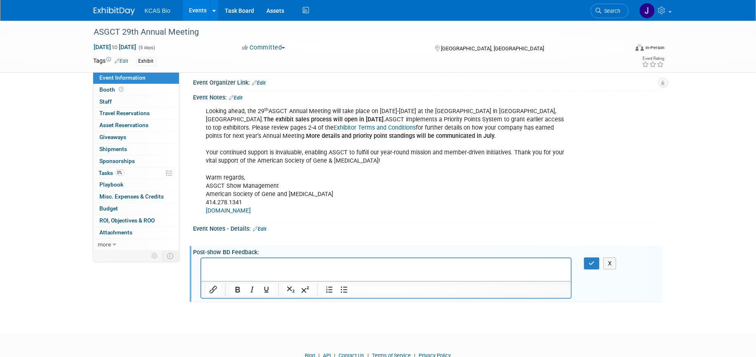
scroll to position [0, 0]
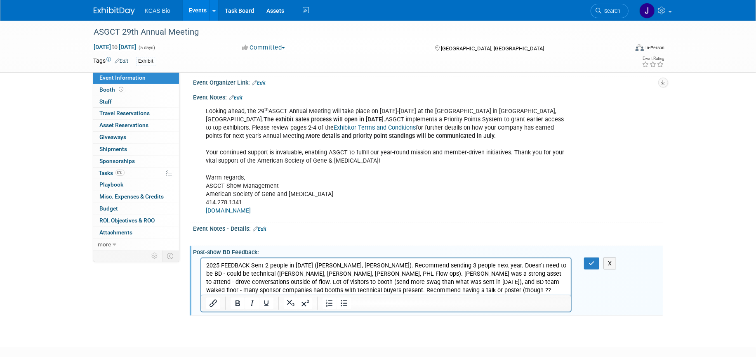
drag, startPoint x: 250, startPoint y: 268, endPoint x: 253, endPoint y: 259, distance: 9.0
click at [251, 265] on p "2025 FEEDBACK Sent 2 people in 2025 (Breanna, Karla). Recommend sending 3 peopl…" at bounding box center [386, 281] width 360 height 41
drag, startPoint x: 205, startPoint y: 266, endPoint x: 254, endPoint y: 267, distance: 49.5
click at [254, 267] on body "2025 FEEDBACK - Sent 2 people in 2025 (Breanna, Karla). Recommend sending 3 peo…" at bounding box center [385, 281] width 361 height 41
click at [236, 303] on icon "Bold" at bounding box center [237, 303] width 10 height 10
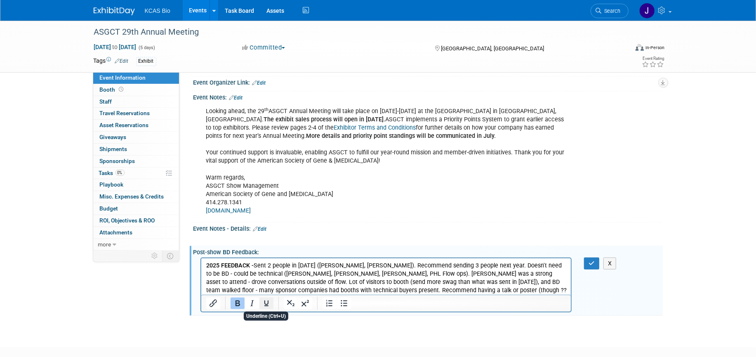
click at [266, 303] on icon "Underline" at bounding box center [266, 303] width 4 height 6
click at [279, 279] on p "2025 FEEDBACK - Sent 2 people in 2025 (Breanna, Karla). Recommend sending 3 peo…" at bounding box center [386, 281] width 360 height 41
click at [251, 264] on b "2025 FEEDBACK -" at bounding box center [229, 264] width 47 height 7
click at [251, 261] on b "2025 FEEDBACK -" at bounding box center [229, 264] width 47 height 7
drag, startPoint x: 250, startPoint y: 264, endPoint x: 256, endPoint y: 264, distance: 5.8
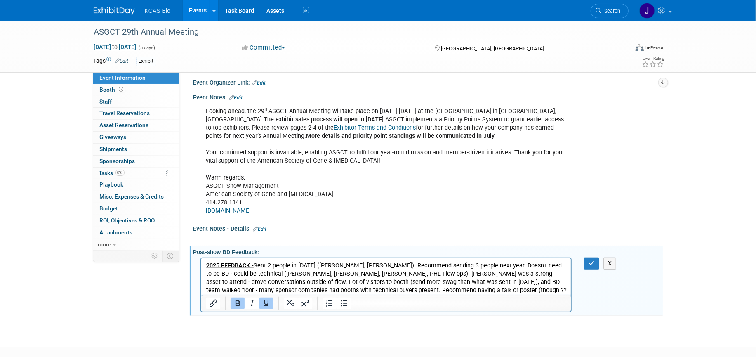
click at [256, 264] on p "2025 FEEDBACK - Sent 2 people in 2025 (Breanna, Karla). Recommend sending 3 peo…" at bounding box center [386, 281] width 360 height 41
click at [264, 302] on icon "Underline" at bounding box center [266, 303] width 4 height 6
click at [240, 301] on icon "Bold" at bounding box center [237, 303] width 10 height 10
click at [587, 259] on button "button" at bounding box center [591, 263] width 15 height 12
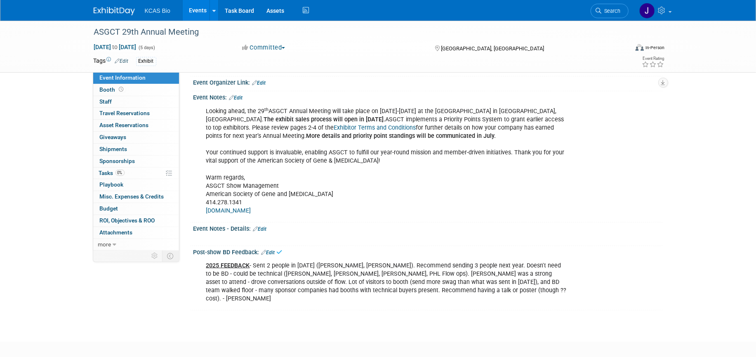
click at [582, 212] on div "Looking ahead, the 29 th ASGCT Annual Meeting will take place on May 12-16, 202…" at bounding box center [427, 160] width 469 height 119
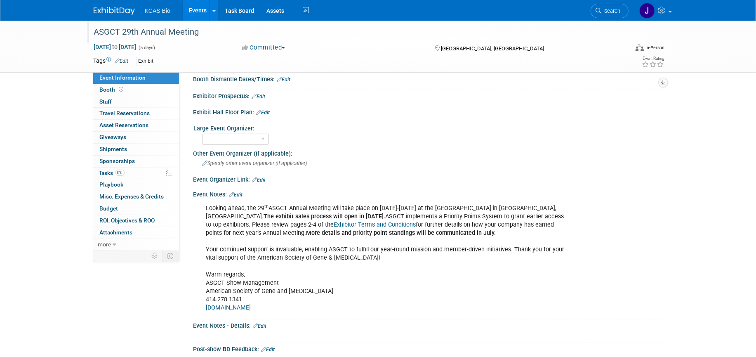
scroll to position [291, 0]
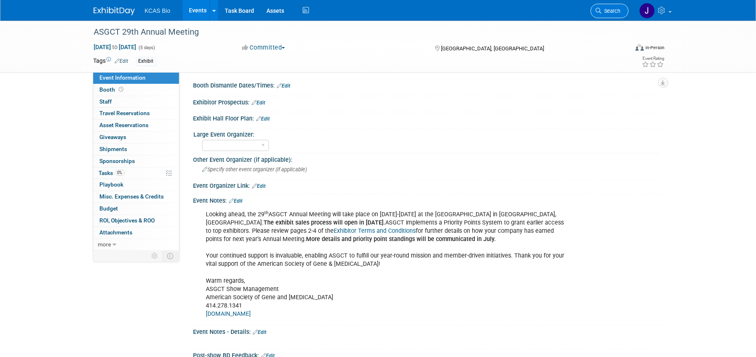
click at [610, 10] on span "Search" at bounding box center [611, 11] width 19 height 6
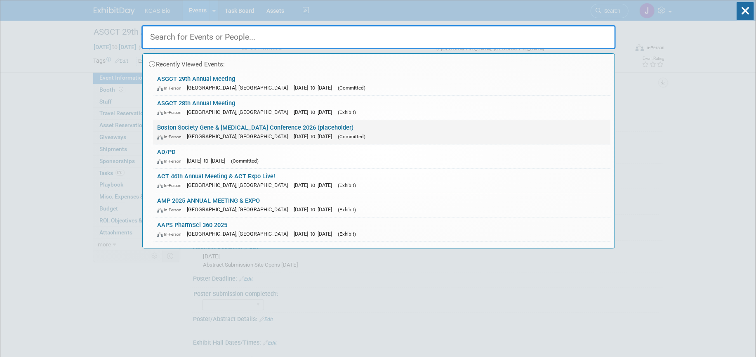
click at [238, 126] on link "Boston Society Gene & Cell Therapy Conference 2026 (placeholder) In-Person Some…" at bounding box center [381, 132] width 457 height 24
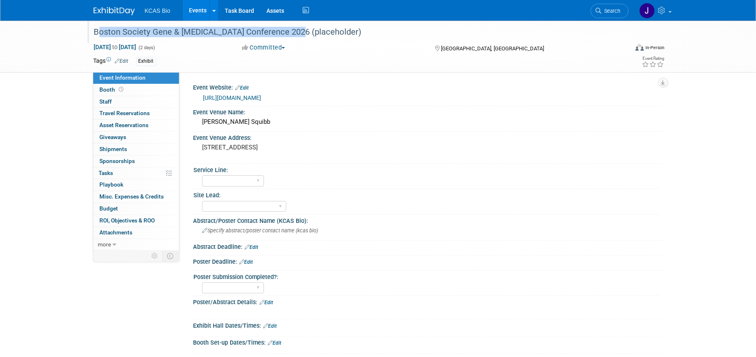
drag, startPoint x: 95, startPoint y: 30, endPoint x: 289, endPoint y: 36, distance: 194.0
click at [289, 36] on div "Boston Society Gene & [MEDICAL_DATA] Conference 2026 (placeholder)" at bounding box center [353, 32] width 525 height 15
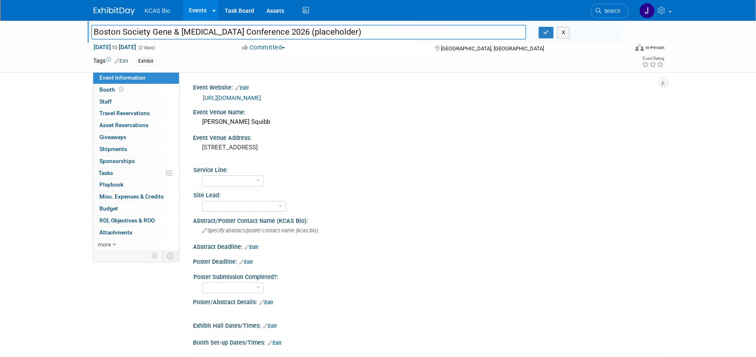
drag, startPoint x: 290, startPoint y: 31, endPoint x: 75, endPoint y: 31, distance: 214.1
click at [75, 31] on div "Boston Society Gene & [MEDICAL_DATA] Conference 2026 (placeholder) Boston Socie…" at bounding box center [378, 47] width 756 height 52
click at [268, 32] on input "Boston Society Gene & [MEDICAL_DATA] Conference 2026 (placeholder)" at bounding box center [309, 32] width 436 height 14
drag, startPoint x: 271, startPoint y: 31, endPoint x: 94, endPoint y: 31, distance: 176.9
click at [94, 31] on input "Boston Society Gene & [MEDICAL_DATA] Conference 2026 (placeholder)" at bounding box center [309, 32] width 436 height 14
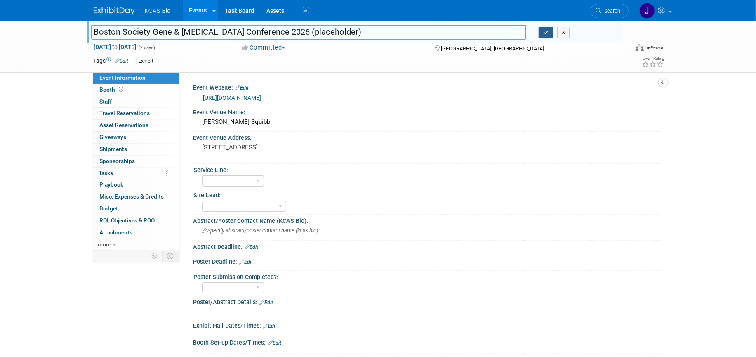
click at [548, 34] on icon "button" at bounding box center [546, 32] width 6 height 5
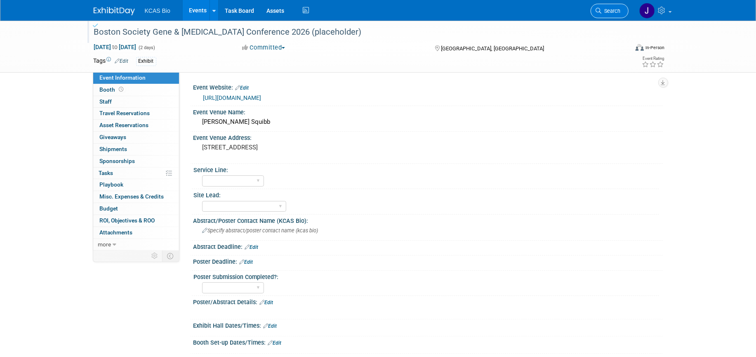
click at [619, 12] on span "Search" at bounding box center [611, 11] width 19 height 6
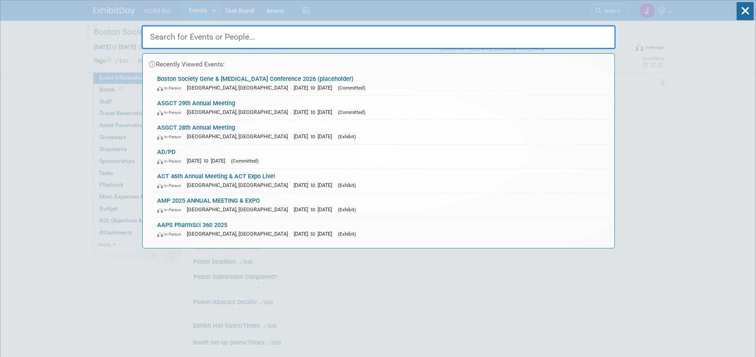
paste input "Boston Society Gene & [MEDICAL_DATA] Conference"
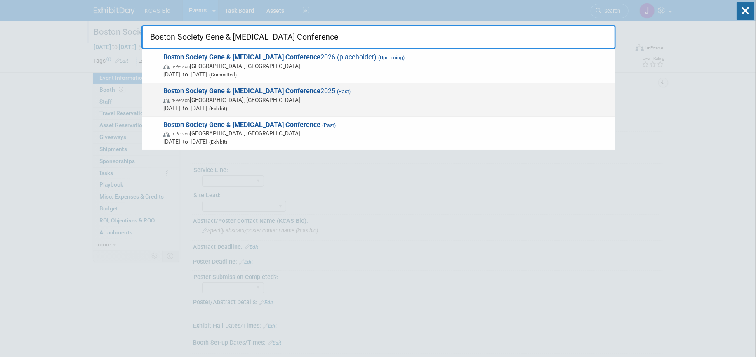
type input "Boston Society Gene & [MEDICAL_DATA] Conference"
click at [224, 86] on div "Boston Society Gene & [MEDICAL_DATA] Conference 2025 (Past) In-Person [GEOGRAPH…" at bounding box center [378, 100] width 473 height 34
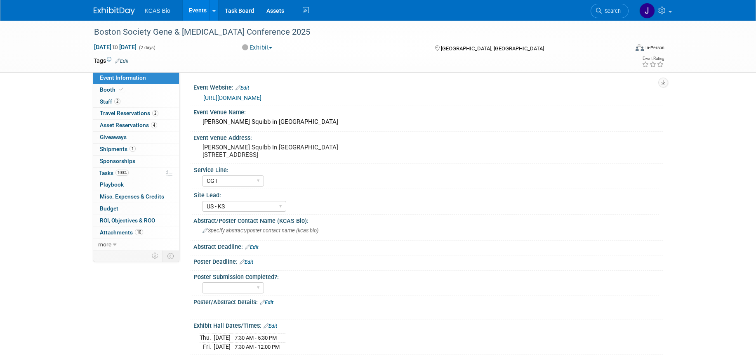
select select "CGT"
select select "US - KS"
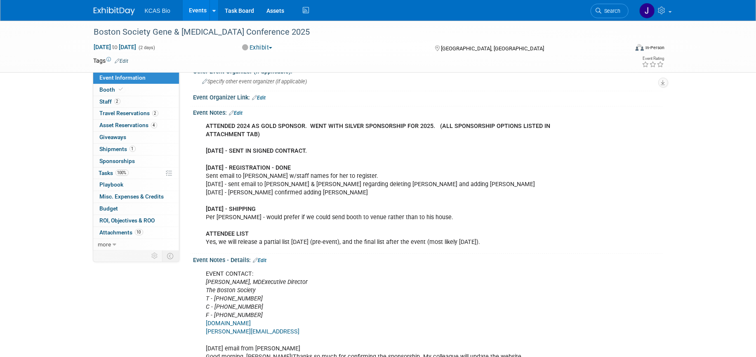
scroll to position [552, 0]
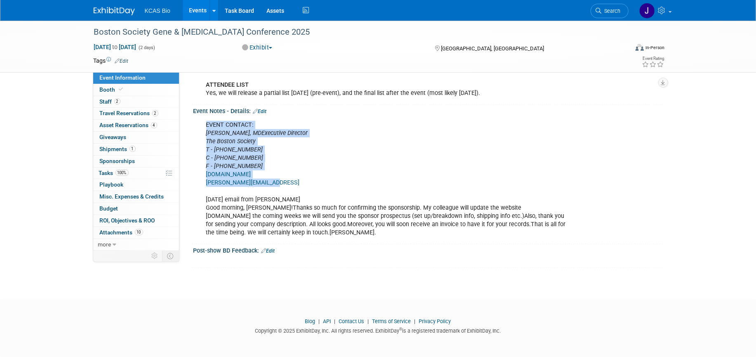
drag, startPoint x: 206, startPoint y: 125, endPoint x: 273, endPoint y: 182, distance: 88.4
click at [273, 182] on div "EVENT CONTACT: [PERSON_NAME], MD Executive Director The Boston Society T - [PHO…" at bounding box center [386, 179] width 372 height 124
copy div "EVENT CONTACT: [PERSON_NAME], [GEOGRAPHIC_DATA] Executive Director The Boston S…"
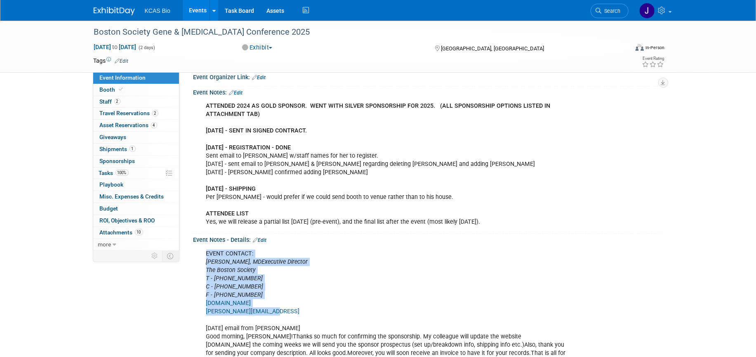
scroll to position [397, 0]
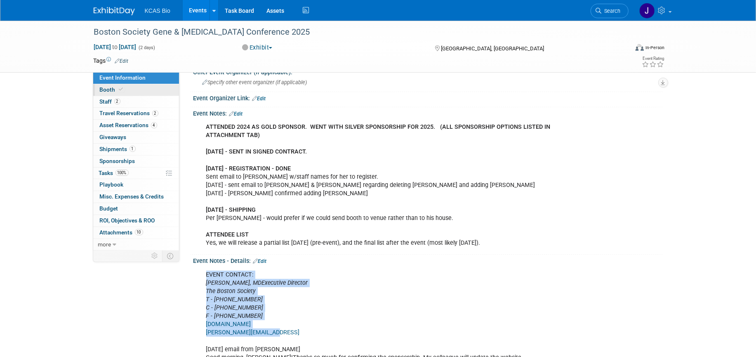
click at [108, 88] on span "Booth" at bounding box center [112, 89] width 25 height 7
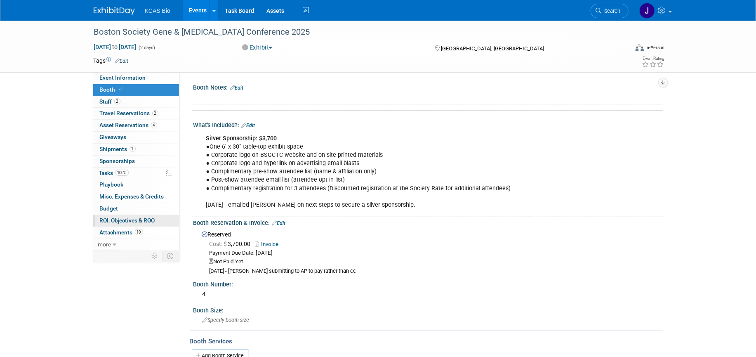
click at [109, 219] on span "ROI, Objectives & ROO 0" at bounding box center [127, 220] width 55 height 7
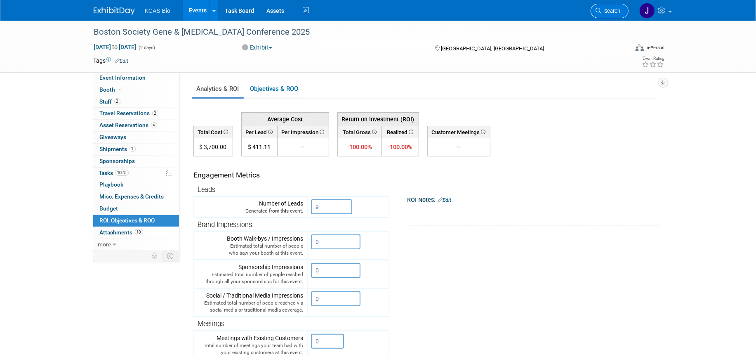
click at [608, 7] on link "Search" at bounding box center [610, 11] width 38 height 14
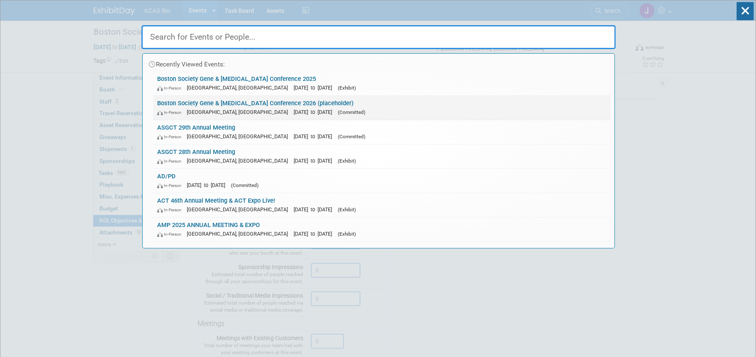
click at [234, 99] on link "Boston Society Gene & [MEDICAL_DATA] Conference 2026 (placeholder) In-Person [G…" at bounding box center [381, 108] width 457 height 24
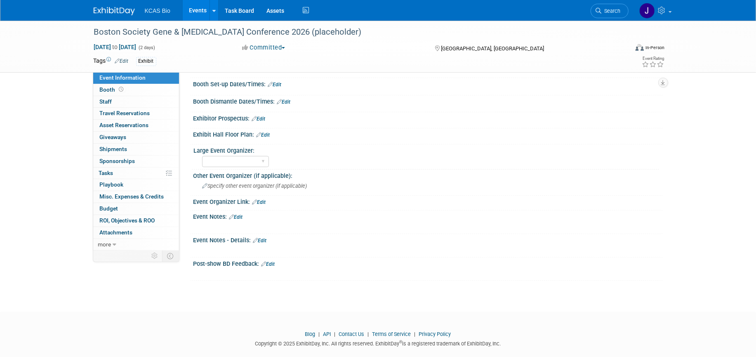
scroll to position [270, 0]
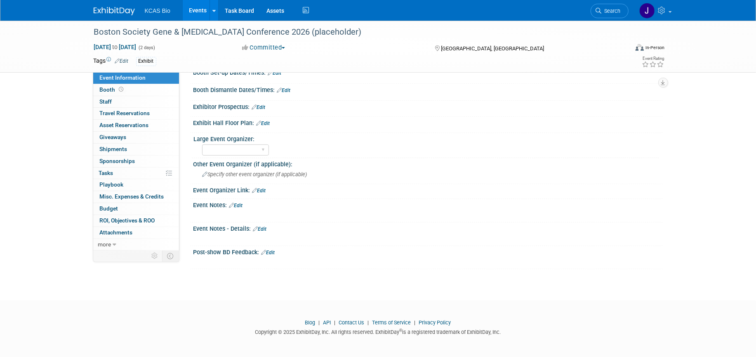
click at [240, 204] on link "Edit" at bounding box center [236, 206] width 14 height 6
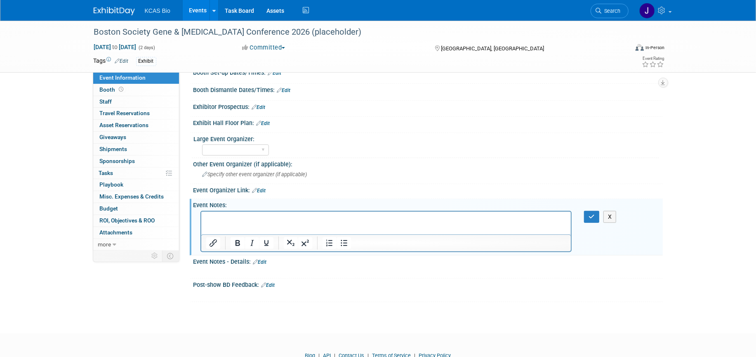
scroll to position [0, 0]
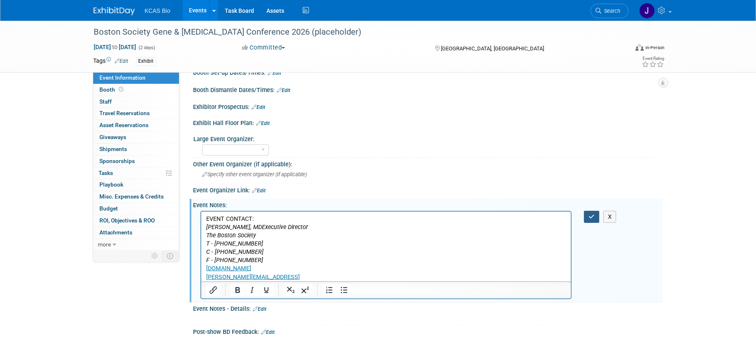
click at [590, 212] on button "button" at bounding box center [591, 217] width 15 height 12
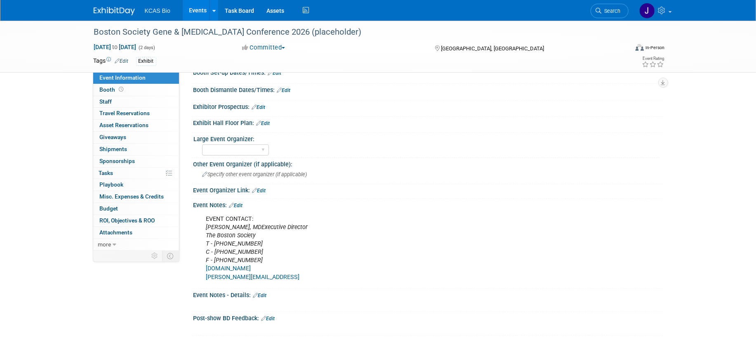
click at [239, 205] on link "Edit" at bounding box center [236, 206] width 14 height 6
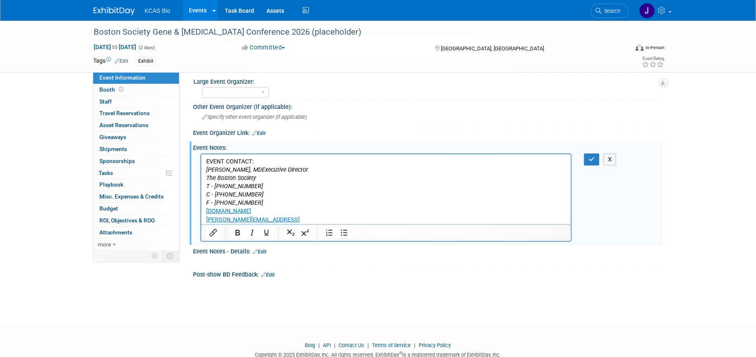
scroll to position [349, 0]
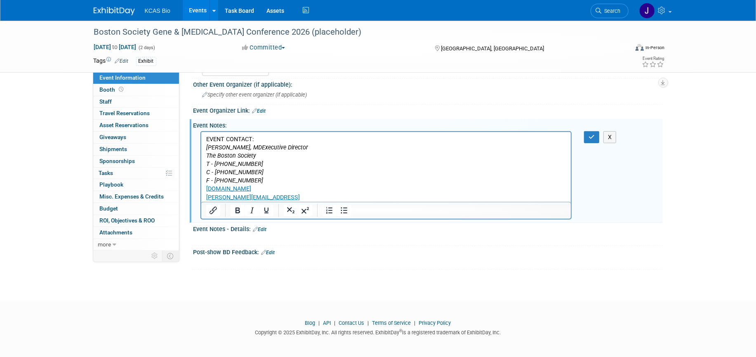
click at [278, 195] on p "EVENT CONTACT: [PERSON_NAME], [GEOGRAPHIC_DATA] Executive Director The Boston S…" at bounding box center [386, 168] width 360 height 66
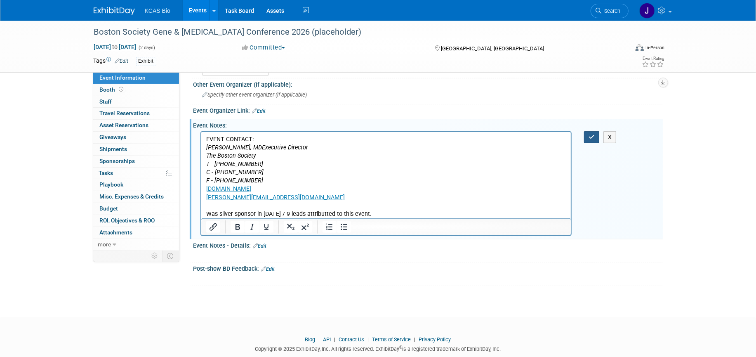
click at [590, 132] on button "button" at bounding box center [591, 137] width 15 height 12
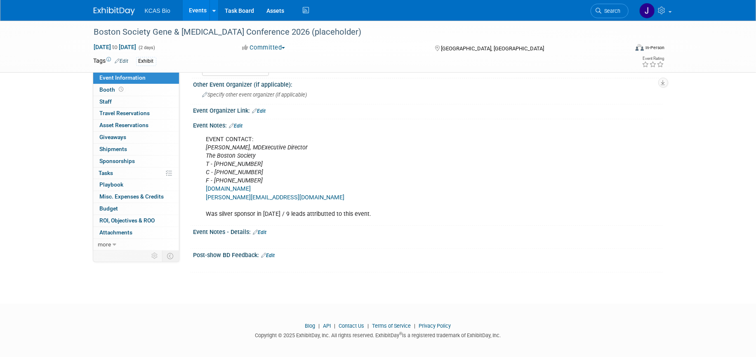
click at [117, 8] on img at bounding box center [114, 11] width 41 height 8
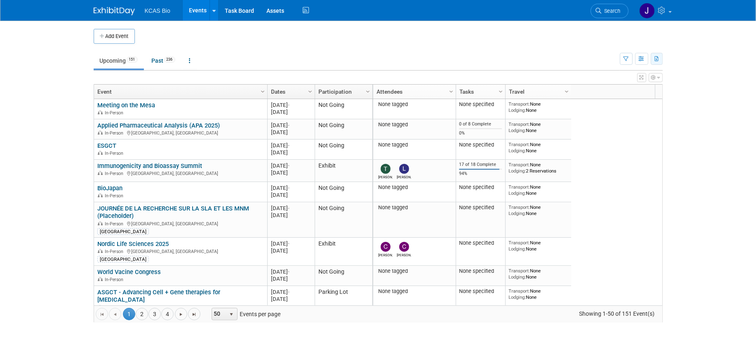
click at [659, 54] on button "button" at bounding box center [657, 59] width 12 height 12
click at [603, 96] on span "(387 Events)" at bounding box center [607, 98] width 28 height 6
click at [429, 47] on td "Upcoming 151 Past 236 All Events 387 Past and Upcoming Grouped Annually Events …" at bounding box center [357, 57] width 526 height 27
click at [603, 13] on span "Search" at bounding box center [611, 11] width 19 height 6
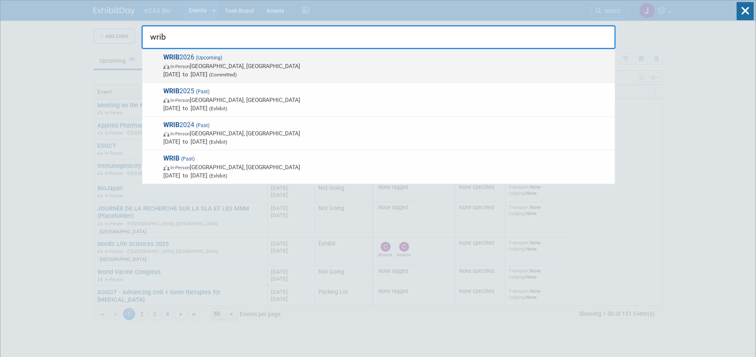
type input "wrib"
click at [190, 69] on span "In-Person" at bounding box center [179, 66] width 19 height 5
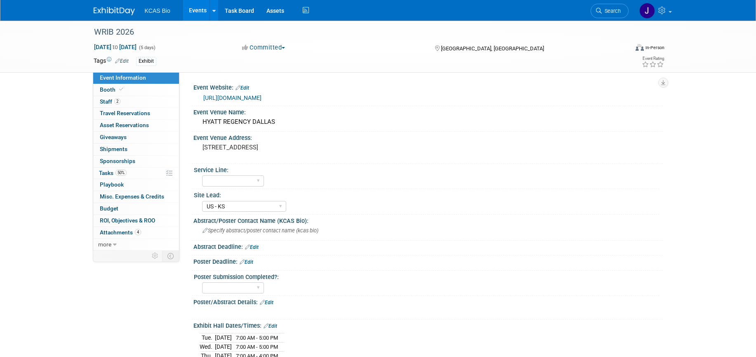
select select "US - KS"
click at [610, 12] on span "Search" at bounding box center [611, 11] width 19 height 6
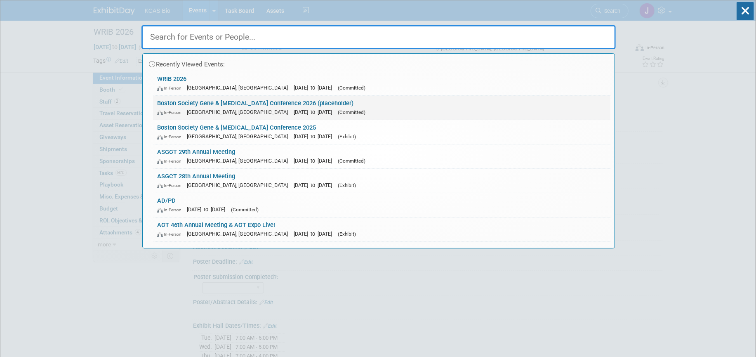
click at [183, 99] on link "Boston Society Gene & [MEDICAL_DATA] Conference 2026 (placeholder) In-Person [G…" at bounding box center [381, 108] width 457 height 24
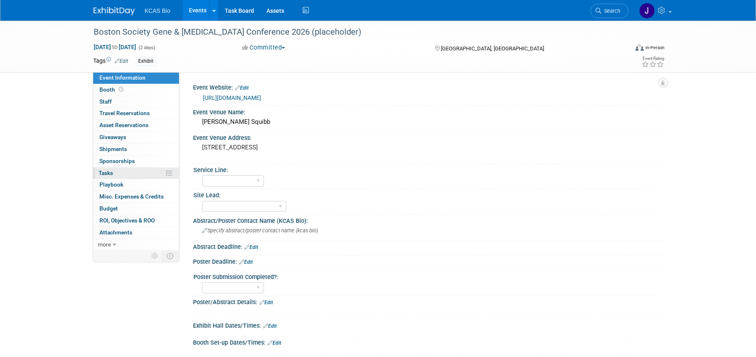
click at [110, 171] on span "Tasks 0%" at bounding box center [106, 173] width 14 height 7
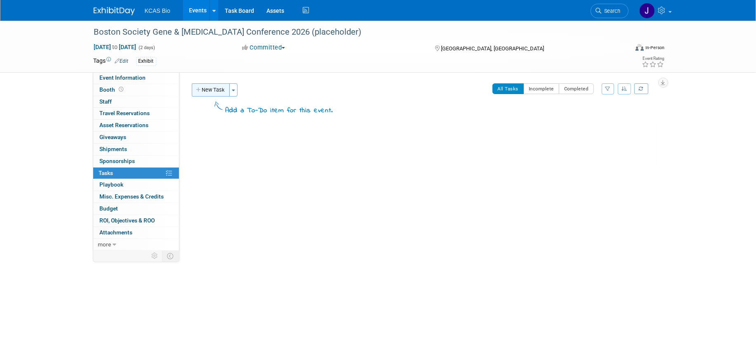
click at [209, 92] on button "New Task" at bounding box center [211, 89] width 38 height 13
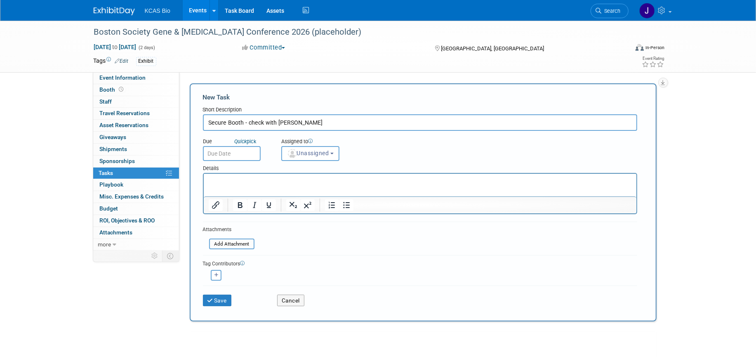
type input "Secure Booth - check with [PERSON_NAME]"
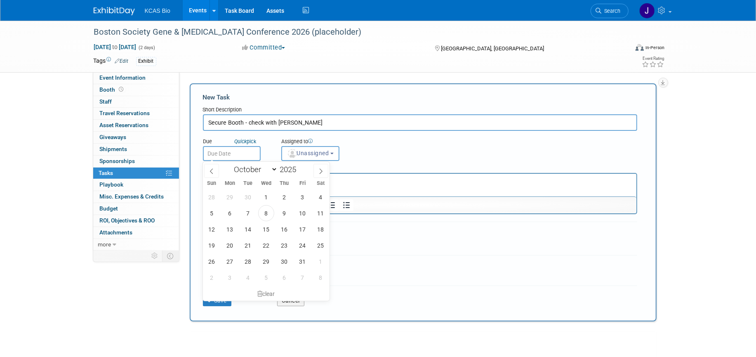
click at [214, 154] on input "text" at bounding box center [232, 153] width 58 height 15
click at [320, 172] on icon at bounding box center [321, 171] width 6 height 6
select select "10"
click at [231, 216] on span "3" at bounding box center [230, 213] width 16 height 16
type input "[DATE]"
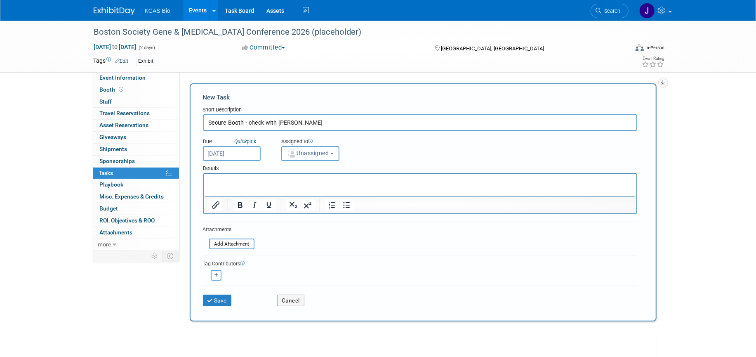
click at [320, 155] on span "Unassigned" at bounding box center [308, 153] width 42 height 7
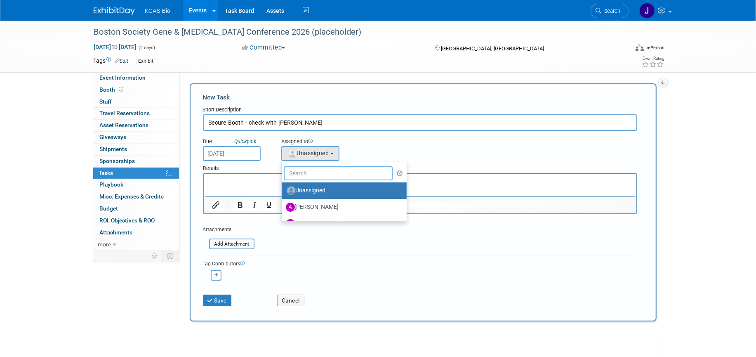
click at [317, 172] on input "text" at bounding box center [338, 173] width 109 height 14
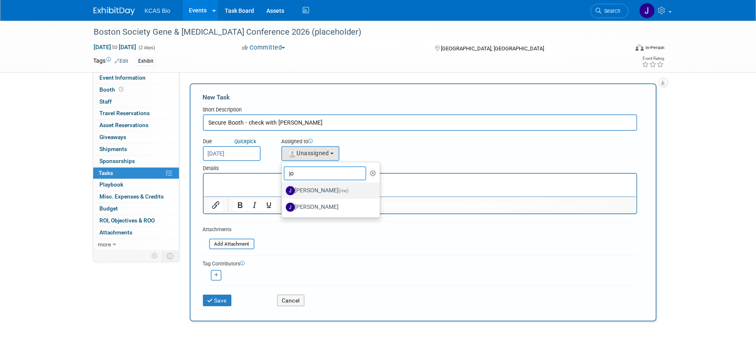
type input "jo"
click at [314, 189] on label "[PERSON_NAME] (me)" at bounding box center [329, 190] width 86 height 13
click at [283, 189] on input "[PERSON_NAME] (me)" at bounding box center [280, 189] width 5 height 5
select select "7758eddb-9d73-4c20-afa0-27b332c1c338"
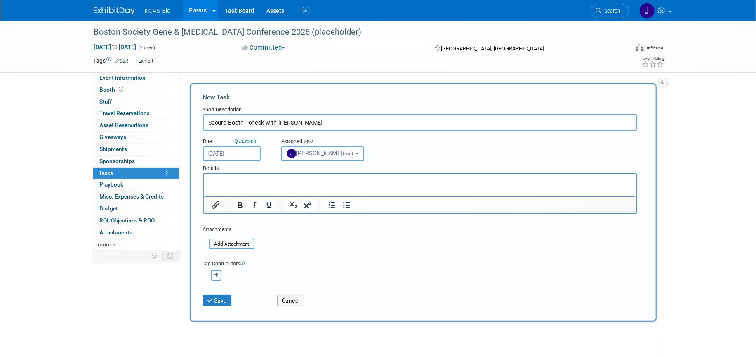
click at [233, 182] on p "Rich Text Area. Press ALT-0 for help." at bounding box center [419, 181] width 423 height 8
click at [223, 301] on button "Save" at bounding box center [217, 300] width 29 height 12
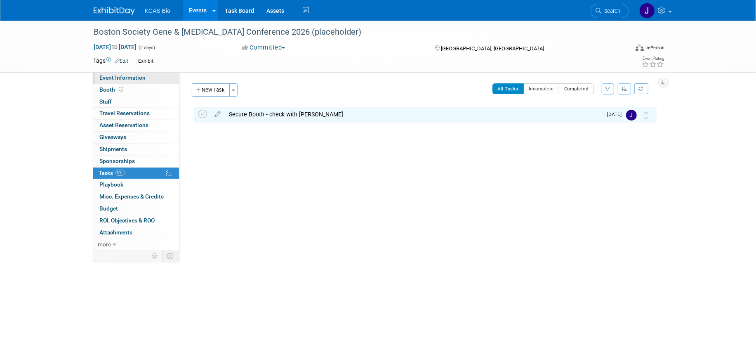
click at [111, 76] on span "Event Information" at bounding box center [123, 77] width 46 height 7
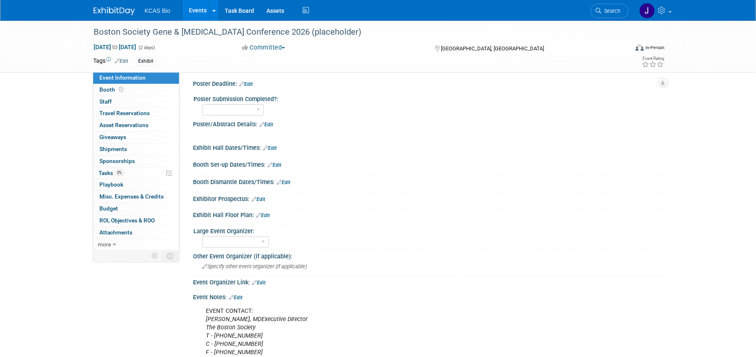
scroll to position [177, 0]
click at [605, 14] on link "Search" at bounding box center [610, 11] width 38 height 14
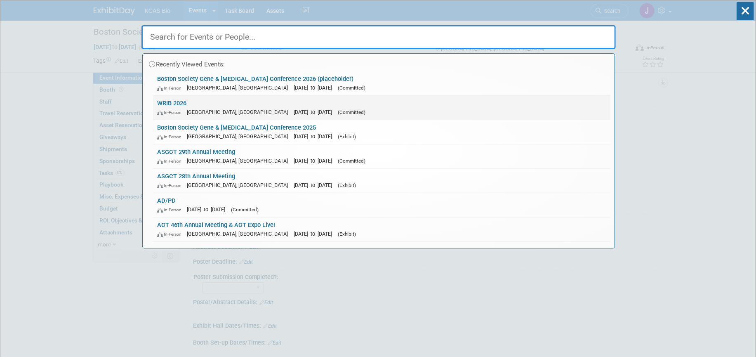
click at [178, 113] on span "In-Person" at bounding box center [171, 112] width 28 height 5
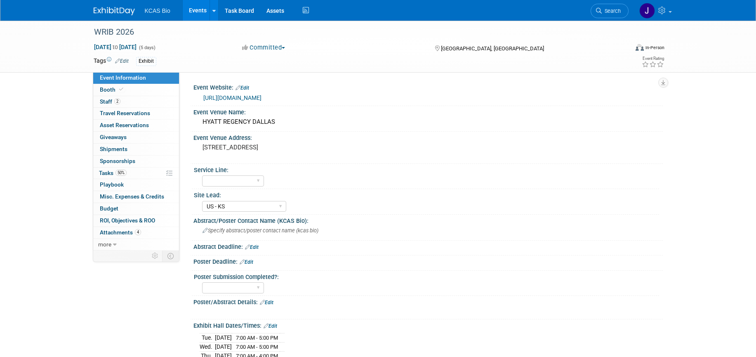
select select "US - KS"
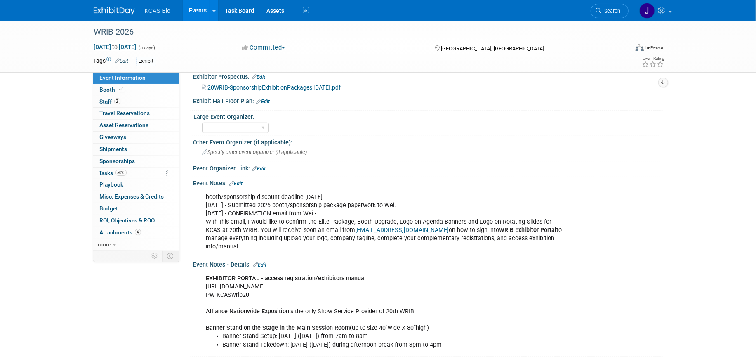
scroll to position [342, 0]
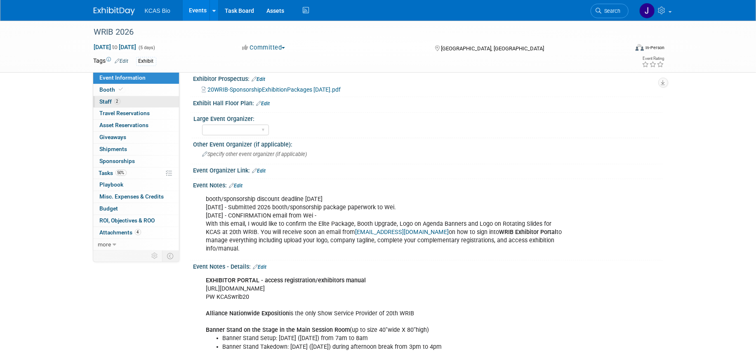
click at [104, 101] on span "Staff 2" at bounding box center [110, 101] width 21 height 7
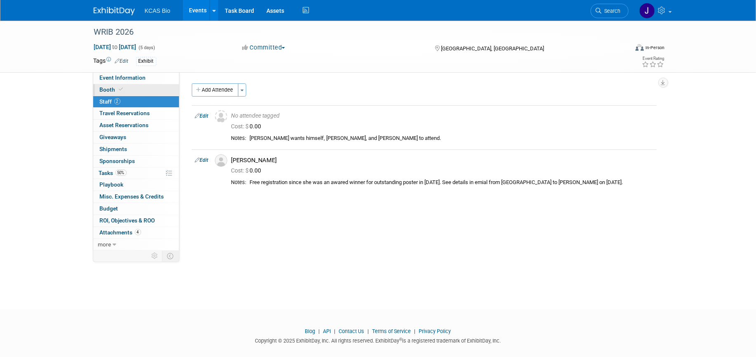
click at [105, 87] on span "Booth" at bounding box center [112, 89] width 25 height 7
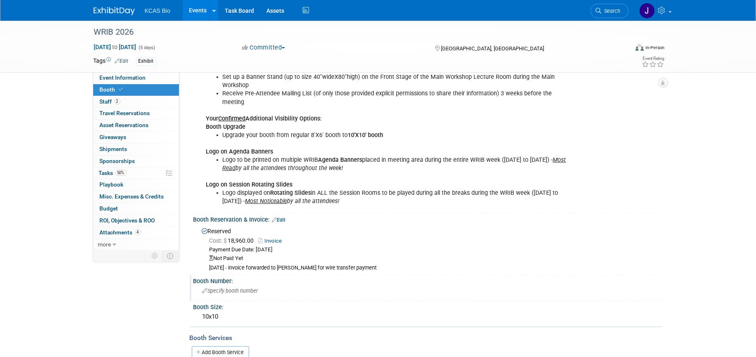
scroll to position [193, 0]
click at [126, 75] on span "Event Information" at bounding box center [123, 77] width 46 height 7
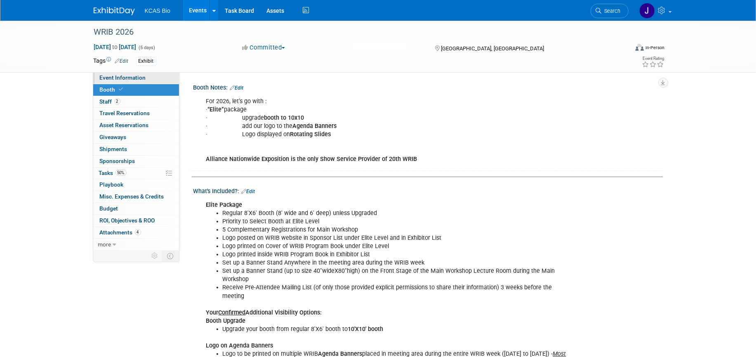
select select "US - KS"
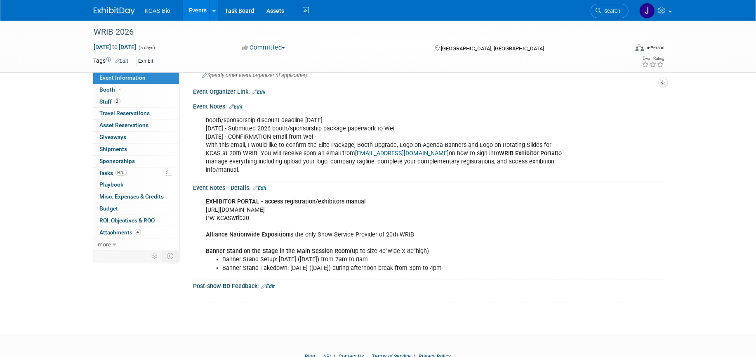
scroll to position [445, 0]
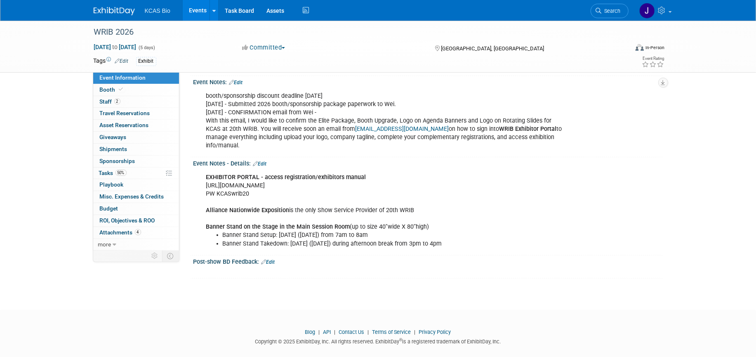
click at [205, 175] on div "EXHIBITOR PORTAL - access registration/exhibitors manual [URL][DOMAIN_NAME] PW …" at bounding box center [386, 210] width 372 height 83
drag, startPoint x: 313, startPoint y: 178, endPoint x: 202, endPoint y: 177, distance: 111.8
click at [202, 177] on div "EXHIBITOR PORTAL - access registration/exhibitors manual [URL][DOMAIN_NAME] PW …" at bounding box center [386, 210] width 372 height 83
copy div "[URL][DOMAIN_NAME]"
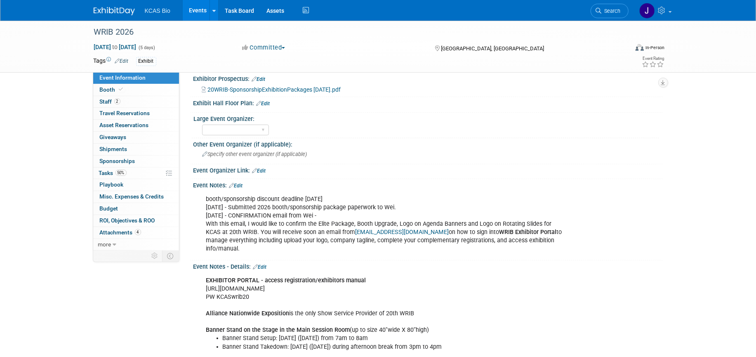
scroll to position [291, 0]
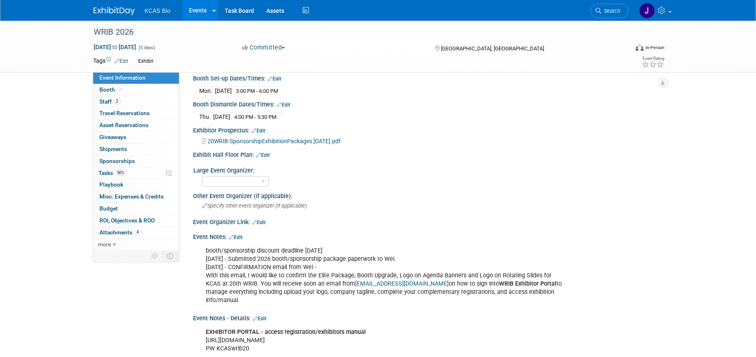
click at [268, 152] on link "Edit" at bounding box center [264, 155] width 14 height 6
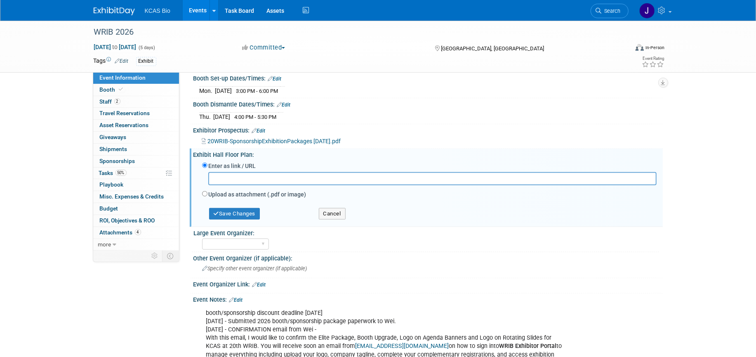
click at [223, 174] on input "text" at bounding box center [432, 178] width 448 height 13
paste input "[URL][DOMAIN_NAME]"
type input "[URL][DOMAIN_NAME]"
click at [235, 211] on button "Save Changes" at bounding box center [234, 214] width 51 height 12
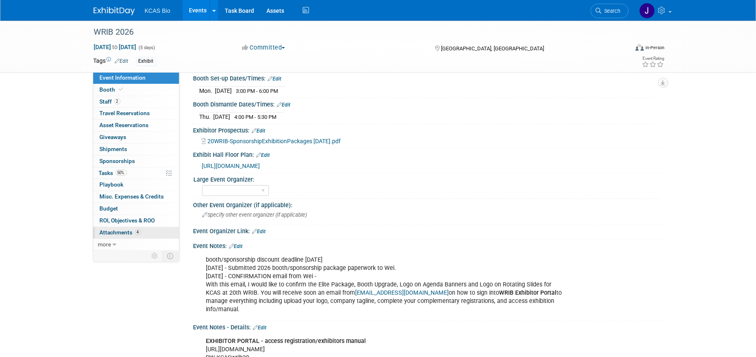
click at [127, 231] on span "Attachments 4" at bounding box center [120, 232] width 41 height 7
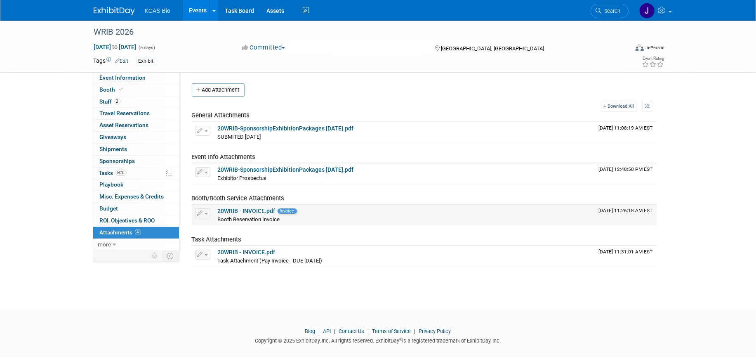
click at [256, 209] on link "20WRIB - INVOICE.pdf" at bounding box center [247, 210] width 58 height 7
click at [249, 250] on link "20WRIB - INVOICE.pdf" at bounding box center [247, 252] width 58 height 7
click at [102, 88] on span "Booth" at bounding box center [112, 89] width 25 height 7
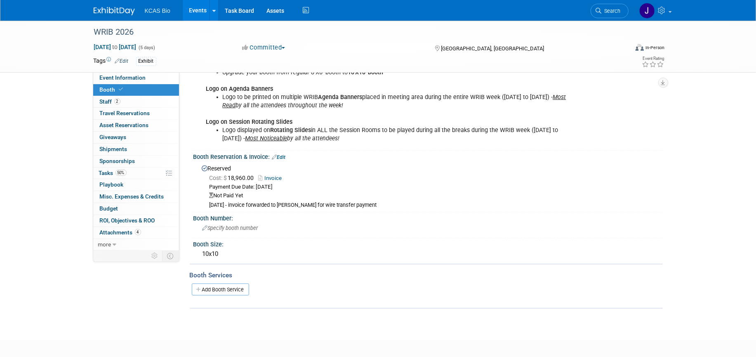
scroll to position [258, 0]
click at [608, 13] on span "Search" at bounding box center [611, 11] width 19 height 6
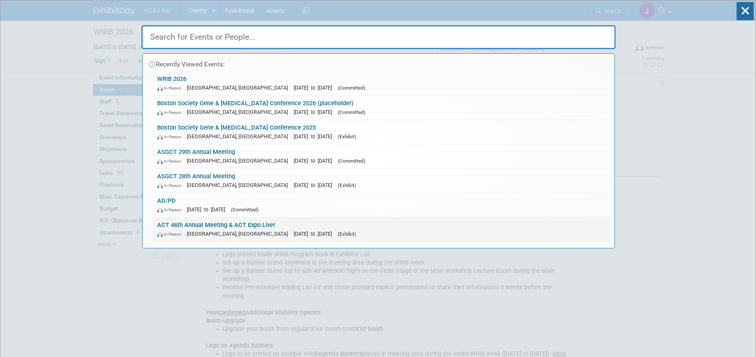
click at [217, 224] on link "ACT 46th Annual Meeting & ACT Expo Live! In-Person Phoenix, AZ Nov 16, 2025 to …" at bounding box center [381, 229] width 457 height 24
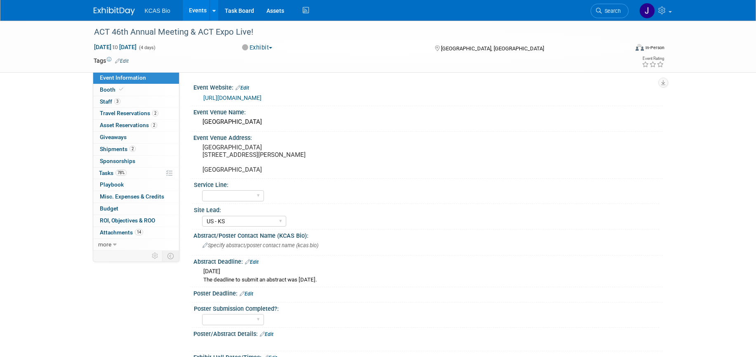
select select "US - KS"
click at [117, 125] on span "Asset Reservations 2" at bounding box center [128, 125] width 57 height 7
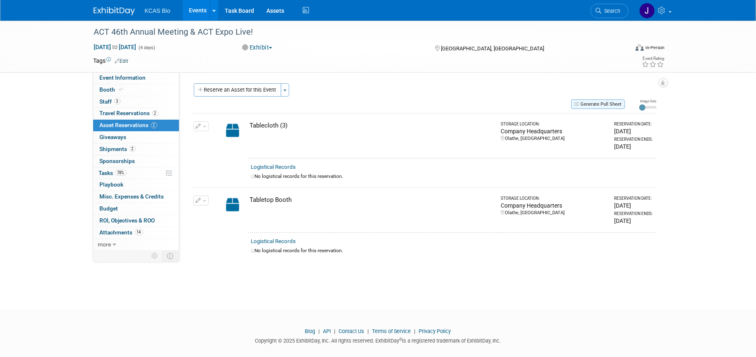
click at [589, 101] on button "Generate Pull Sheet" at bounding box center [598, 103] width 54 height 9
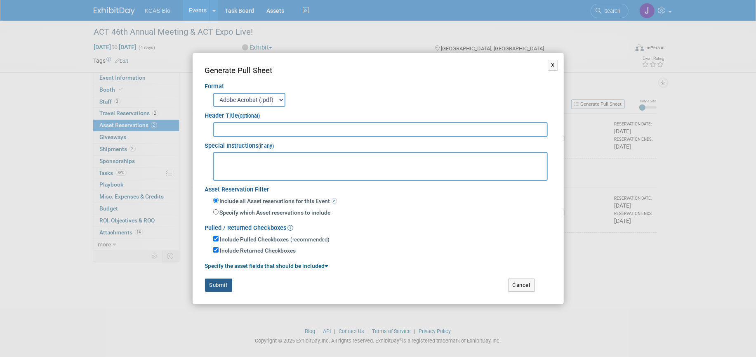
click at [218, 286] on button "Submit" at bounding box center [218, 284] width 27 height 13
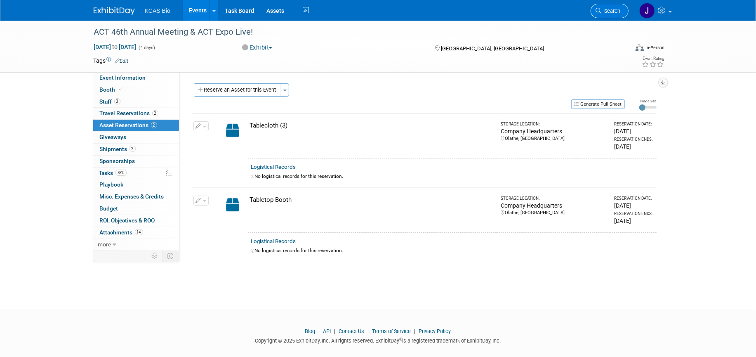
click at [611, 13] on span "Search" at bounding box center [611, 11] width 19 height 6
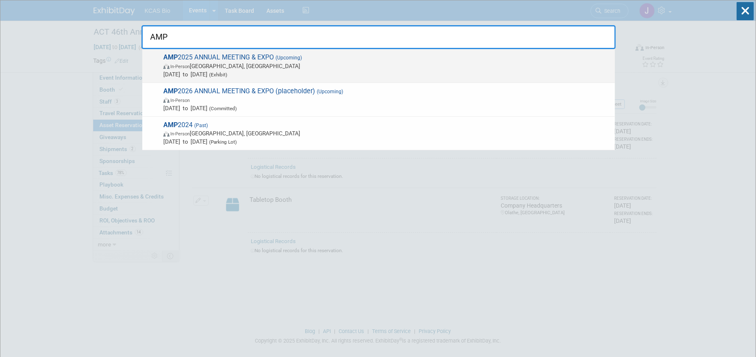
type input "AMP"
click at [219, 59] on span "AMP 2025 ANNUAL MEETING & EXPO (Upcoming) In-Person [GEOGRAPHIC_DATA], [GEOGRAP…" at bounding box center [386, 65] width 450 height 25
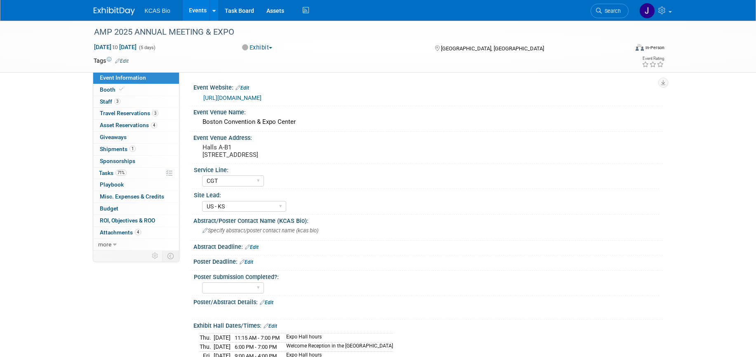
select select "CGT"
select select "US - KS"
click at [112, 125] on span "Asset Reservations 4" at bounding box center [128, 125] width 57 height 7
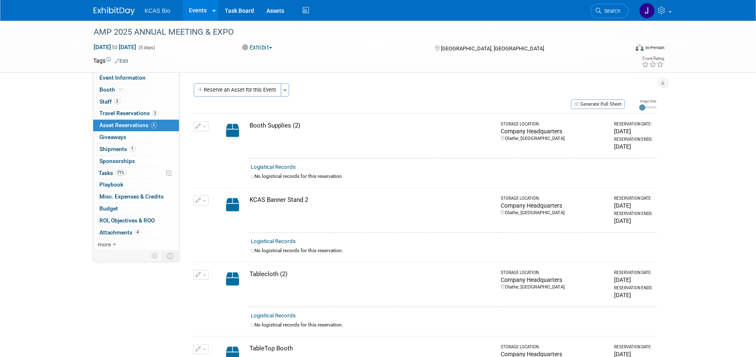
click at [603, 104] on button "Generate Pull Sheet" at bounding box center [598, 103] width 54 height 9
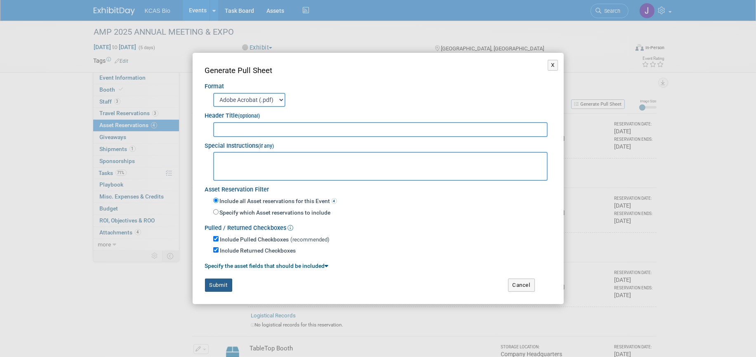
click at [219, 284] on button "Submit" at bounding box center [218, 284] width 27 height 13
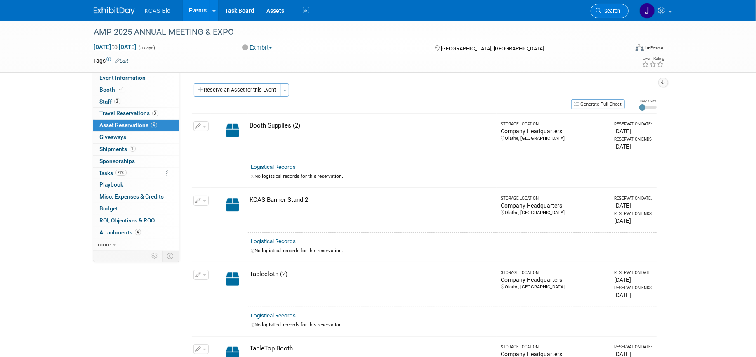
click at [605, 7] on link "Search" at bounding box center [610, 11] width 38 height 14
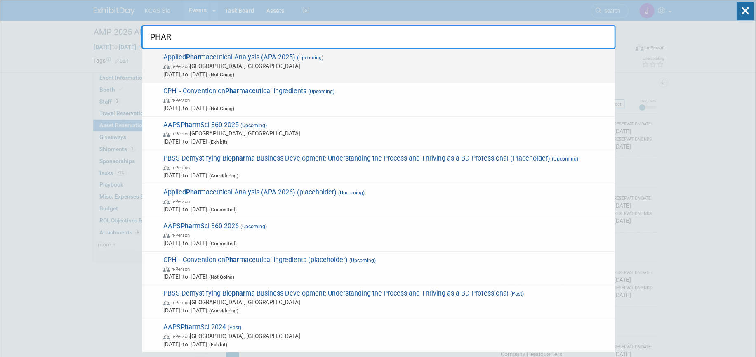
type input "PHAR"
click at [200, 55] on strong "Phar" at bounding box center [193, 57] width 14 height 8
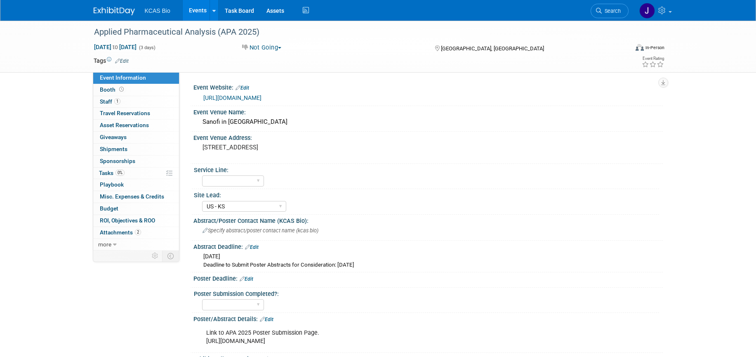
select select "US - KS"
click at [132, 122] on span "Asset Reservations 0" at bounding box center [124, 125] width 49 height 7
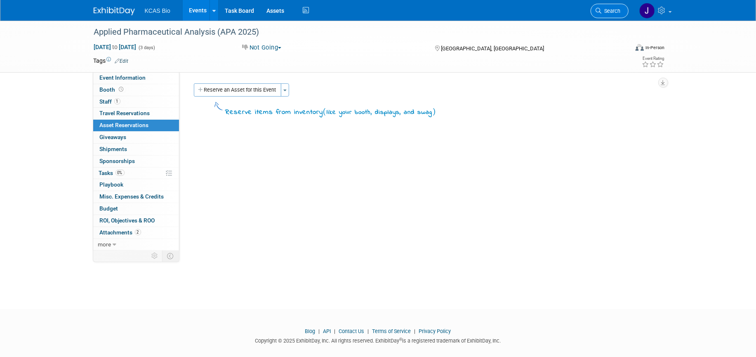
click at [608, 10] on span "Search" at bounding box center [611, 11] width 19 height 6
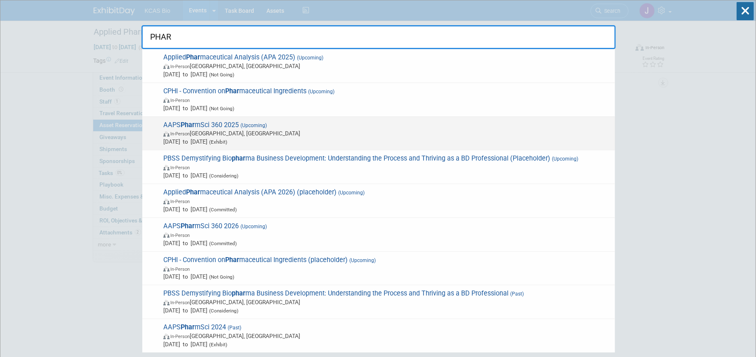
type input "PHAR"
click at [184, 128] on strong "Phar" at bounding box center [188, 125] width 14 height 8
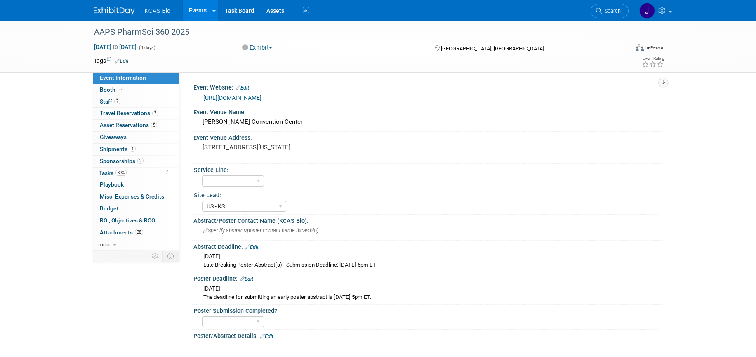
select select "US - KS"
click at [118, 127] on span "Asset Reservations 5" at bounding box center [128, 125] width 57 height 7
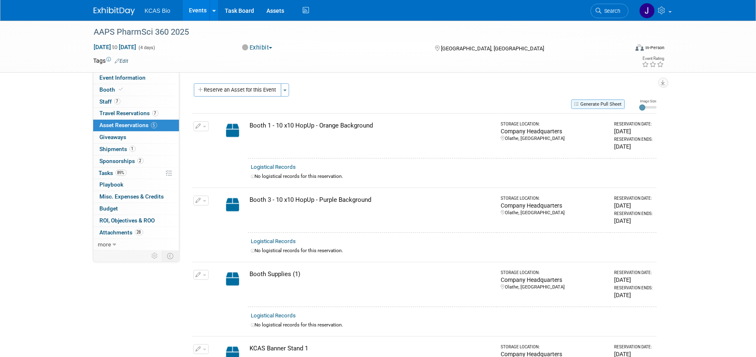
click at [599, 102] on button "Generate Pull Sheet" at bounding box center [598, 103] width 54 height 9
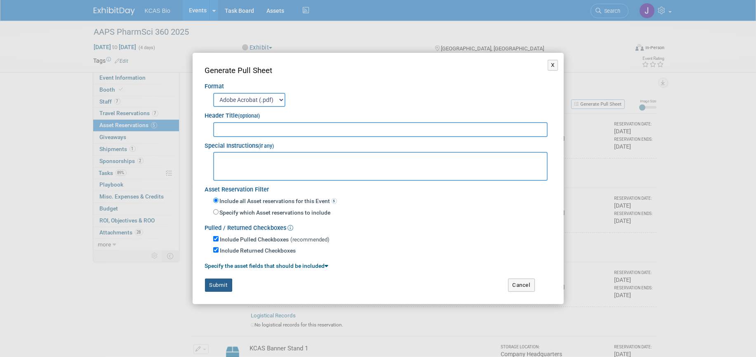
click at [217, 283] on button "Submit" at bounding box center [218, 284] width 27 height 13
